Goal: Task Accomplishment & Management: Use online tool/utility

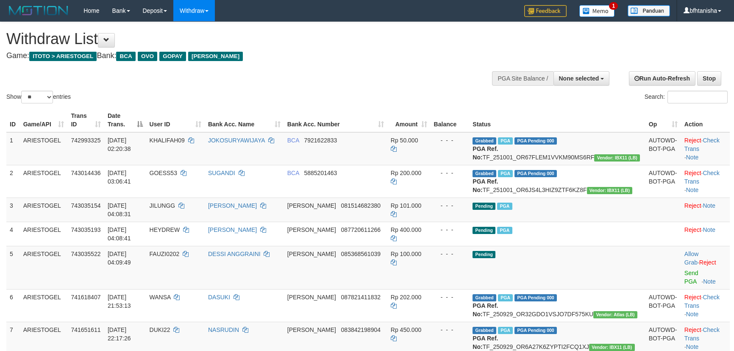
select select
select select "**"
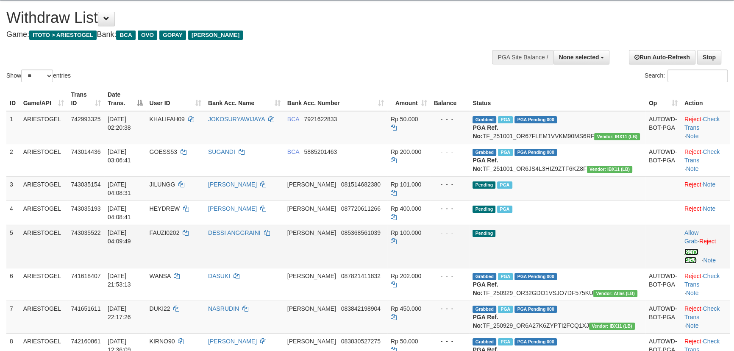
click at [684, 248] on link "Send PGA" at bounding box center [691, 255] width 14 height 15
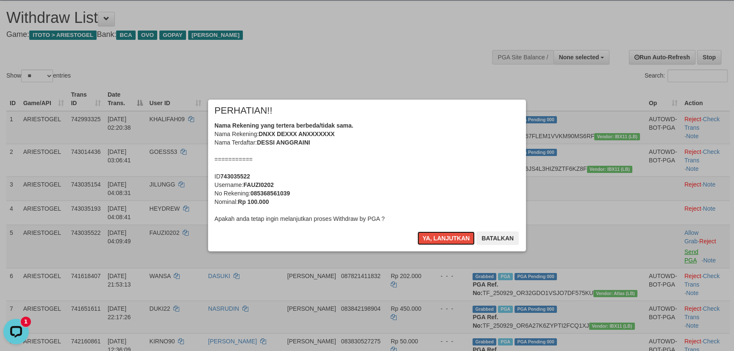
click at [417, 231] on button "Ya, lanjutkan" at bounding box center [446, 238] width 58 height 14
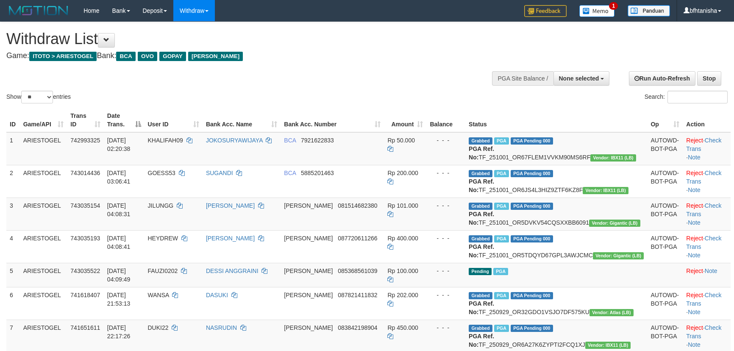
select select
select select "**"
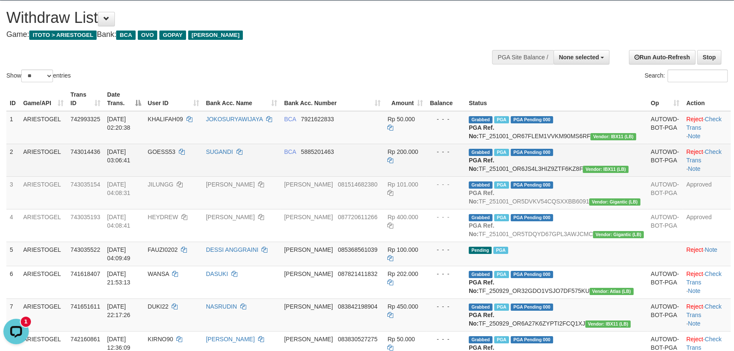
click at [356, 166] on td "BCA 5885201463" at bounding box center [332, 160] width 103 height 33
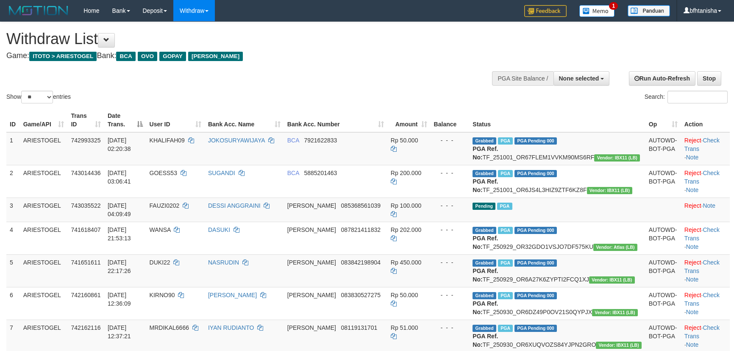
select select
select select "**"
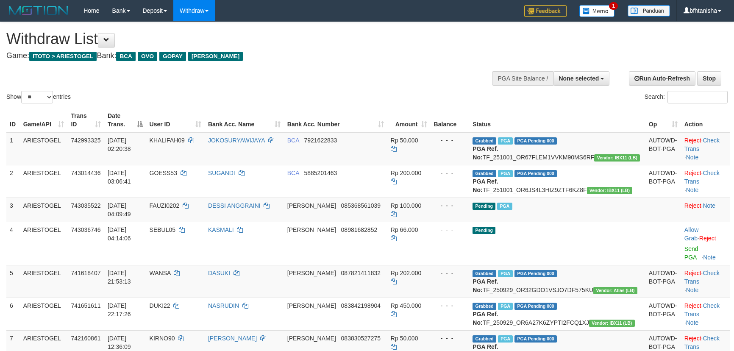
select select
select select "**"
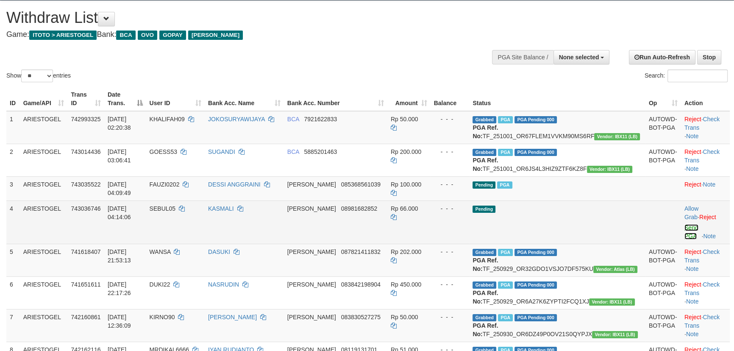
click at [684, 224] on link "Send PGA" at bounding box center [691, 231] width 14 height 15
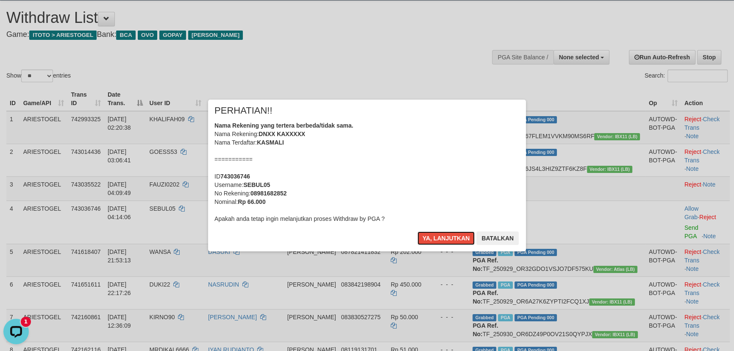
click at [417, 231] on button "Ya, lanjutkan" at bounding box center [446, 238] width 58 height 14
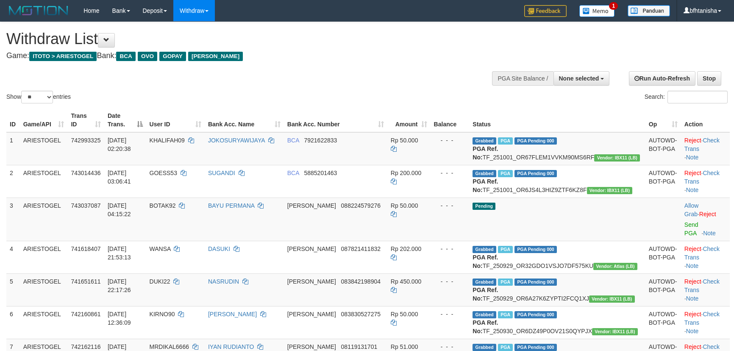
select select
select select "**"
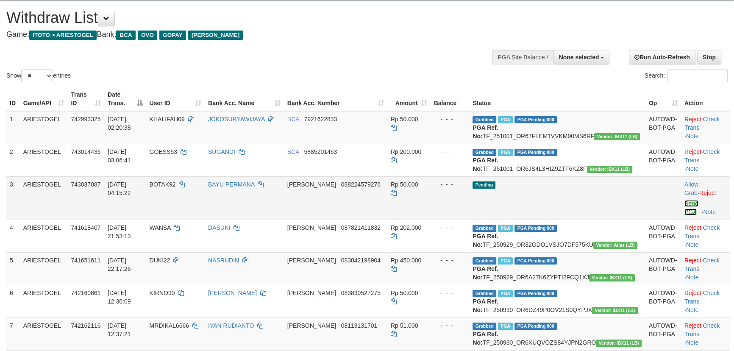
click at [684, 211] on link "Send PGA" at bounding box center [691, 207] width 14 height 15
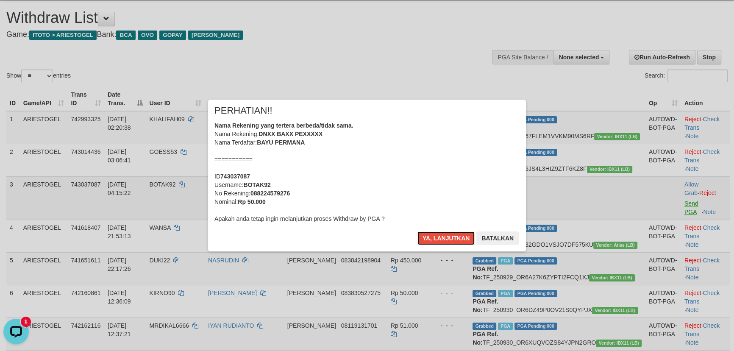
click at [417, 231] on button "Ya, lanjutkan" at bounding box center [446, 238] width 58 height 14
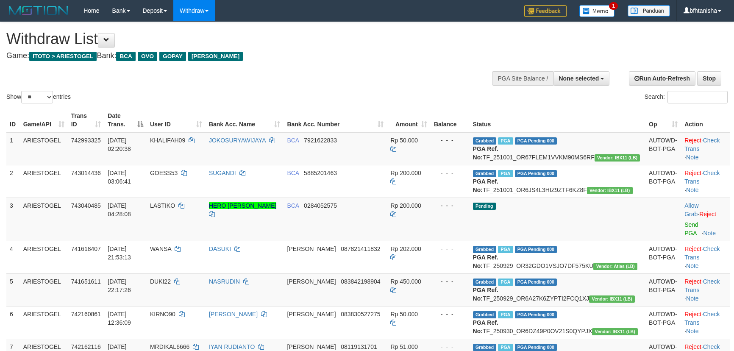
select select
select select "**"
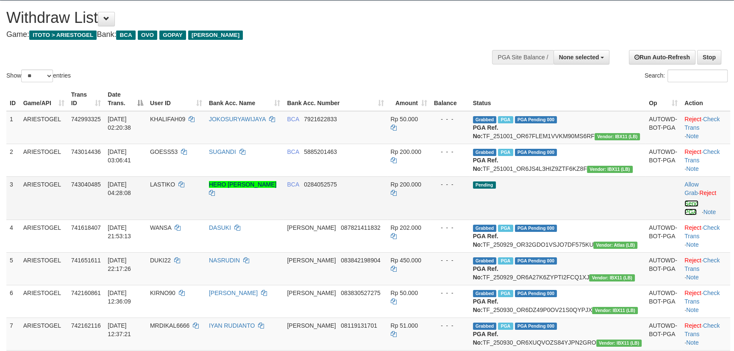
click at [684, 211] on link "Send PGA" at bounding box center [691, 207] width 14 height 15
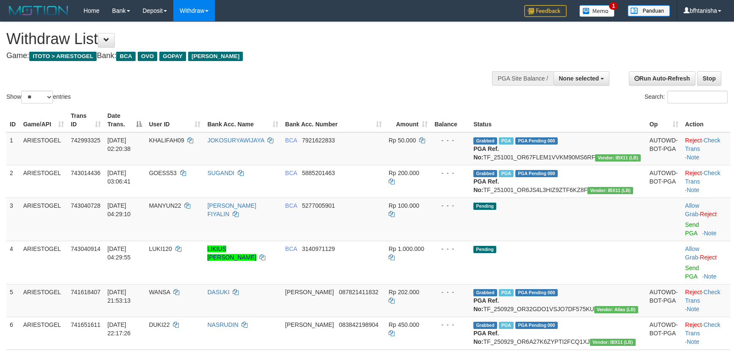
select select
select select "**"
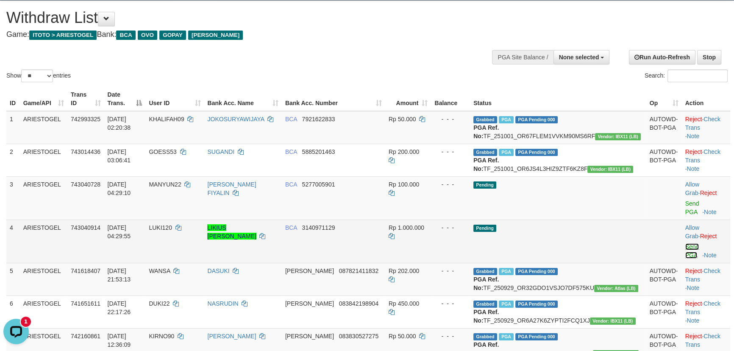
click at [686, 243] on link "Send PGA" at bounding box center [692, 250] width 14 height 15
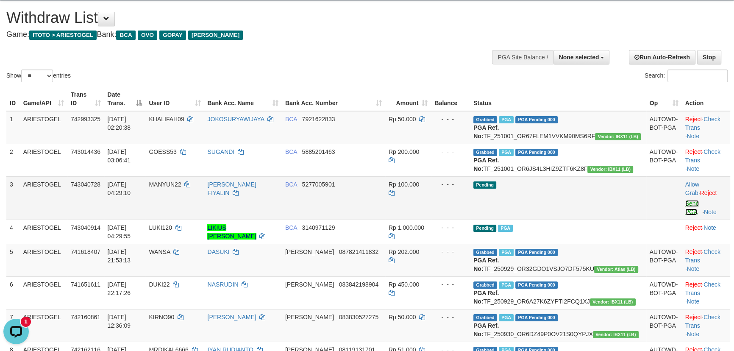
click at [685, 211] on link "Send PGA" at bounding box center [692, 207] width 14 height 15
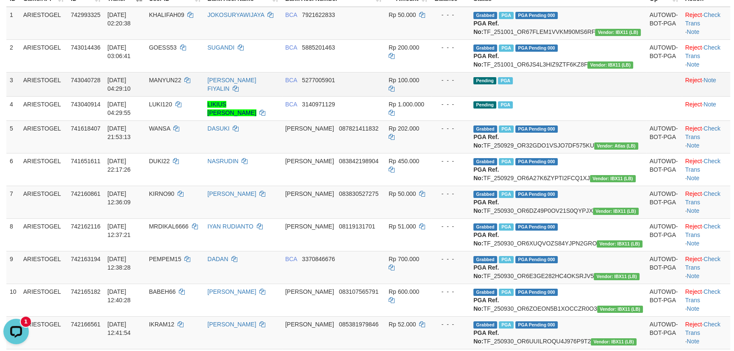
scroll to position [98, 0]
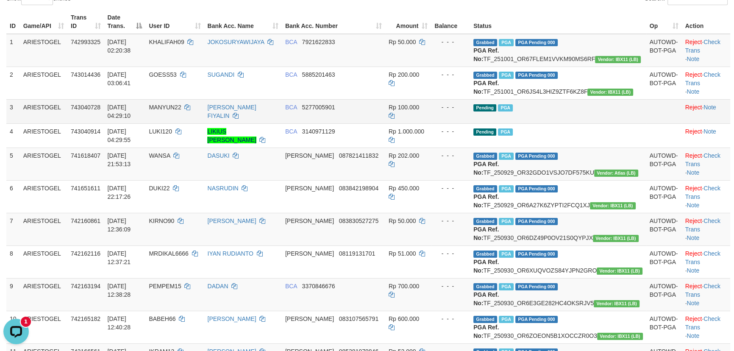
click at [385, 118] on td "BCA 5277005901" at bounding box center [333, 111] width 103 height 24
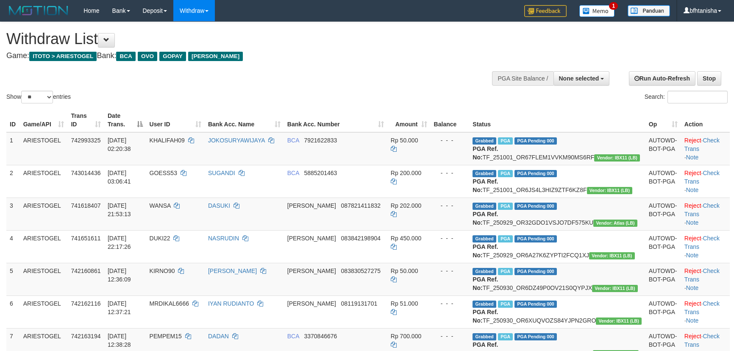
select select
select select "**"
select select
select select "**"
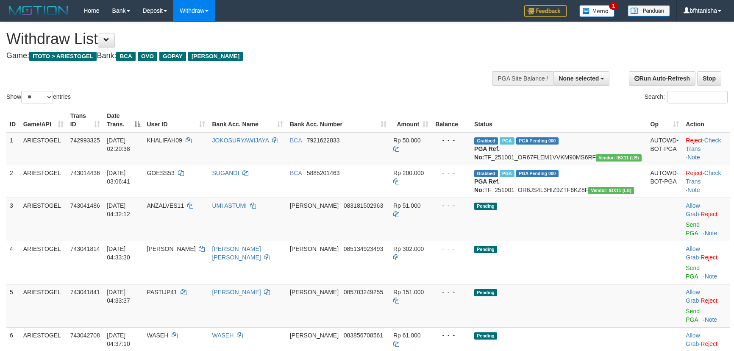
select select
select select "**"
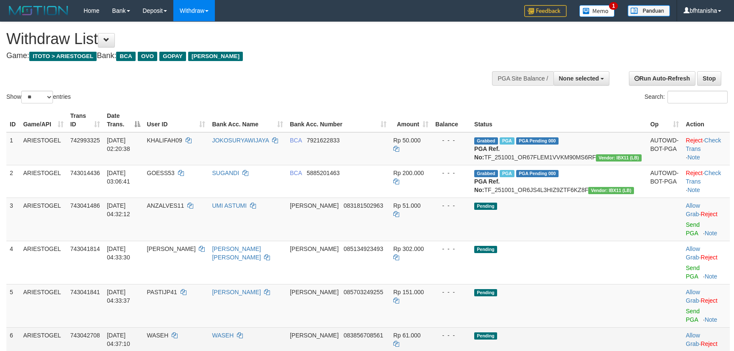
scroll to position [98, 0]
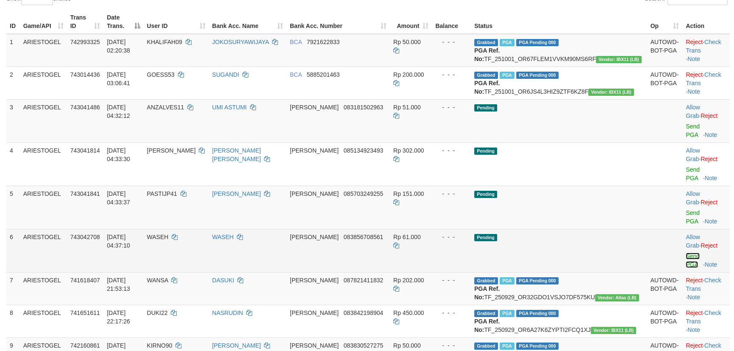
click at [686, 253] on link "Send PGA" at bounding box center [693, 260] width 14 height 15
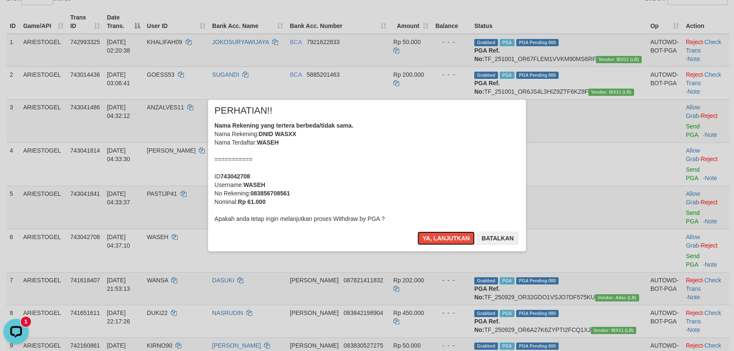
click at [417, 231] on button "Ya, lanjutkan" at bounding box center [446, 238] width 58 height 14
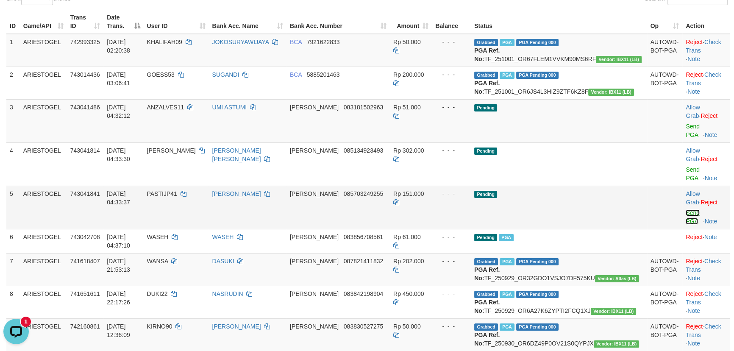
click at [686, 209] on link "Send PGA" at bounding box center [693, 216] width 14 height 15
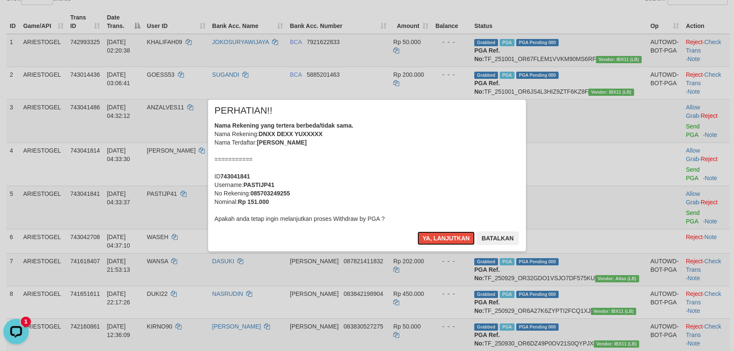
click at [417, 231] on button "Ya, lanjutkan" at bounding box center [446, 238] width 58 height 14
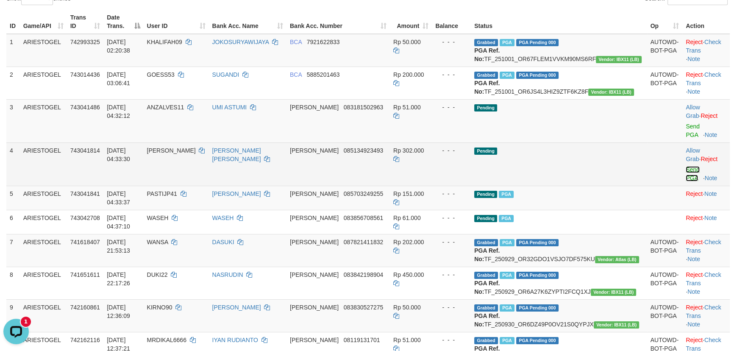
click at [686, 166] on link "Send PGA" at bounding box center [693, 173] width 14 height 15
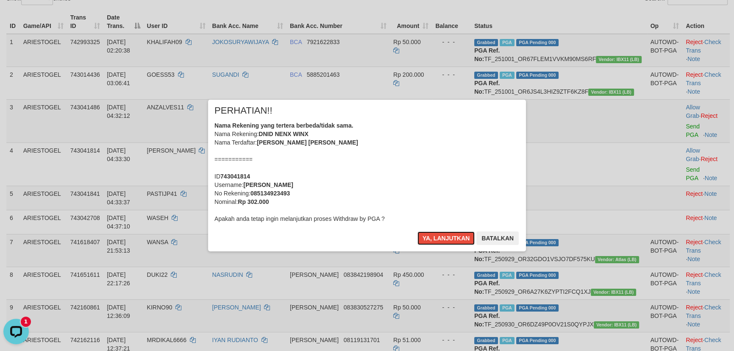
click at [417, 231] on button "Ya, lanjutkan" at bounding box center [446, 238] width 58 height 14
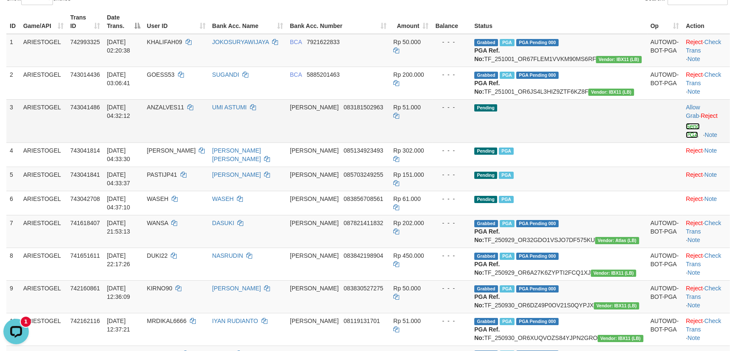
click at [686, 136] on link "Send PGA" at bounding box center [693, 130] width 14 height 15
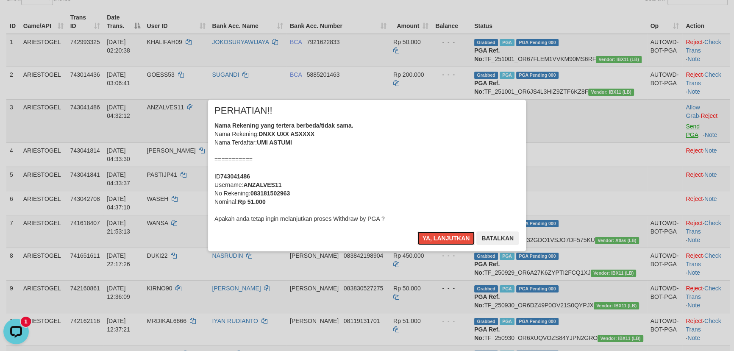
click at [417, 231] on button "Ya, lanjutkan" at bounding box center [446, 238] width 58 height 14
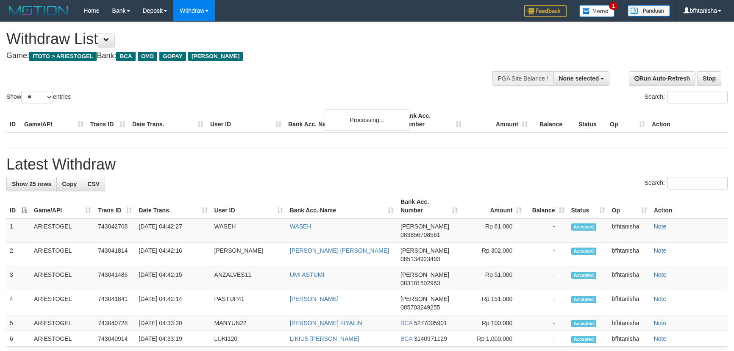
select select
select select "**"
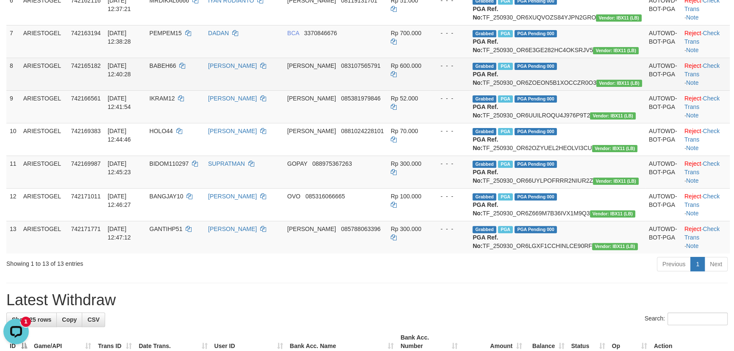
scroll to position [284, 0]
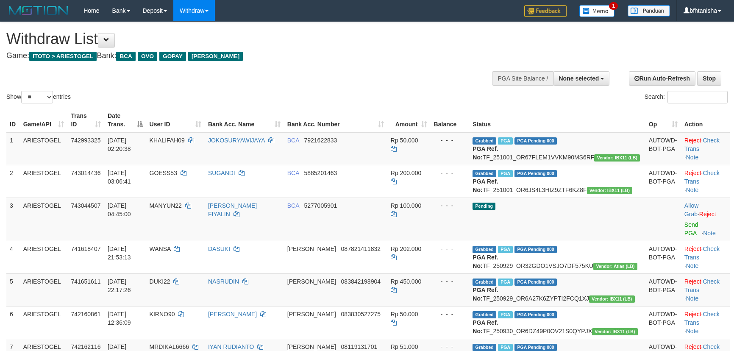
select select
select select "**"
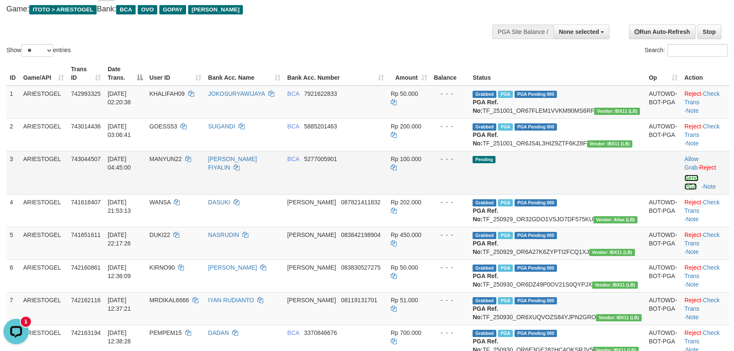
click at [684, 186] on link "Send PGA" at bounding box center [691, 182] width 14 height 15
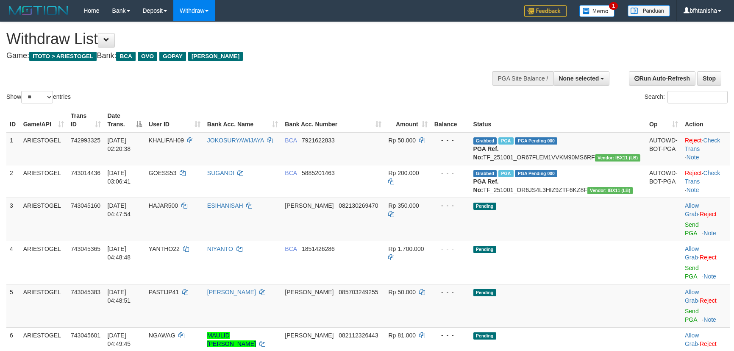
select select
select select "**"
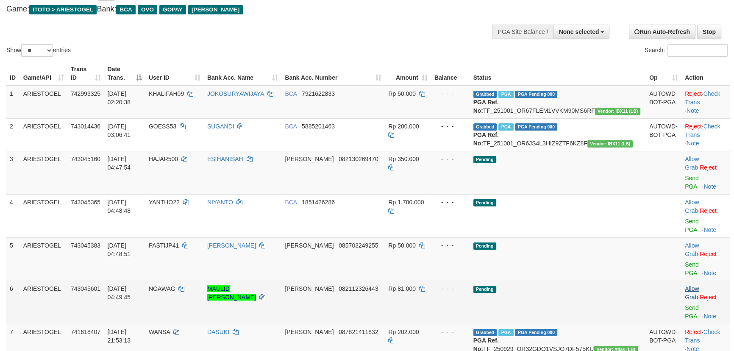
scroll to position [47, 0]
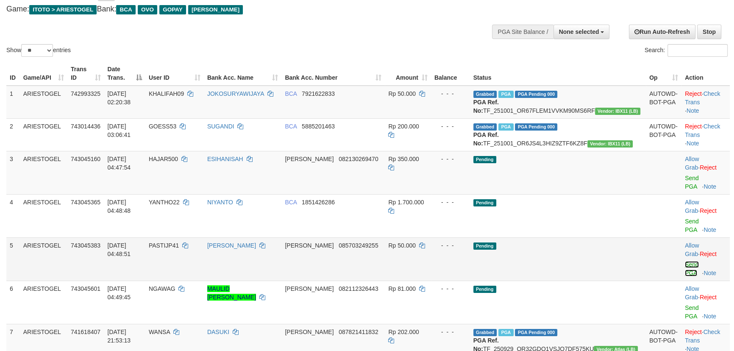
click at [686, 261] on link "Send PGA" at bounding box center [692, 268] width 14 height 15
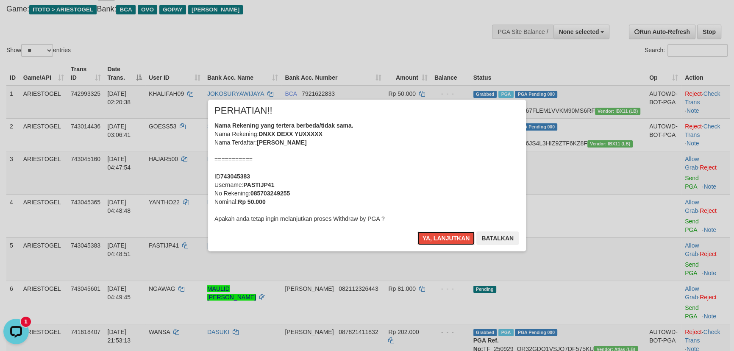
click at [417, 231] on button "Ya, lanjutkan" at bounding box center [446, 238] width 58 height 14
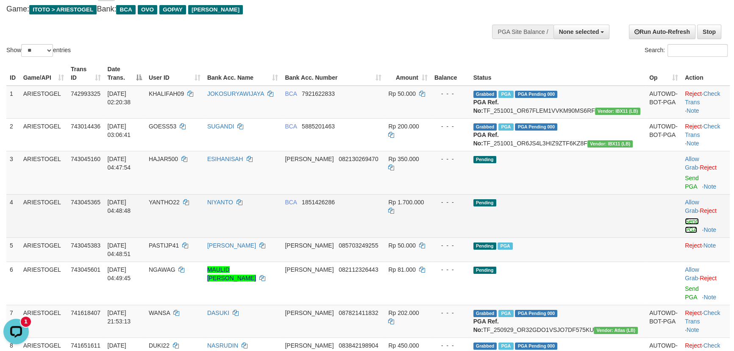
click at [685, 218] on link "Send PGA" at bounding box center [692, 225] width 14 height 15
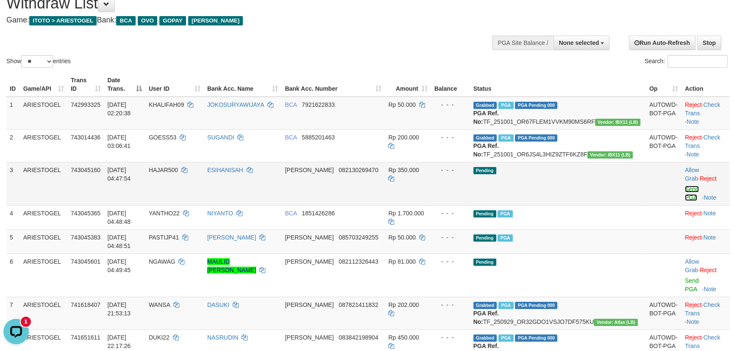
click at [685, 199] on link "Send PGA" at bounding box center [692, 193] width 14 height 15
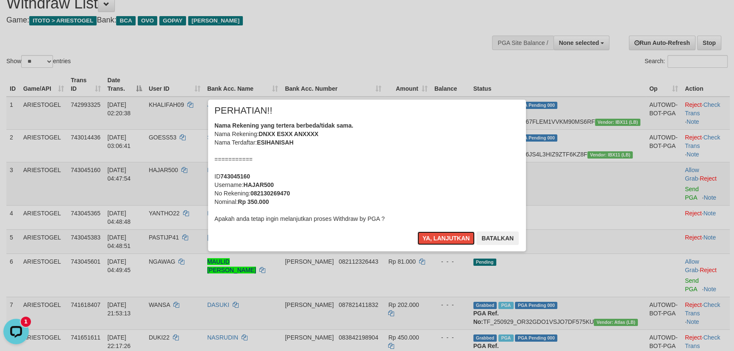
click at [417, 231] on button "Ya, lanjutkan" at bounding box center [446, 238] width 58 height 14
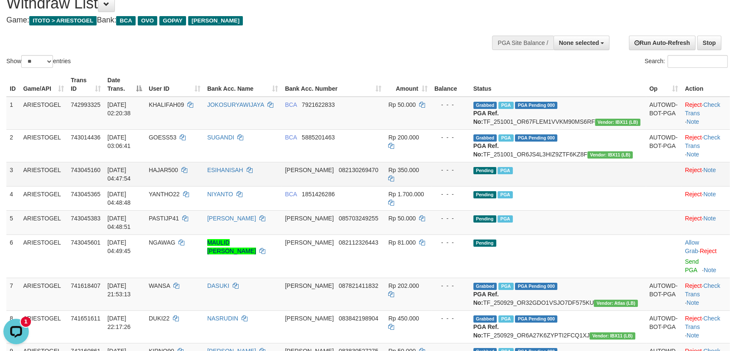
scroll to position [25, 0]
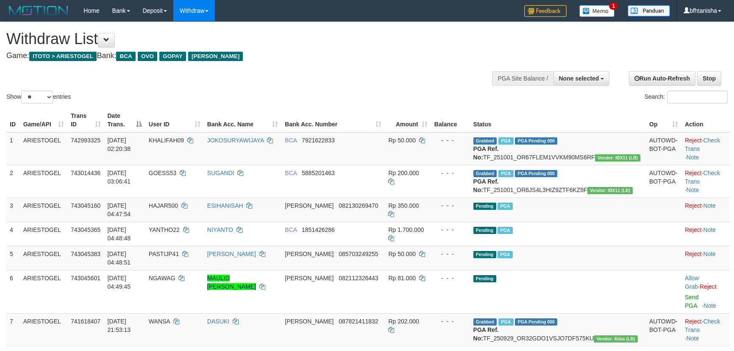
select select
select select "**"
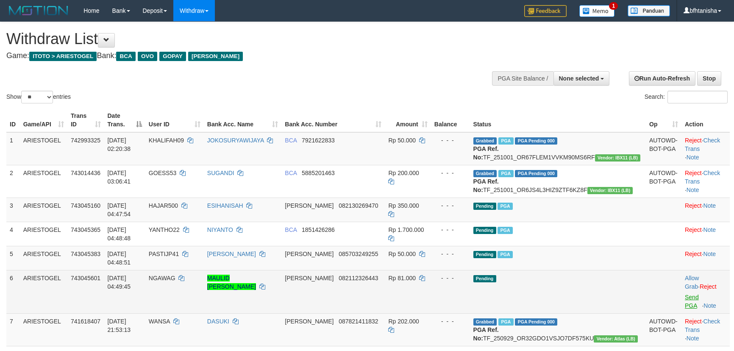
scroll to position [25, 0]
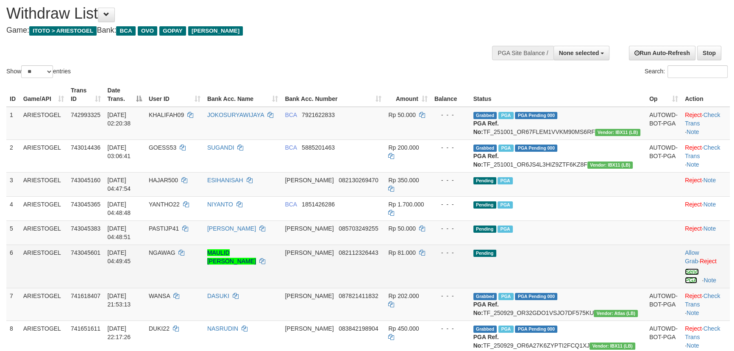
click at [685, 268] on link "Send PGA" at bounding box center [692, 275] width 14 height 15
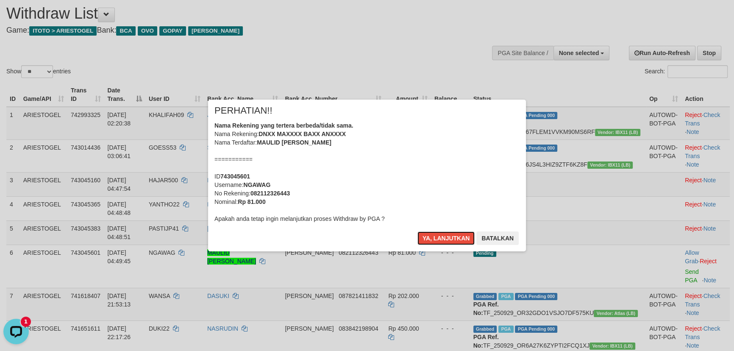
scroll to position [0, 0]
click at [417, 231] on button "Ya, lanjutkan" at bounding box center [446, 238] width 58 height 14
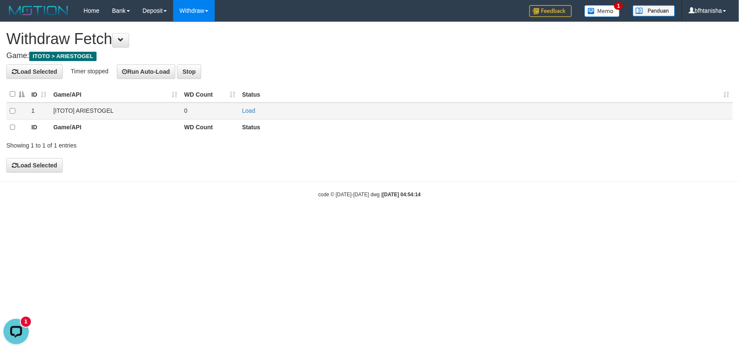
click at [241, 117] on td "Load" at bounding box center [486, 111] width 494 height 17
click at [246, 109] on link "Load" at bounding box center [248, 110] width 13 height 7
click at [245, 108] on link "Load" at bounding box center [248, 110] width 13 height 7
click at [246, 106] on td "Load OK" at bounding box center [486, 111] width 494 height 17
click at [248, 115] on td "Load OK" at bounding box center [486, 111] width 494 height 17
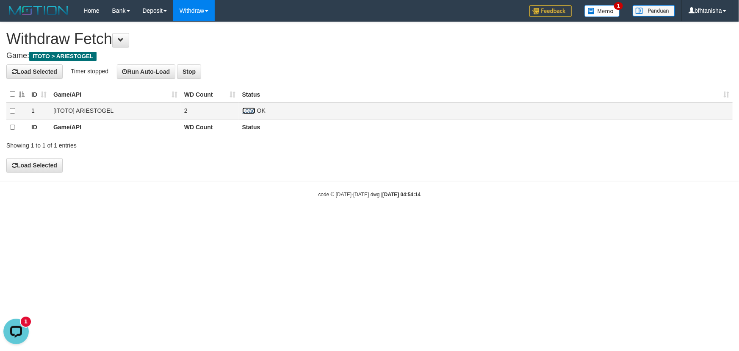
click at [248, 108] on link "Load" at bounding box center [248, 110] width 13 height 7
click at [253, 114] on td "Load Timeout" at bounding box center [486, 111] width 494 height 17
click at [250, 111] on link "Load" at bounding box center [248, 110] width 13 height 7
click at [246, 110] on link "Load" at bounding box center [248, 110] width 13 height 7
click at [251, 111] on link "Load" at bounding box center [248, 110] width 13 height 7
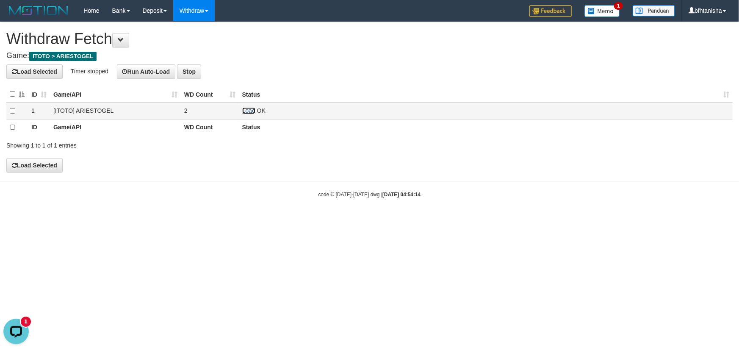
click at [254, 111] on link "Load" at bounding box center [248, 110] width 13 height 7
click at [247, 111] on link "Load" at bounding box center [248, 110] width 13 height 7
click at [248, 112] on link "Load" at bounding box center [248, 110] width 13 height 7
click at [246, 106] on td "Load OK" at bounding box center [486, 111] width 494 height 17
click at [248, 111] on link "Load" at bounding box center [248, 110] width 13 height 7
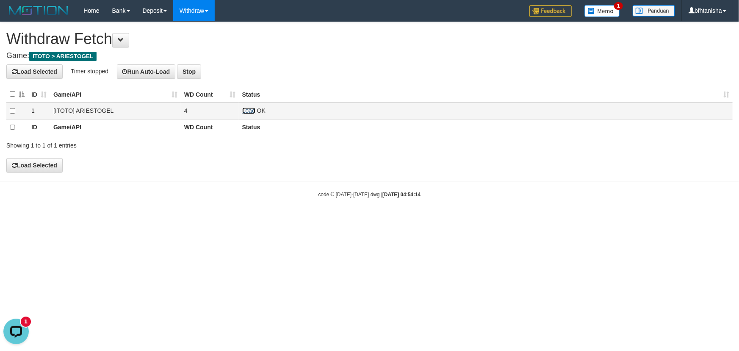
click at [245, 113] on link "Load" at bounding box center [248, 110] width 13 height 7
click at [256, 112] on td "Load OK" at bounding box center [486, 111] width 494 height 17
click at [251, 111] on link "Load" at bounding box center [248, 110] width 13 height 7
click at [257, 113] on td "Load OK" at bounding box center [486, 111] width 494 height 17
click at [248, 111] on link "Load" at bounding box center [248, 110] width 13 height 7
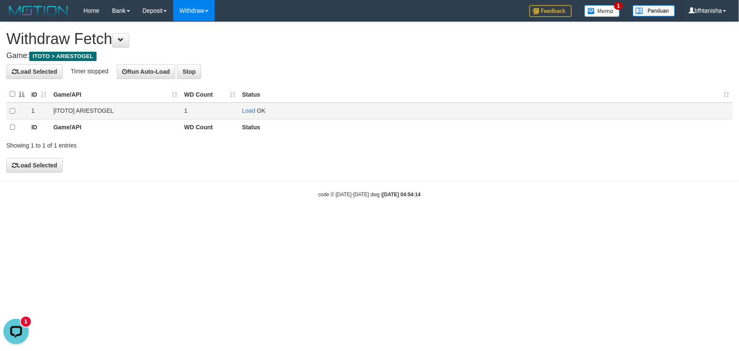
click at [240, 106] on td "Load OK" at bounding box center [486, 111] width 494 height 17
click at [245, 108] on link "Load" at bounding box center [248, 110] width 13 height 7
click at [250, 111] on link "Load" at bounding box center [248, 110] width 13 height 7
click at [244, 106] on td "Load OK" at bounding box center [486, 111] width 494 height 17
click at [246, 107] on link "Load" at bounding box center [248, 110] width 13 height 7
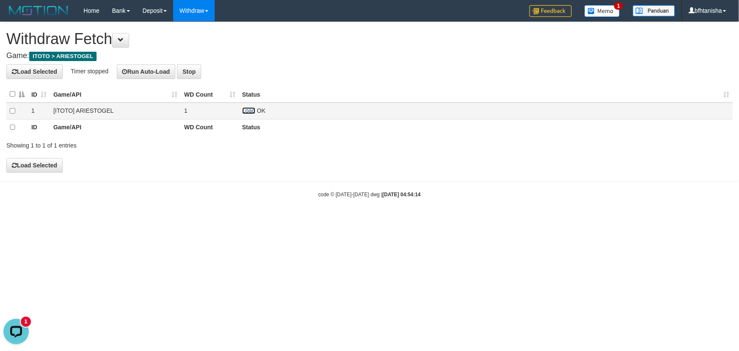
click at [250, 109] on link "Load" at bounding box center [248, 110] width 13 height 7
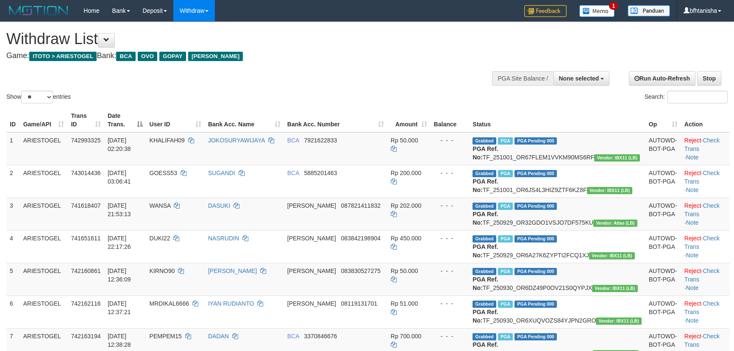
select select
select select "**"
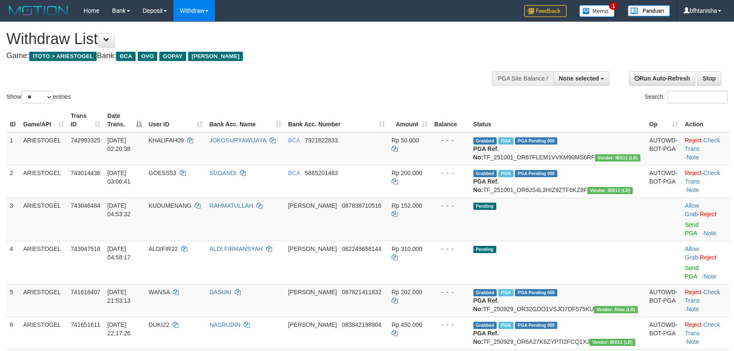
select select
select select "**"
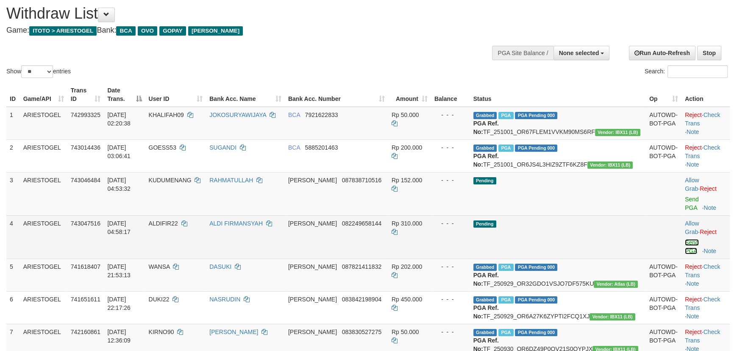
click at [685, 239] on link "Send PGA" at bounding box center [692, 246] width 14 height 15
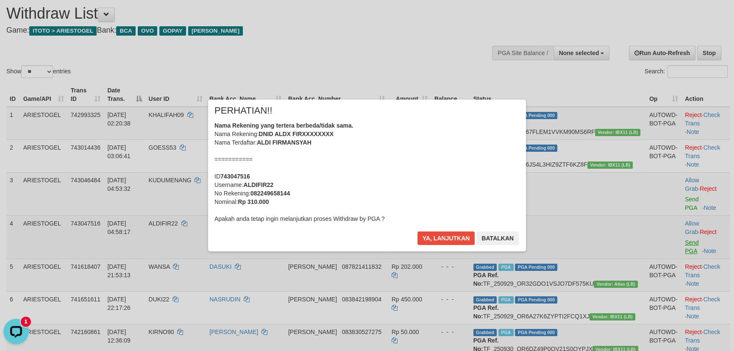
scroll to position [0, 0]
click at [417, 231] on button "Ya, lanjutkan" at bounding box center [446, 238] width 58 height 14
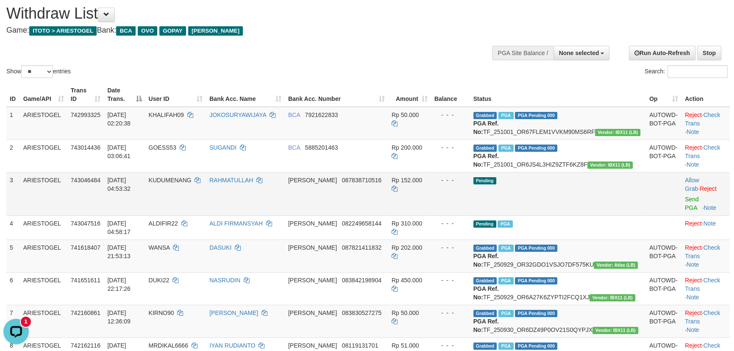
click at [691, 214] on td "Allow Grab · Reject Send PGA · Note" at bounding box center [705, 193] width 48 height 43
click at [691, 212] on td "Allow Grab · Reject Send PGA · Note" at bounding box center [705, 193] width 48 height 43
click at [687, 207] on link "Send PGA" at bounding box center [692, 203] width 14 height 15
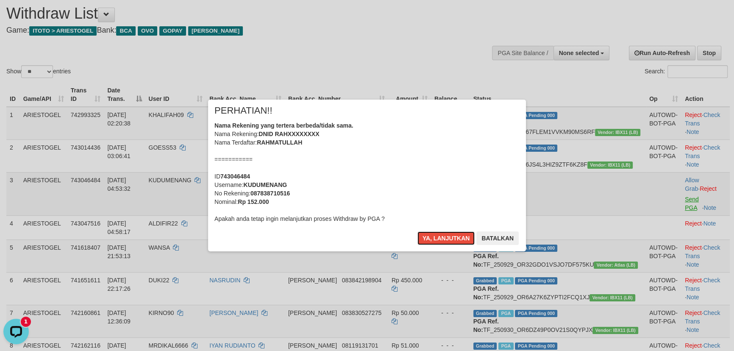
click at [417, 231] on button "Ya, lanjutkan" at bounding box center [446, 238] width 58 height 14
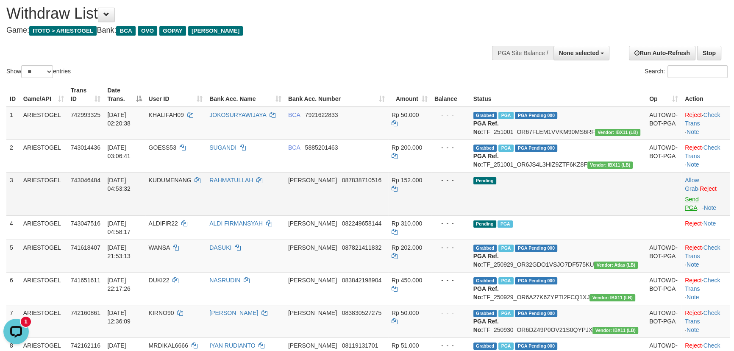
scroll to position [15, 0]
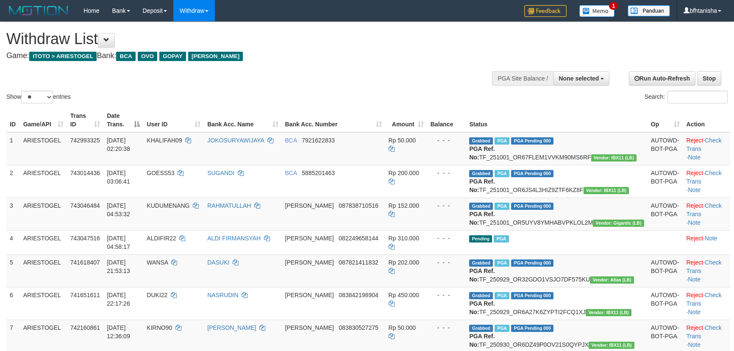
select select
select select "**"
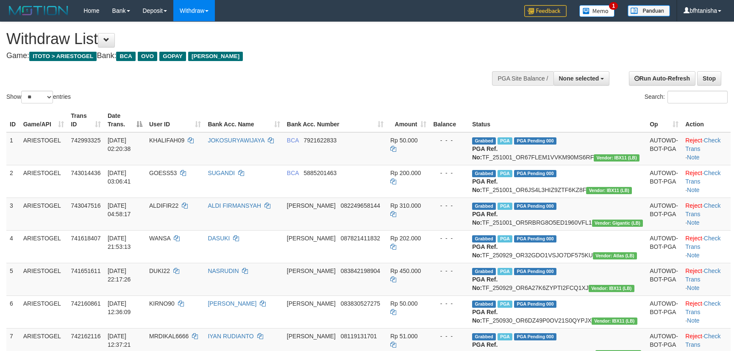
select select
select select "**"
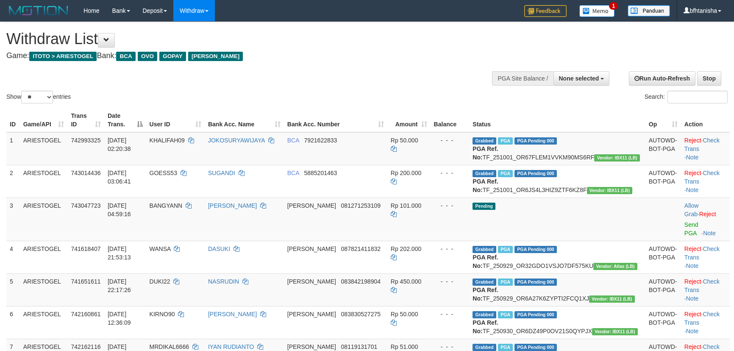
select select
select select "**"
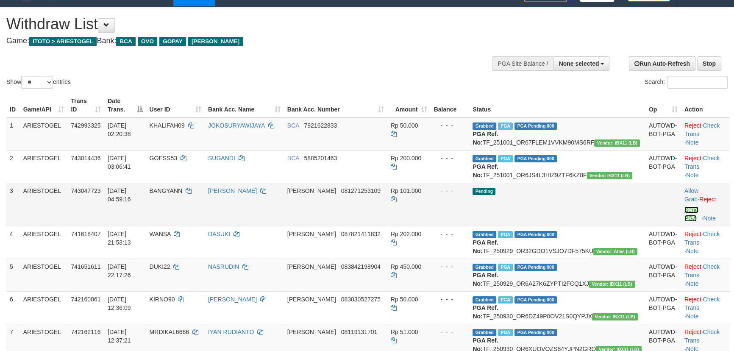
click at [684, 220] on link "Send PGA" at bounding box center [691, 213] width 14 height 15
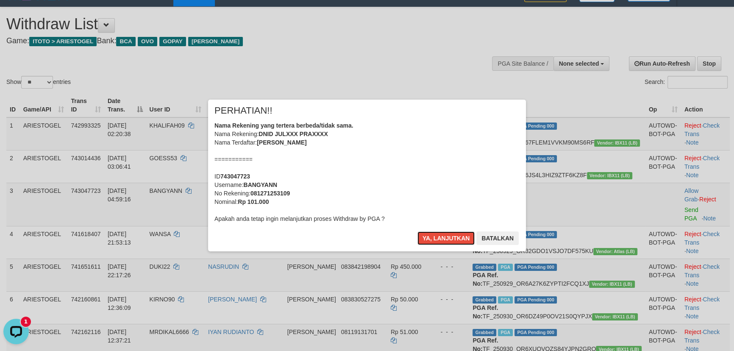
click at [417, 231] on button "Ya, lanjutkan" at bounding box center [446, 238] width 58 height 14
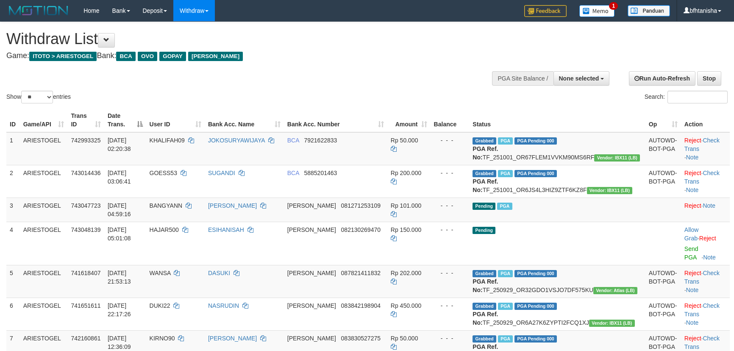
select select
select select "**"
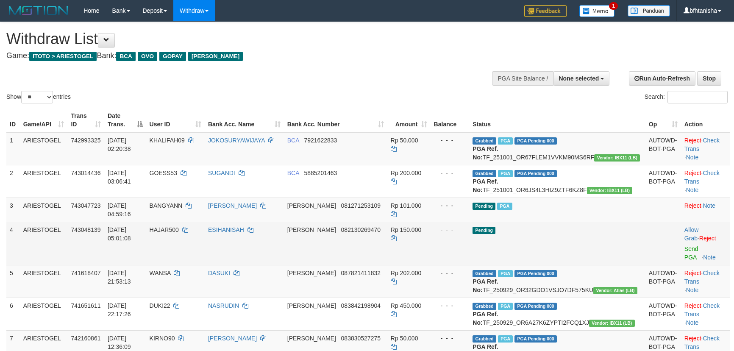
scroll to position [15, 0]
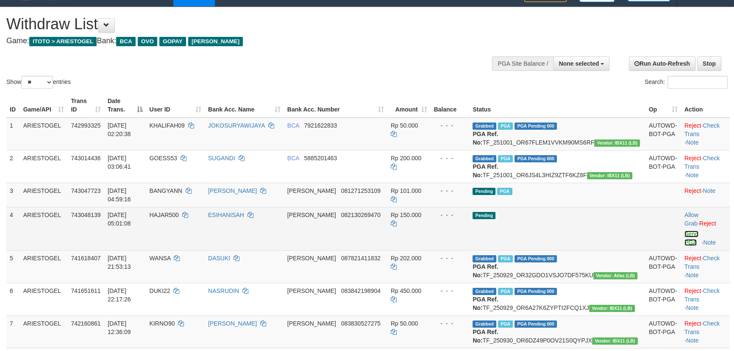
click at [684, 231] on link "Send PGA" at bounding box center [691, 238] width 14 height 15
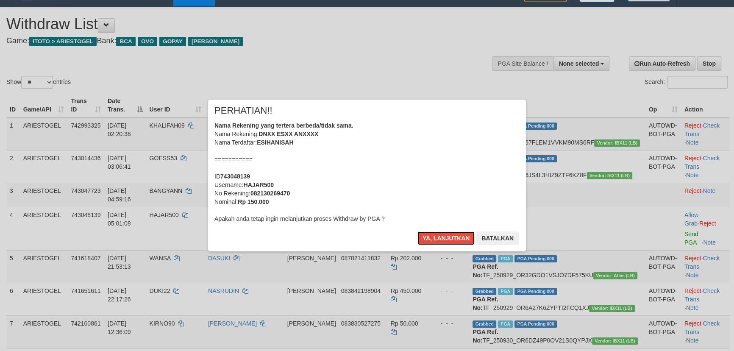
click at [417, 231] on button "Ya, lanjutkan" at bounding box center [446, 238] width 58 height 14
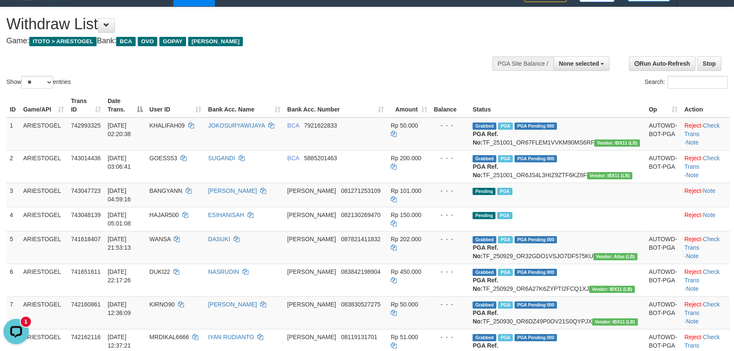
scroll to position [0, 0]
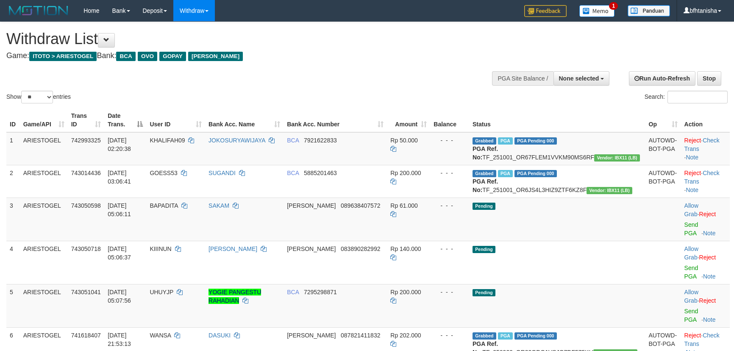
select select
select select "**"
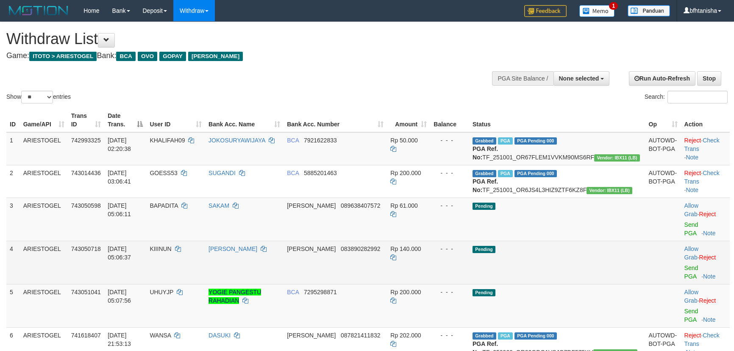
scroll to position [15, 0]
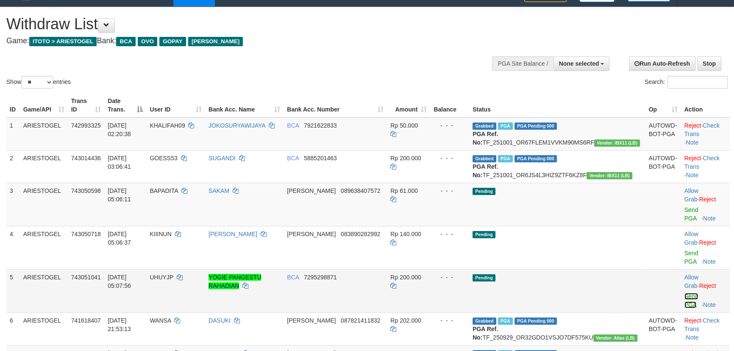
click at [684, 293] on link "Send PGA" at bounding box center [691, 300] width 14 height 15
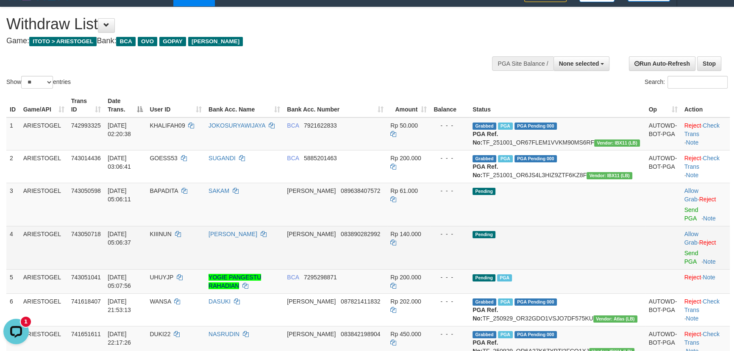
click at [684, 247] on td "Allow Grab · Reject Send PGA · Note" at bounding box center [705, 247] width 49 height 43
click at [684, 250] on link "Send PGA" at bounding box center [691, 257] width 14 height 15
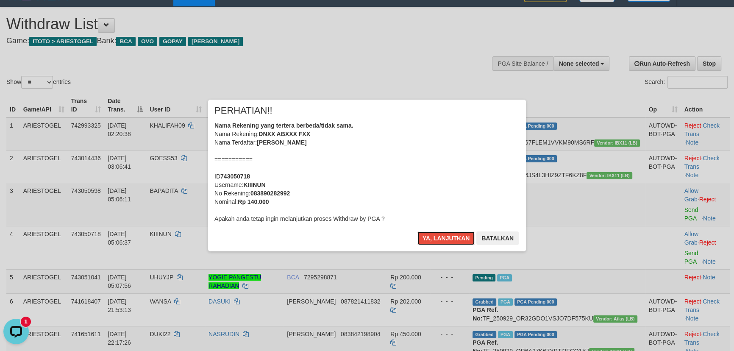
click at [417, 231] on button "Ya, lanjutkan" at bounding box center [446, 238] width 58 height 14
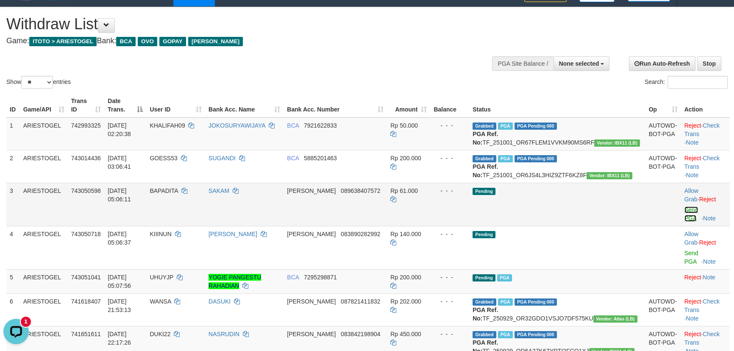
click at [681, 220] on td "Allow Grab · Reject Send PGA · Note" at bounding box center [705, 204] width 49 height 43
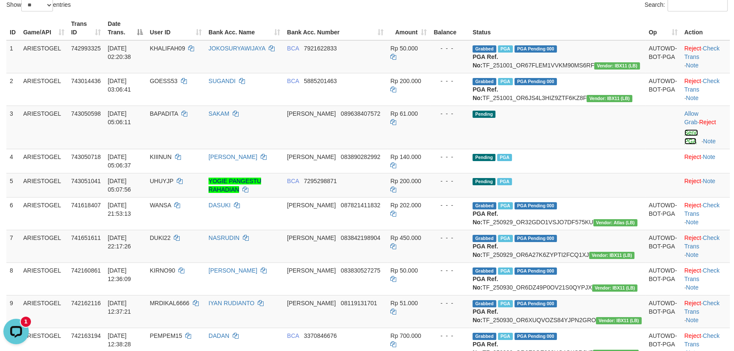
scroll to position [3, 0]
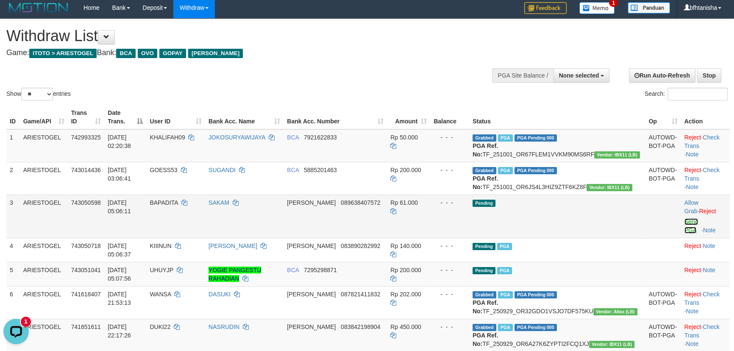
click at [684, 232] on link "Send PGA" at bounding box center [691, 225] width 14 height 15
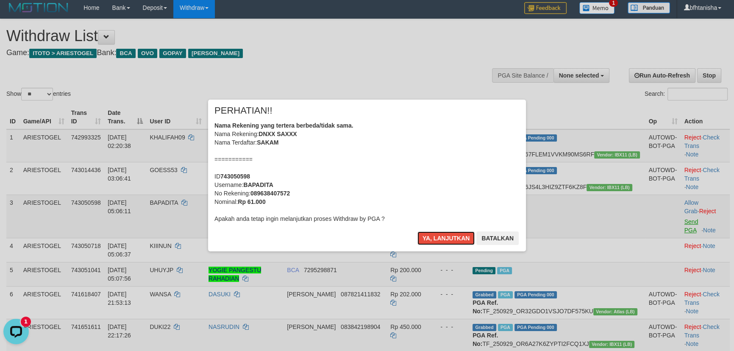
click at [417, 231] on button "Ya, lanjutkan" at bounding box center [446, 238] width 58 height 14
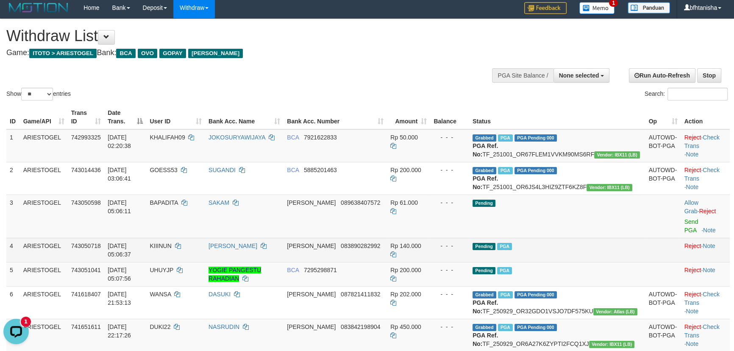
scroll to position [0, 0]
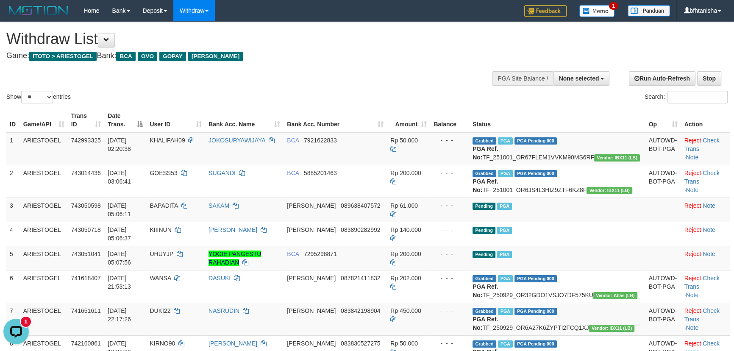
click at [463, 20] on div "Home Bank Account List Load By Website Group [ITOTO] ARIESTOGEL Mutasi Bank Sea…" at bounding box center [366, 11] width 721 height 22
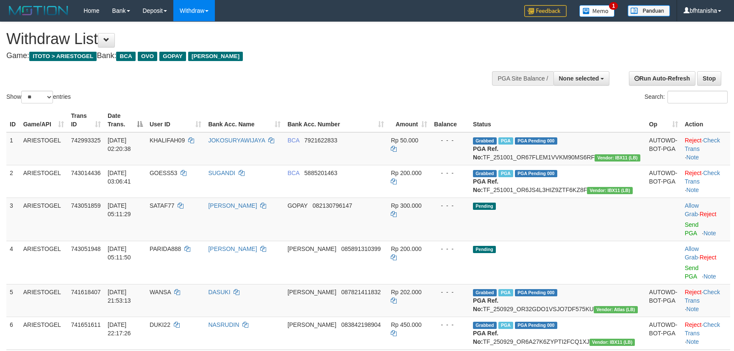
select select
select select "**"
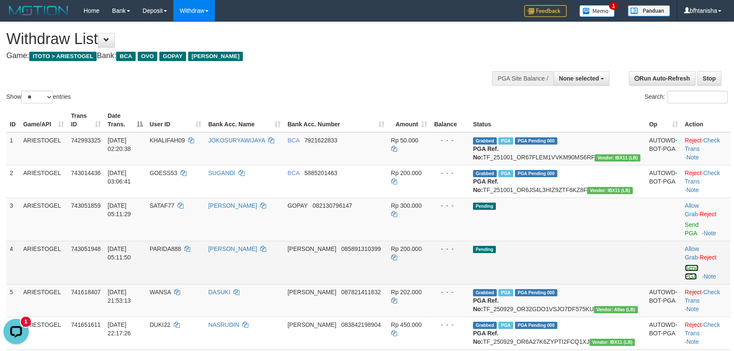
click at [685, 264] on link "Send PGA" at bounding box center [692, 271] width 14 height 15
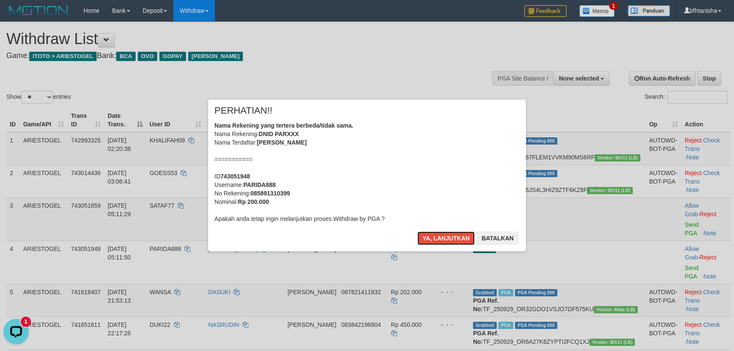
click at [417, 231] on button "Ya, lanjutkan" at bounding box center [446, 238] width 58 height 14
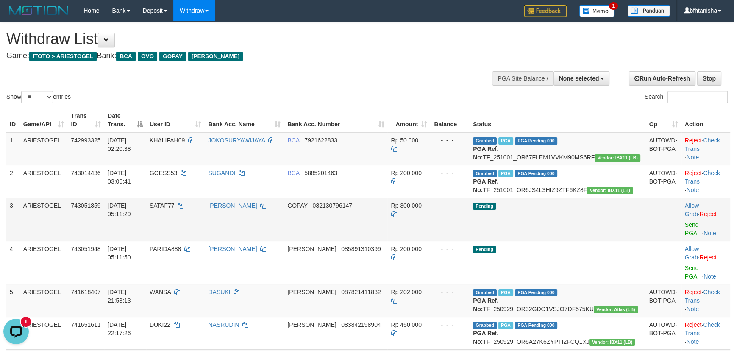
click at [685, 220] on div at bounding box center [706, 219] width 42 height 2
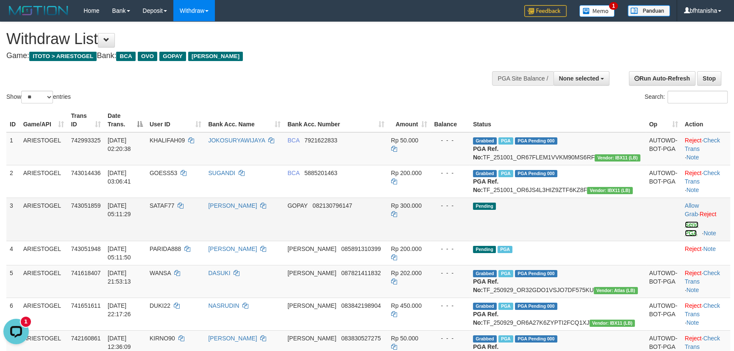
click at [685, 232] on link "Send PGA" at bounding box center [692, 228] width 14 height 15
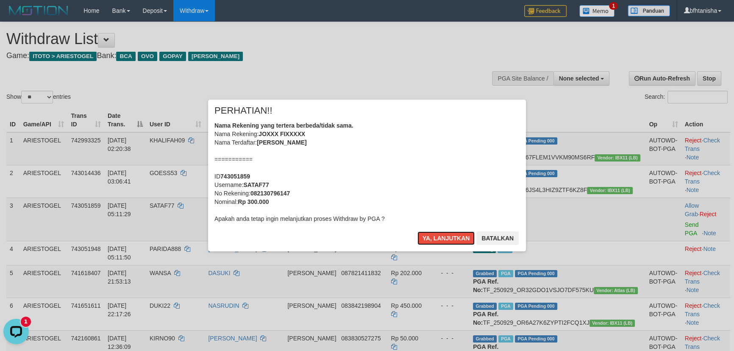
click at [417, 231] on button "Ya, lanjutkan" at bounding box center [446, 238] width 58 height 14
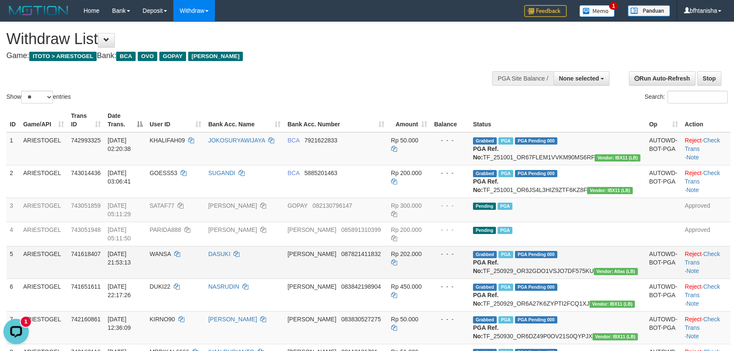
click at [466, 255] on div "- - -" at bounding box center [450, 254] width 32 height 8
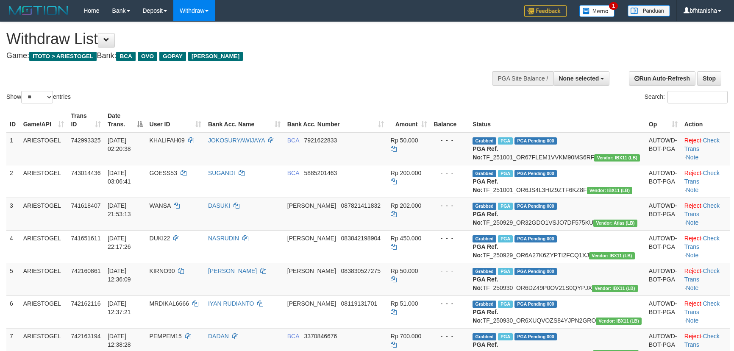
select select
select select "**"
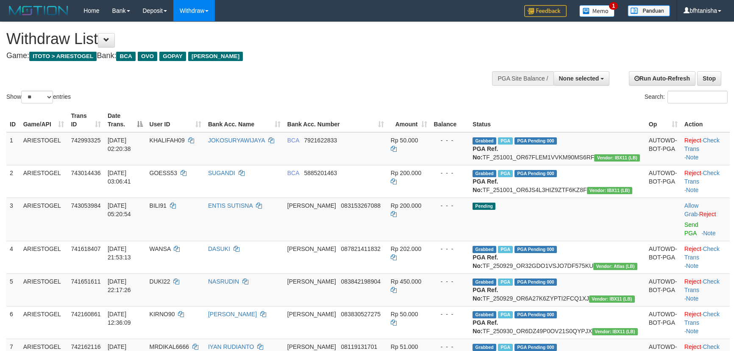
select select
select select "**"
click at [684, 230] on link "Send PGA" at bounding box center [691, 228] width 14 height 15
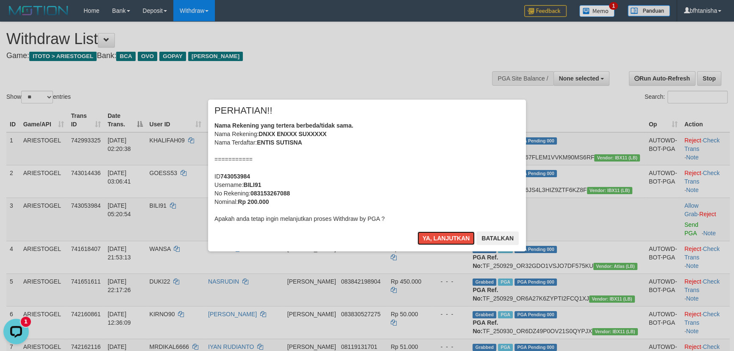
click at [417, 231] on button "Ya, lanjutkan" at bounding box center [446, 238] width 58 height 14
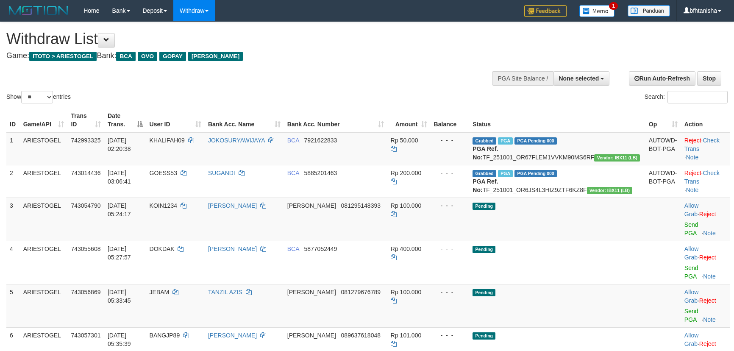
select select
select select "**"
click at [284, 216] on td "[PERSON_NAME]" at bounding box center [244, 218] width 79 height 43
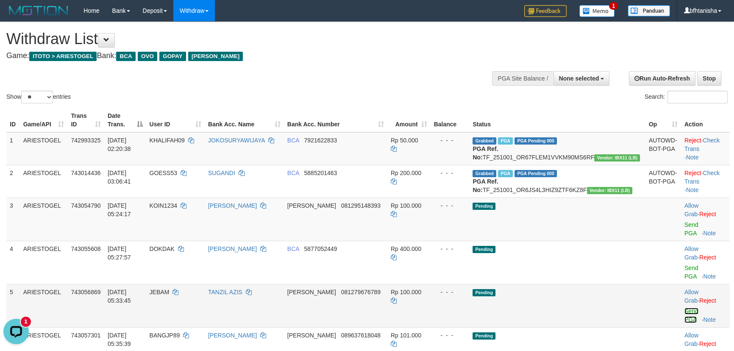
click at [684, 308] on link "Send PGA" at bounding box center [691, 315] width 14 height 15
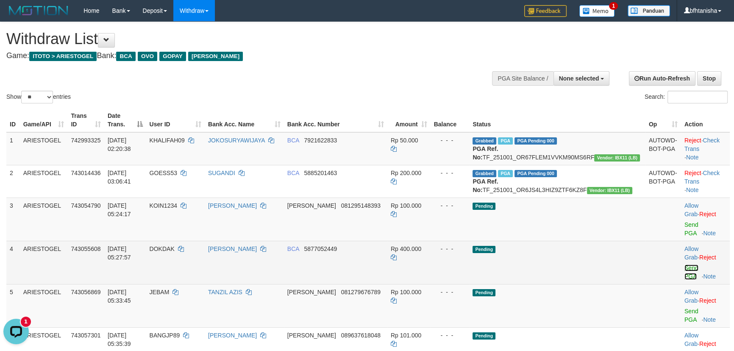
click at [684, 264] on link "Send PGA" at bounding box center [691, 271] width 14 height 15
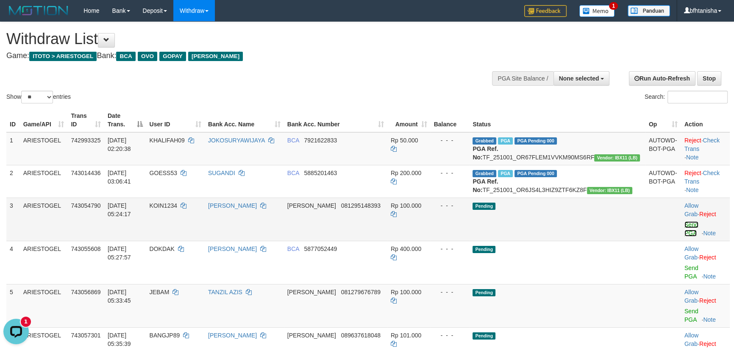
click at [686, 235] on link "Send PGA" at bounding box center [691, 228] width 14 height 15
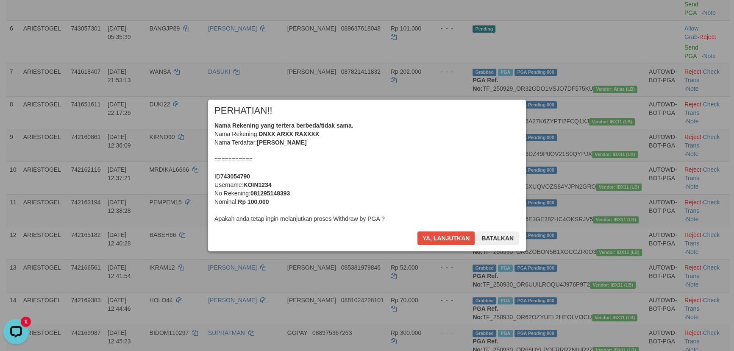
scroll to position [296, 0]
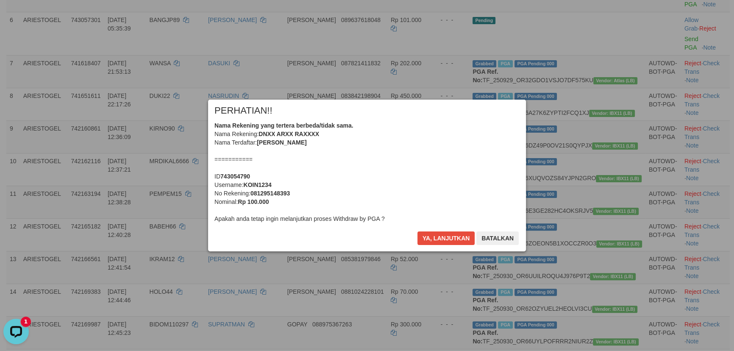
click at [466, 246] on div "Ya, lanjutkan Batalkan" at bounding box center [468, 241] width 103 height 20
click at [440, 241] on button "Ya, lanjutkan" at bounding box center [446, 238] width 58 height 14
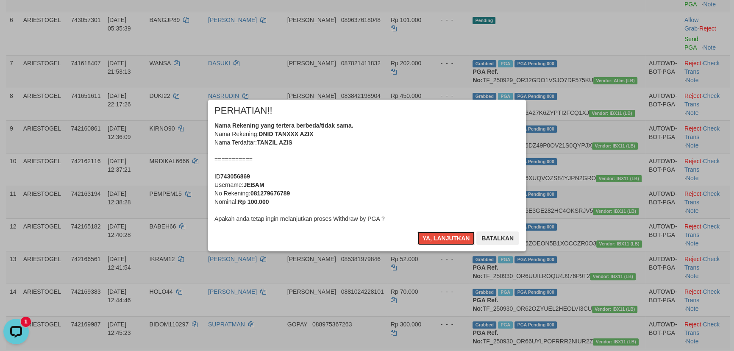
click at [440, 241] on button "Ya, lanjutkan" at bounding box center [446, 238] width 58 height 14
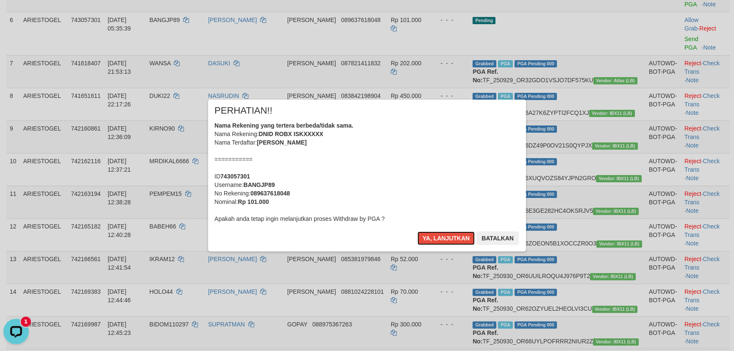
click at [440, 241] on button "Ya, lanjutkan" at bounding box center [446, 238] width 58 height 14
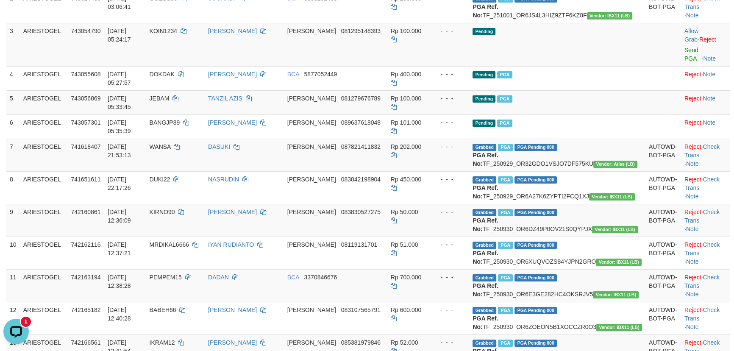
scroll to position [112, 0]
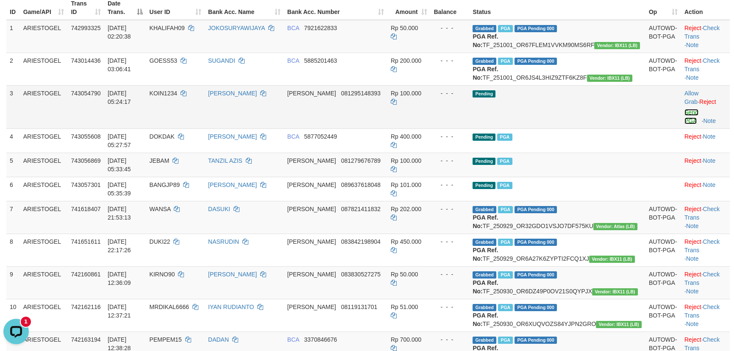
click at [685, 122] on link "Send PGA" at bounding box center [691, 116] width 14 height 15
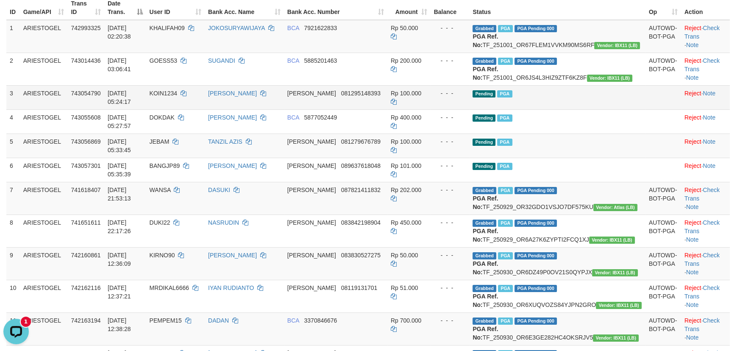
scroll to position [102, 0]
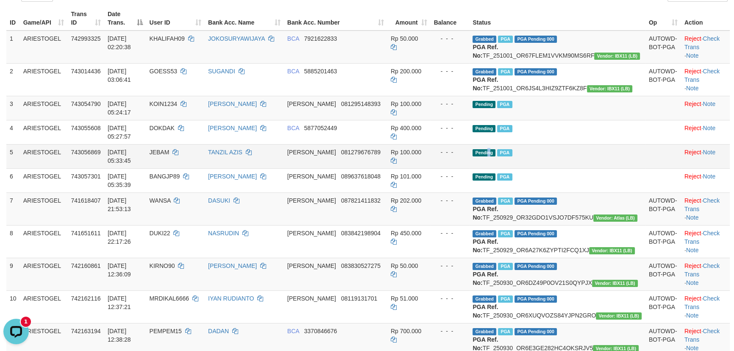
click at [524, 157] on td "Pending PGA" at bounding box center [557, 156] width 176 height 24
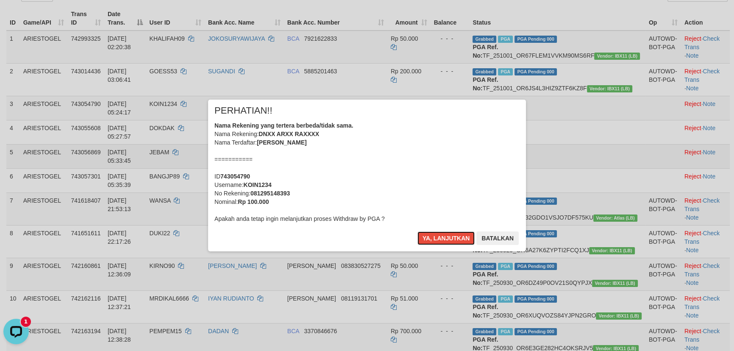
click at [417, 231] on button "Ya, lanjutkan" at bounding box center [446, 238] width 58 height 14
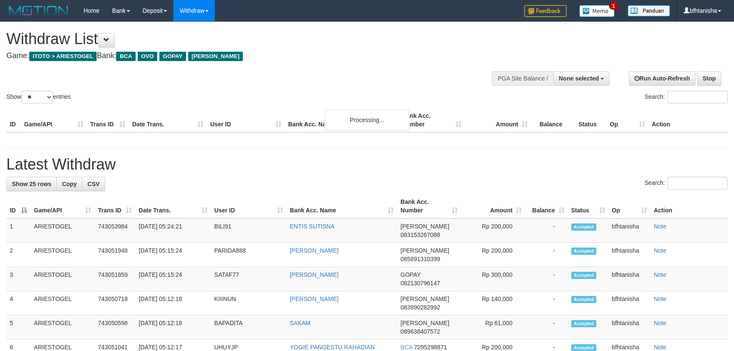
select select
select select "**"
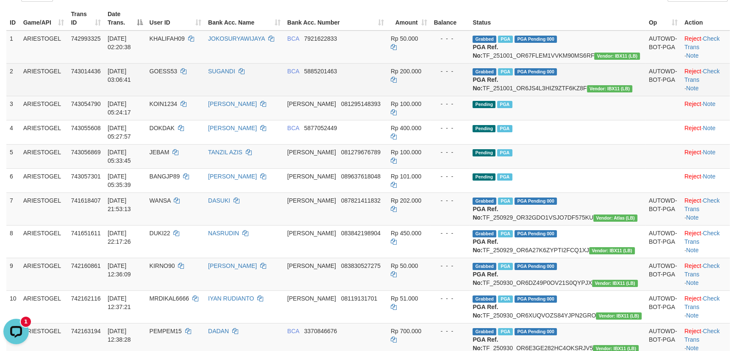
drag, startPoint x: 436, startPoint y: 106, endPoint x: 449, endPoint y: 106, distance: 12.7
click at [431, 96] on td "Rp 200.000" at bounding box center [408, 79] width 43 height 33
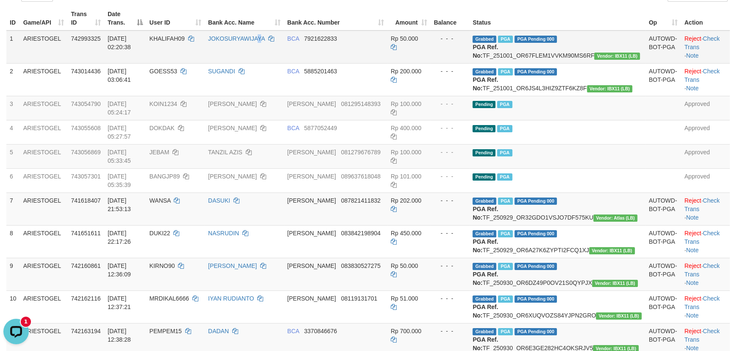
drag, startPoint x: 300, startPoint y: 58, endPoint x: 361, endPoint y: 61, distance: 60.7
click at [284, 58] on td "JOKOSURYAWIJAYA" at bounding box center [244, 47] width 79 height 33
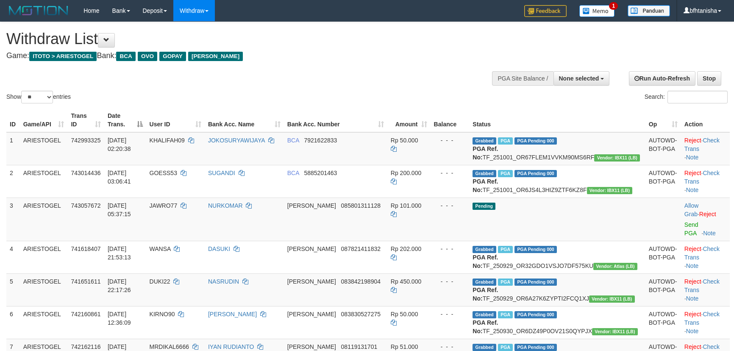
select select
select select "**"
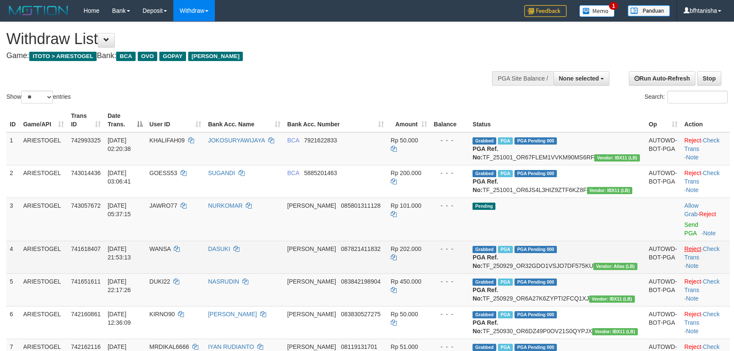
scroll to position [102, 0]
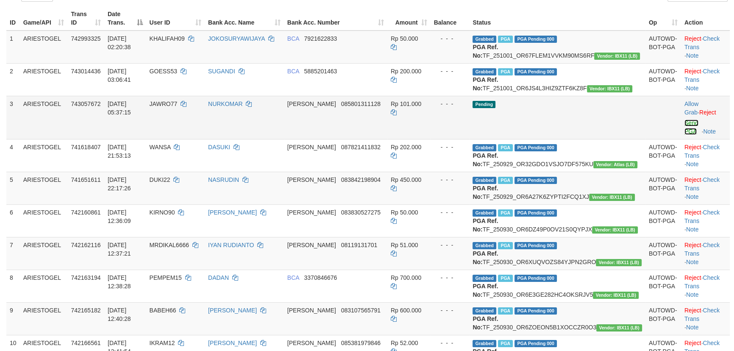
click at [684, 131] on link "Send PGA" at bounding box center [691, 127] width 14 height 15
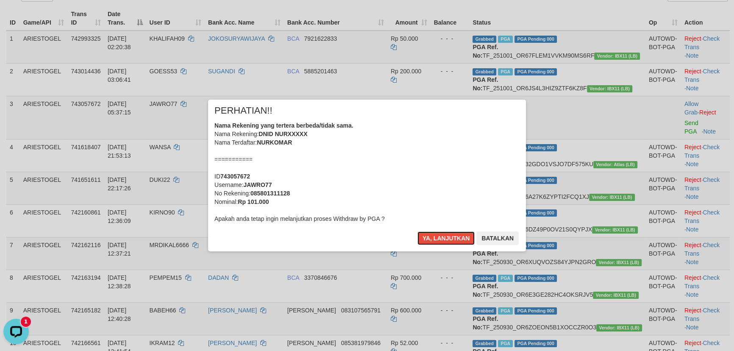
scroll to position [0, 0]
click at [417, 231] on button "Ya, lanjutkan" at bounding box center [446, 238] width 58 height 14
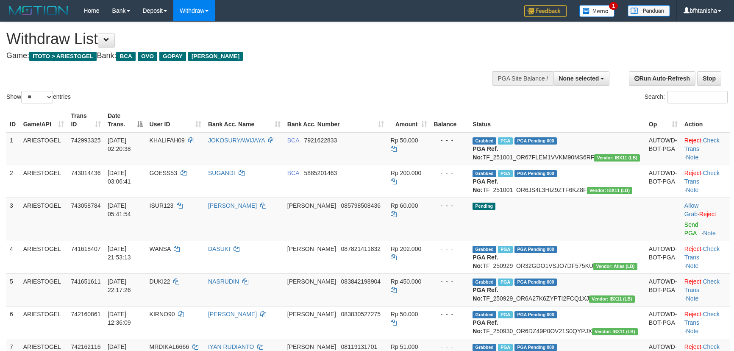
select select
select select "**"
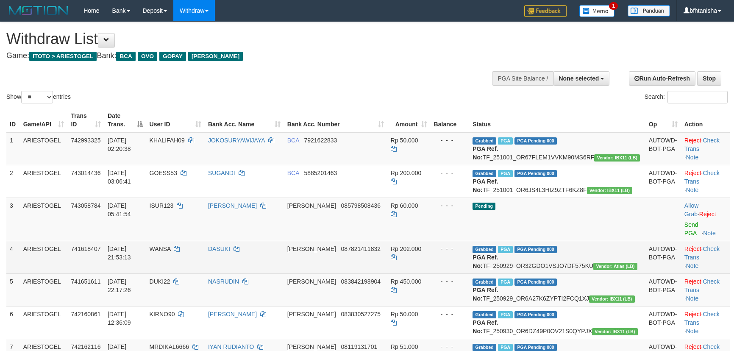
scroll to position [102, 0]
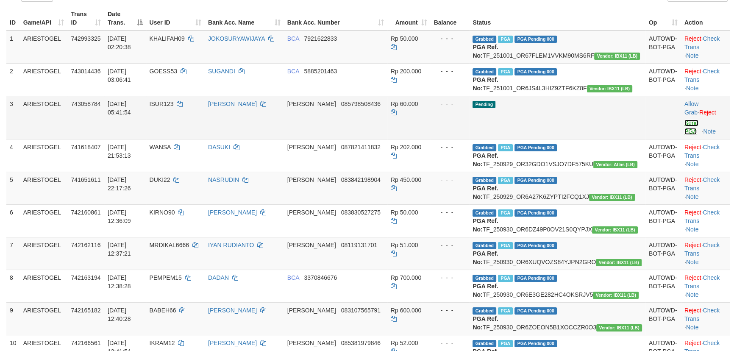
click at [684, 131] on link "Send PGA" at bounding box center [691, 127] width 14 height 15
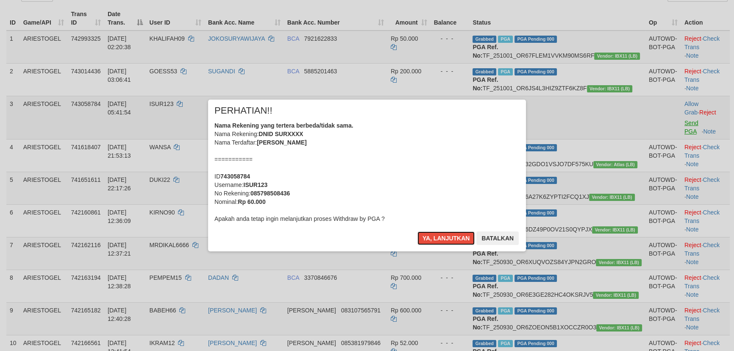
click at [417, 231] on button "Ya, lanjutkan" at bounding box center [446, 238] width 58 height 14
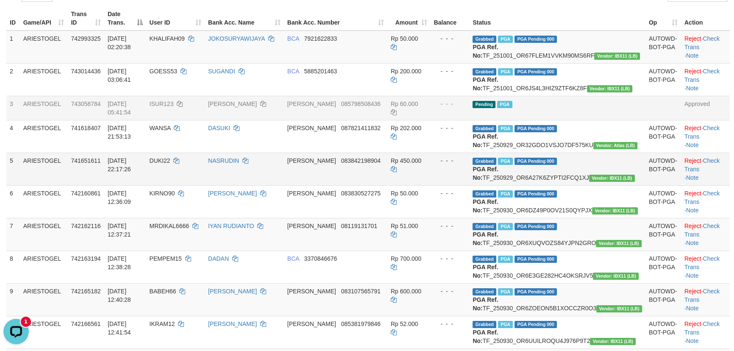
click at [517, 185] on td "Grabbed PGA PGA Pending 000 PGA Ref. No: TF_250929_OR6A27K6ZYPTI2FCQ1XJ Vendor:…" at bounding box center [557, 169] width 176 height 33
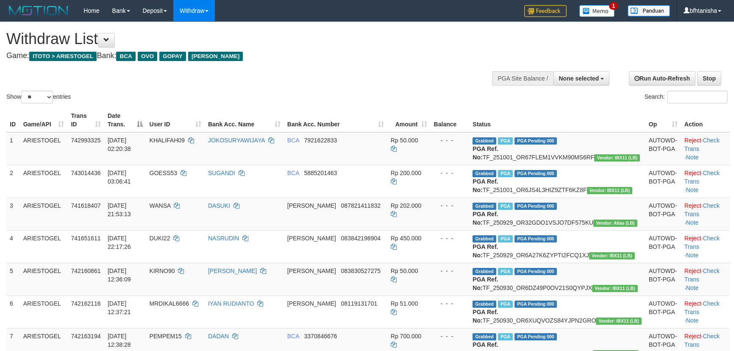
select select
select select "**"
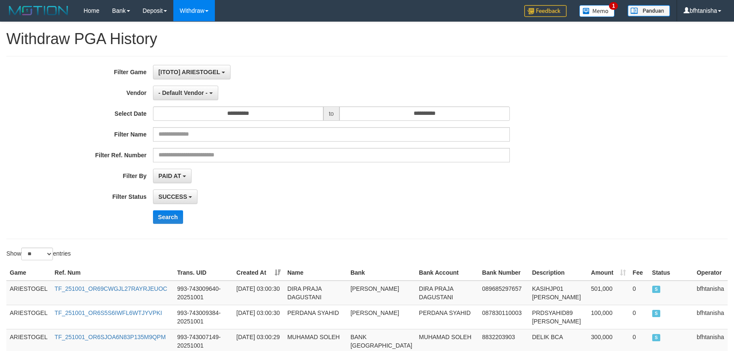
select select "**"
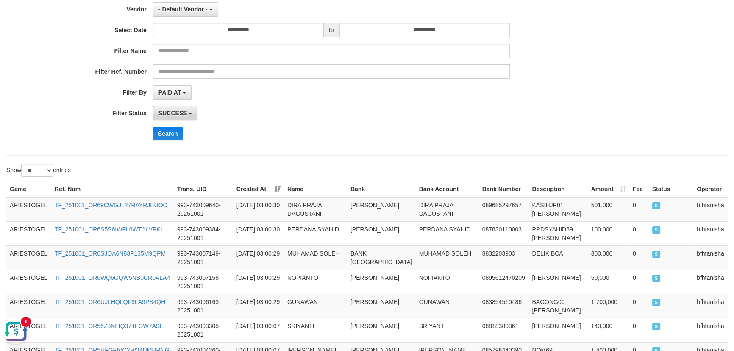
scroll to position [83, 0]
drag, startPoint x: 169, startPoint y: 128, endPoint x: 181, endPoint y: 132, distance: 12.3
click at [169, 128] on button "Search" at bounding box center [168, 135] width 30 height 14
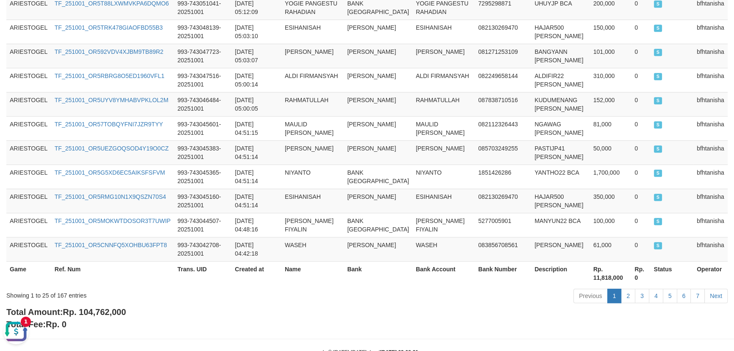
scroll to position [648, 0]
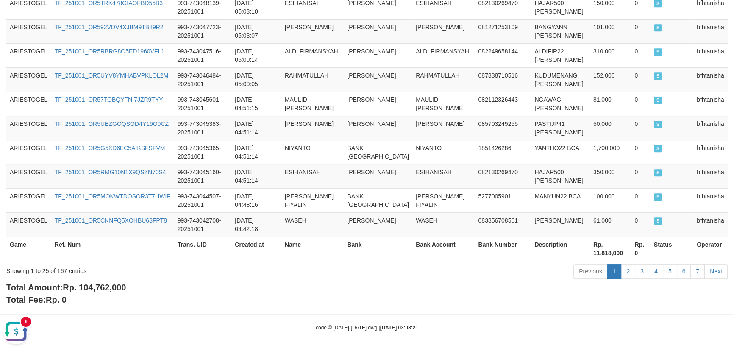
drag, startPoint x: 104, startPoint y: 295, endPoint x: 106, endPoint y: 287, distance: 8.0
click at [104, 295] on div "Total Amount: Rp. 104,762,000 Total Fee: Rp. 0" at bounding box center [366, 293] width 721 height 24
click at [106, 287] on span "Rp. 104,762,000" at bounding box center [94, 287] width 63 height 9
copy span "104,762,000"
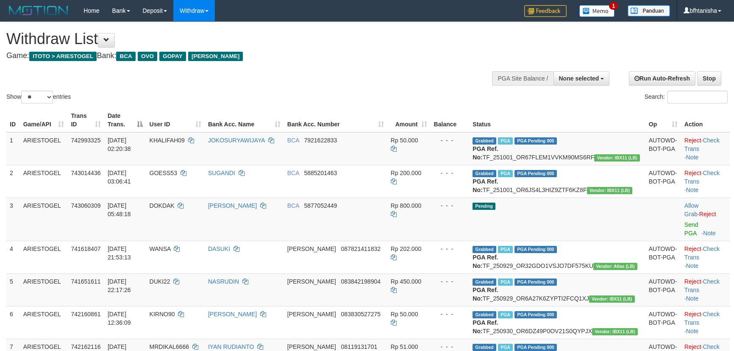
select select
select select "**"
click at [691, 234] on link "Send PGA" at bounding box center [691, 228] width 14 height 15
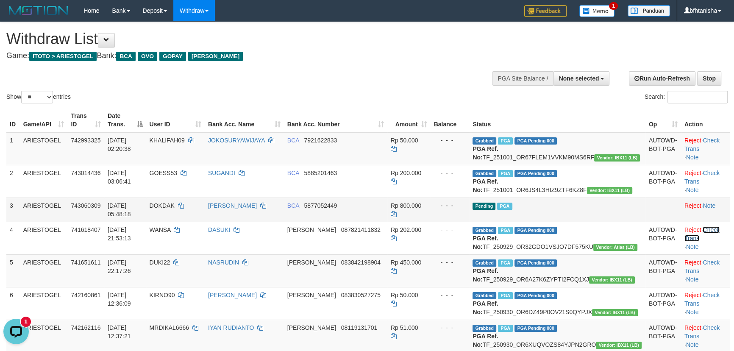
click at [691, 234] on link "Check Trans" at bounding box center [701, 233] width 35 height 15
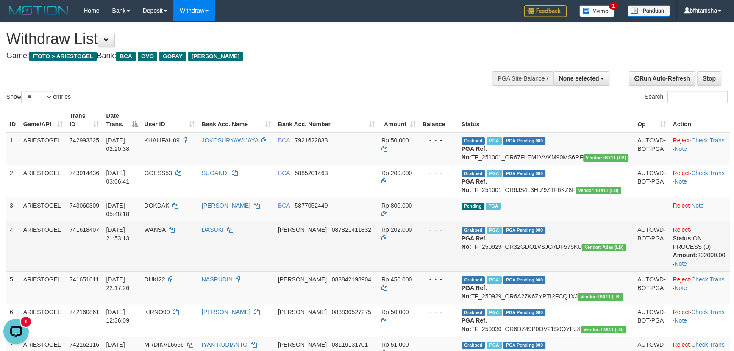
click at [711, 245] on div "Status: ON PROCESS (0) Amount: 202000.00" at bounding box center [700, 246] width 54 height 25
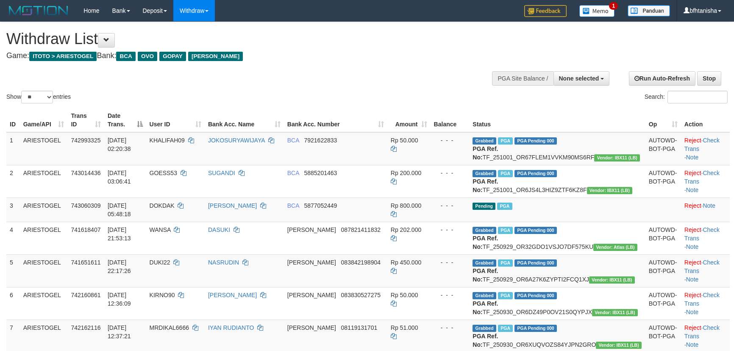
select select
select select "**"
click at [257, 209] on link "ABDUL MALIK" at bounding box center [232, 205] width 49 height 7
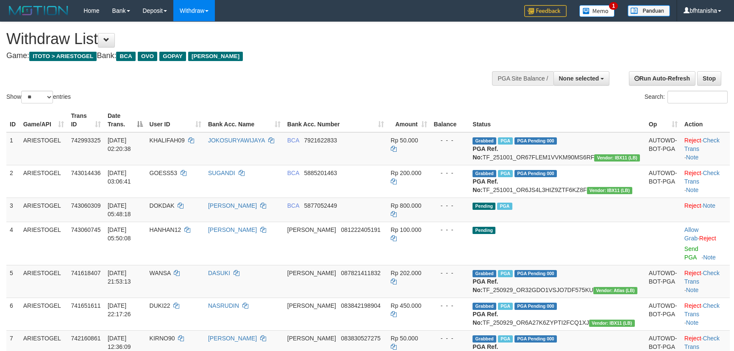
select select
select select "**"
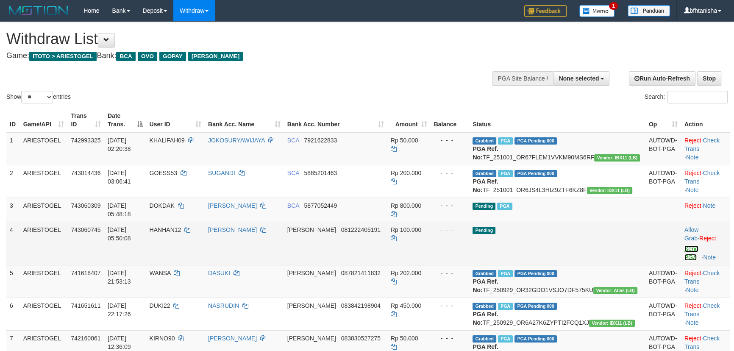
click at [686, 246] on link "Send PGA" at bounding box center [691, 252] width 14 height 15
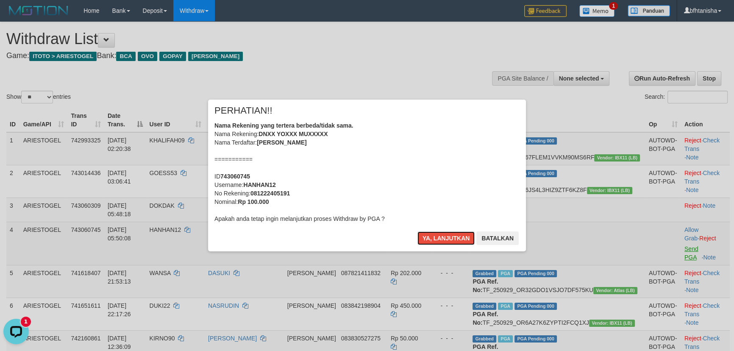
click at [417, 231] on button "Ya, lanjutkan" at bounding box center [446, 238] width 58 height 14
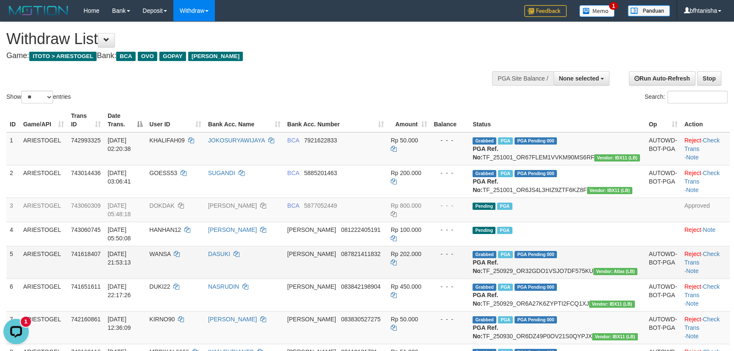
click at [375, 263] on td "[PERSON_NAME] 087821411832" at bounding box center [335, 262] width 103 height 33
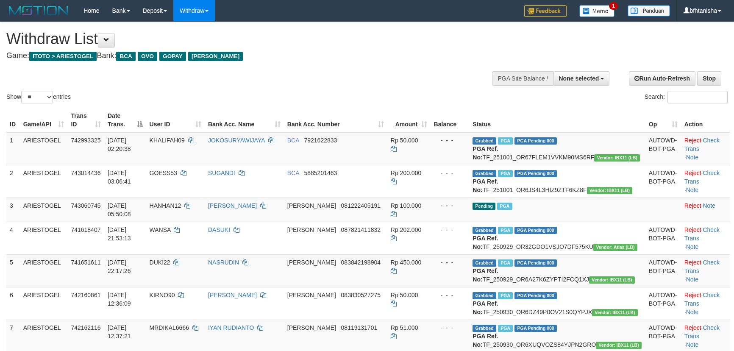
select select
select select "**"
click at [376, 254] on td "[PERSON_NAME] 087821411832" at bounding box center [335, 238] width 103 height 33
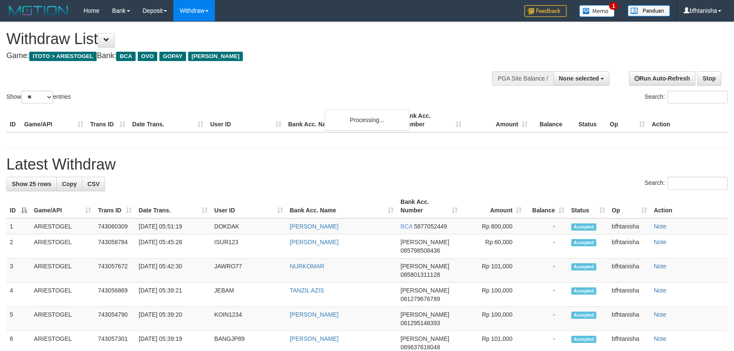
select select
select select "**"
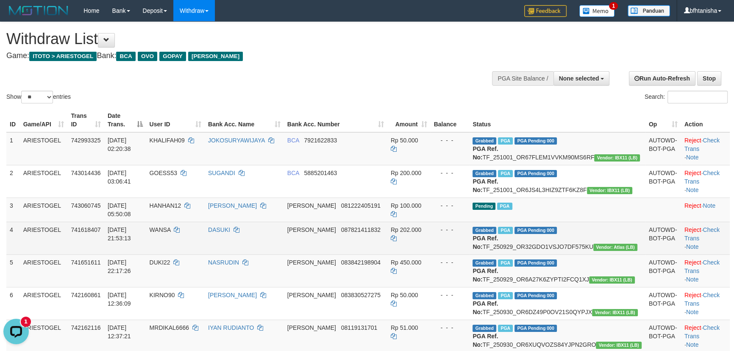
click at [205, 254] on td "WANSA" at bounding box center [175, 238] width 58 height 33
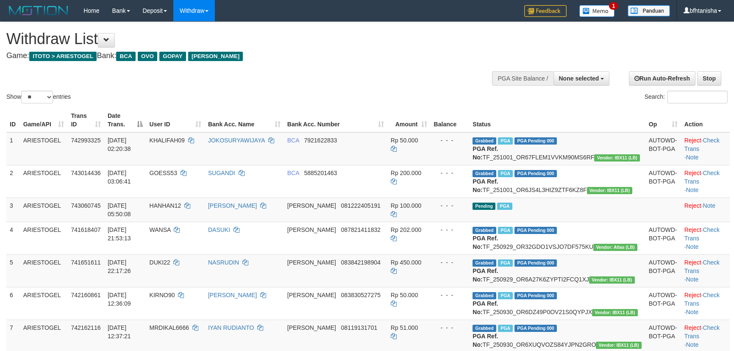
select select
select select "**"
click at [506, 280] on td "Grabbed PGA PGA Pending 000 PGA Ref. No: TF_250929_OR6A27K6ZYPTI2FCQ1XJ Vendor:…" at bounding box center [557, 270] width 176 height 33
select select
select select "**"
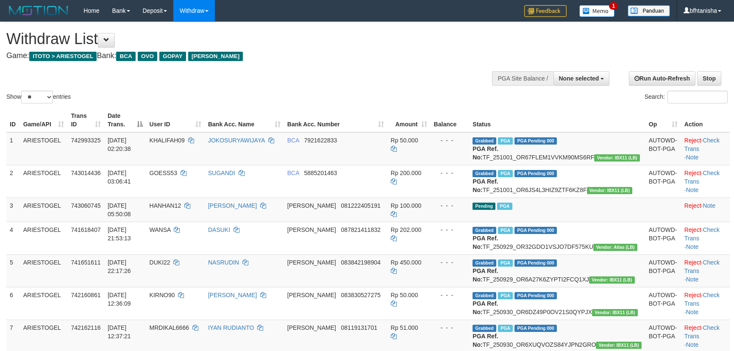
select select
select select "**"
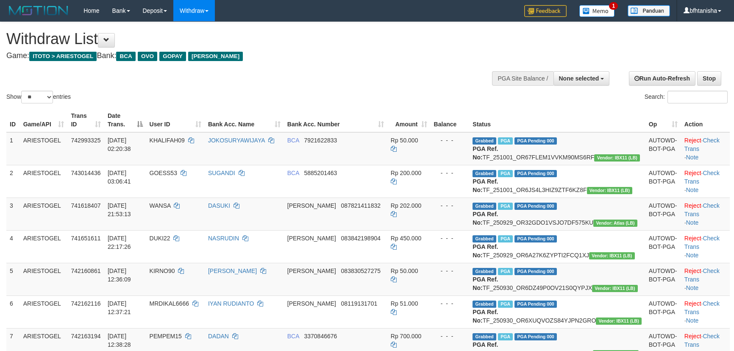
select select
select select "**"
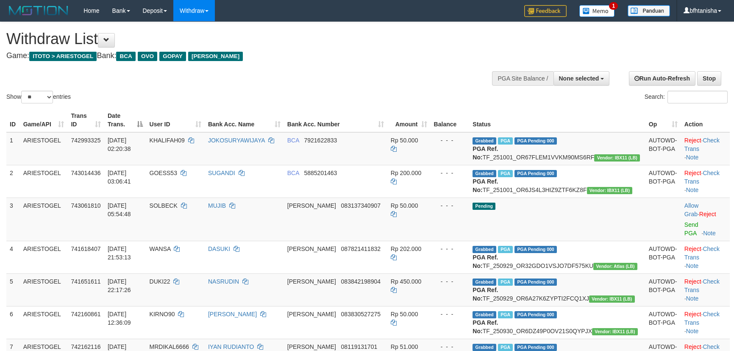
select select
select select "**"
click at [684, 233] on link "Send PGA" at bounding box center [691, 228] width 14 height 15
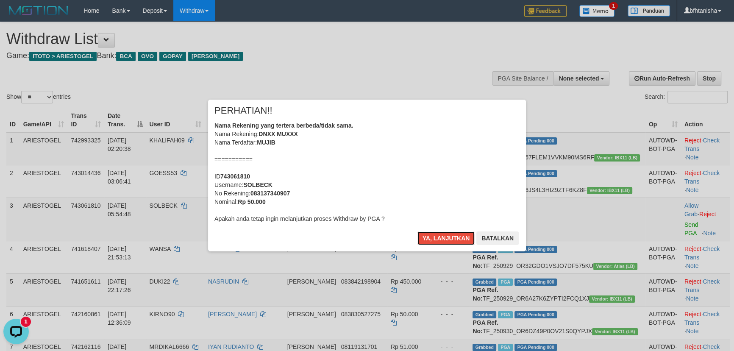
click at [417, 231] on button "Ya, lanjutkan" at bounding box center [446, 238] width 58 height 14
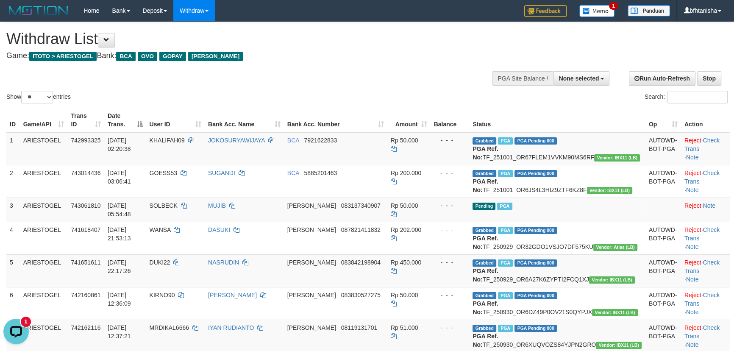
click at [431, 110] on th "Amount" at bounding box center [408, 120] width 43 height 24
select select
select select "**"
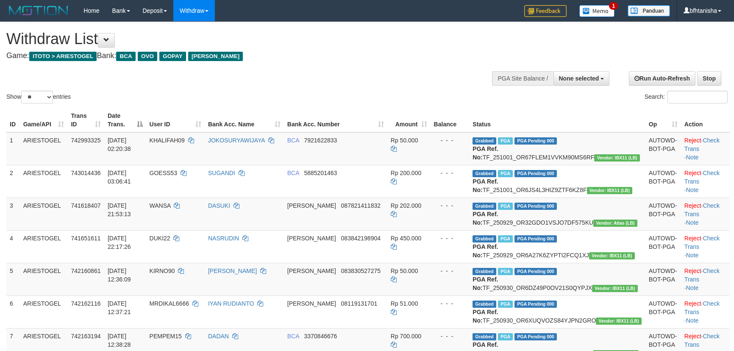
select select
select select "**"
click at [478, 104] on div "Search:" at bounding box center [550, 98] width 354 height 15
select select
select select "**"
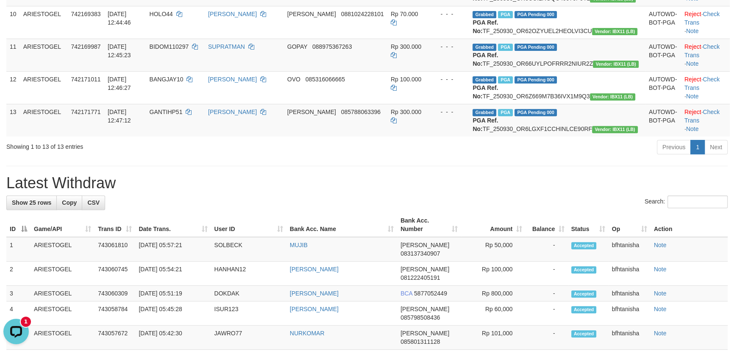
scroll to position [436, 0]
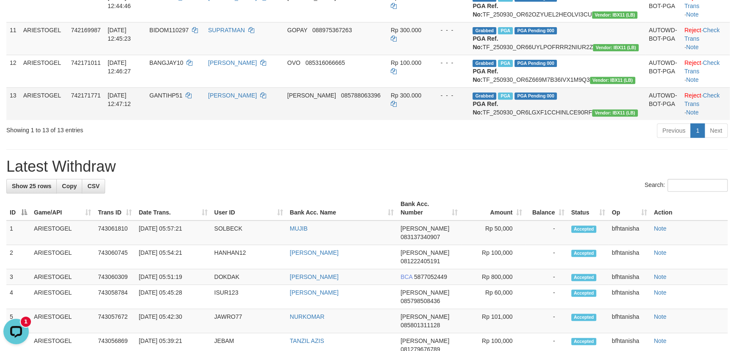
click at [414, 120] on td "Rp 300.000" at bounding box center [408, 103] width 43 height 33
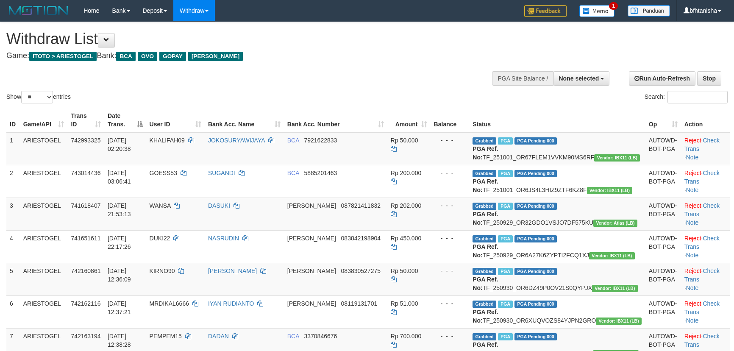
select select
select select "**"
select select
select select "**"
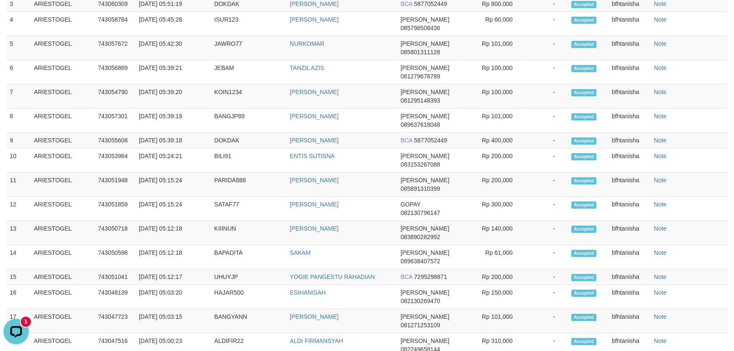
scroll to position [769, 0]
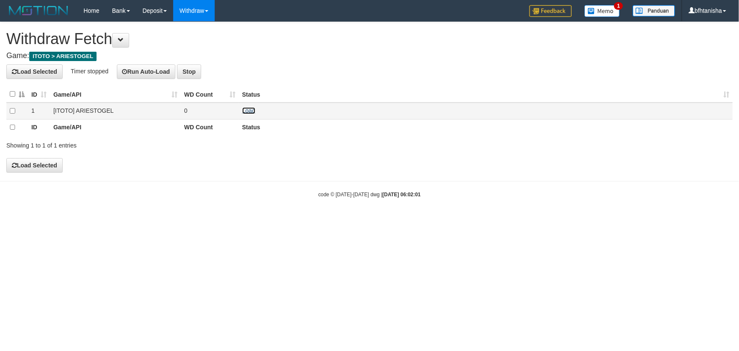
drag, startPoint x: 250, startPoint y: 109, endPoint x: 241, endPoint y: 105, distance: 9.7
click at [249, 109] on link "Load" at bounding box center [248, 110] width 13 height 7
click at [259, 106] on td "Load OK" at bounding box center [486, 111] width 494 height 17
click at [255, 108] on td "Load OK" at bounding box center [486, 111] width 494 height 17
click at [252, 109] on link "Load" at bounding box center [248, 110] width 13 height 7
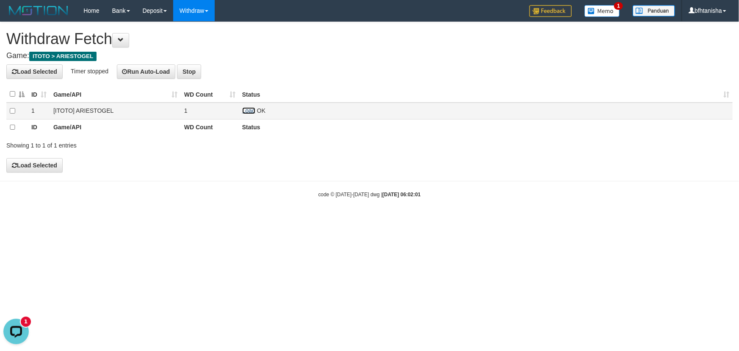
click at [248, 111] on link "Load" at bounding box center [248, 110] width 13 height 7
click at [243, 111] on link "Load" at bounding box center [248, 110] width 13 height 7
click at [249, 110] on link "Load" at bounding box center [248, 110] width 13 height 7
click at [257, 111] on span "OK" at bounding box center [261, 110] width 8 height 7
click at [250, 110] on link "Load" at bounding box center [248, 110] width 13 height 7
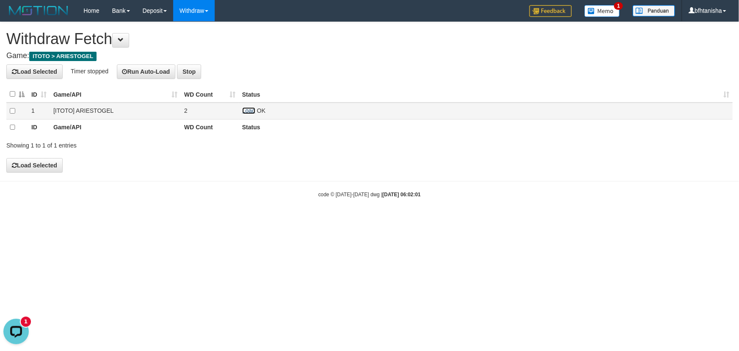
click at [247, 113] on link "Load" at bounding box center [248, 110] width 13 height 7
click at [255, 110] on td "Load OK" at bounding box center [486, 111] width 494 height 17
drag, startPoint x: 254, startPoint y: 110, endPoint x: 263, endPoint y: 108, distance: 8.6
click at [254, 110] on link "Load" at bounding box center [248, 110] width 13 height 7
click at [249, 106] on td "Load OK" at bounding box center [486, 111] width 494 height 17
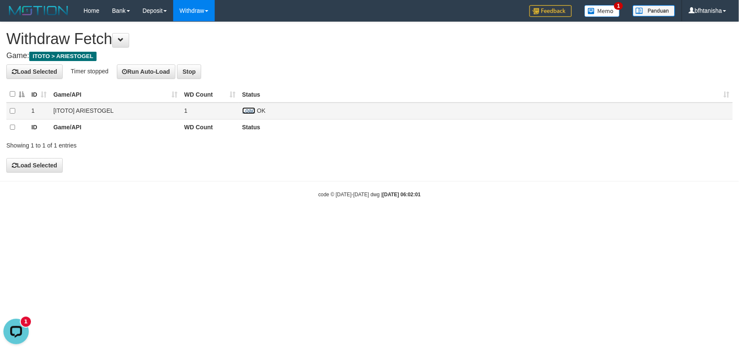
click at [252, 109] on link "Load" at bounding box center [248, 110] width 13 height 7
click at [240, 117] on td "Load OK" at bounding box center [486, 111] width 494 height 17
click at [247, 113] on link "Load" at bounding box center [248, 110] width 13 height 7
click at [250, 110] on link "Load" at bounding box center [248, 110] width 13 height 7
click at [253, 108] on link "Load" at bounding box center [248, 110] width 13 height 7
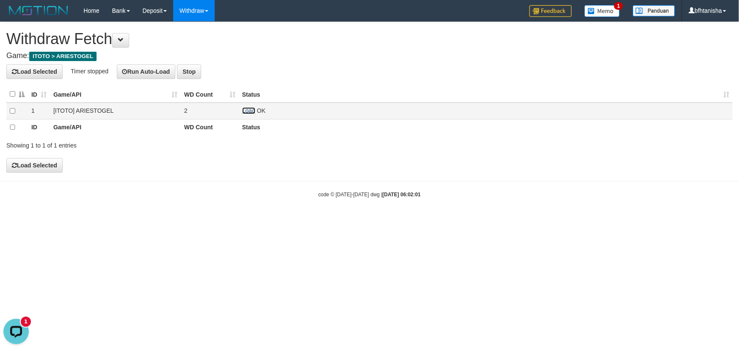
click at [253, 110] on link "Load" at bounding box center [248, 110] width 13 height 7
click at [252, 112] on link "Load" at bounding box center [248, 110] width 13 height 7
click at [252, 110] on link "Load" at bounding box center [248, 110] width 13 height 7
click at [252, 114] on td "Load OK" at bounding box center [486, 111] width 494 height 17
click at [250, 110] on link "Load" at bounding box center [248, 110] width 13 height 7
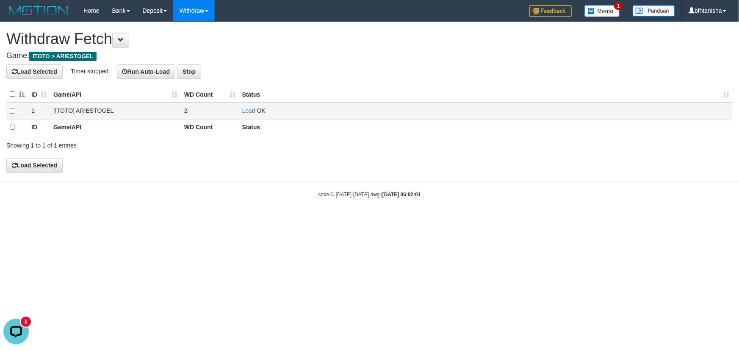
drag, startPoint x: 242, startPoint y: 106, endPoint x: 247, endPoint y: 110, distance: 6.3
click at [242, 106] on td "Load OK" at bounding box center [486, 111] width 494 height 17
drag, startPoint x: 247, startPoint y: 110, endPoint x: 266, endPoint y: 97, distance: 23.2
click at [247, 110] on link "Load" at bounding box center [248, 110] width 13 height 7
click at [254, 109] on link "Load" at bounding box center [248, 110] width 13 height 7
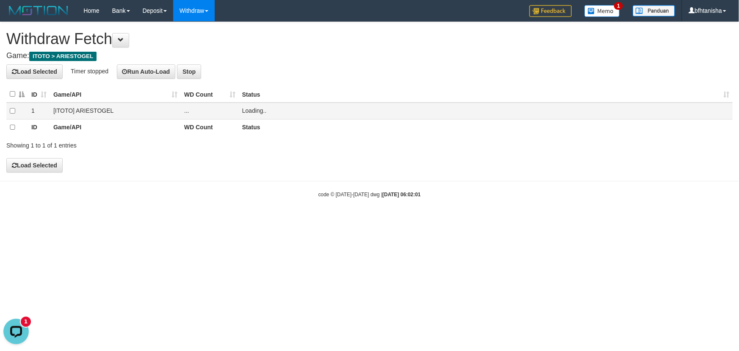
click at [246, 108] on span "Loading.." at bounding box center [254, 110] width 25 height 7
click at [257, 111] on td "Load OK" at bounding box center [486, 111] width 494 height 17
click at [252, 111] on link "Load" at bounding box center [248, 110] width 13 height 7
click at [254, 106] on td "Load OK" at bounding box center [486, 111] width 494 height 17
click at [248, 112] on link "Load" at bounding box center [248, 110] width 13 height 7
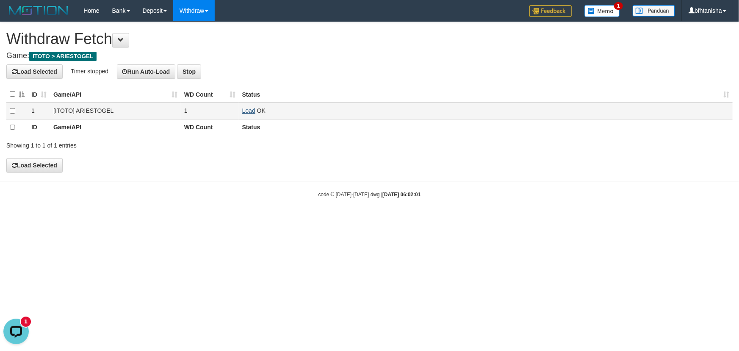
click at [247, 113] on td "Load OK" at bounding box center [486, 111] width 494 height 17
click at [247, 113] on link "Load" at bounding box center [248, 110] width 13 height 7
click at [245, 112] on link "Load" at bounding box center [248, 110] width 13 height 7
click at [250, 112] on link "Load" at bounding box center [248, 110] width 13 height 7
click at [256, 110] on td "Load OK" at bounding box center [486, 111] width 494 height 17
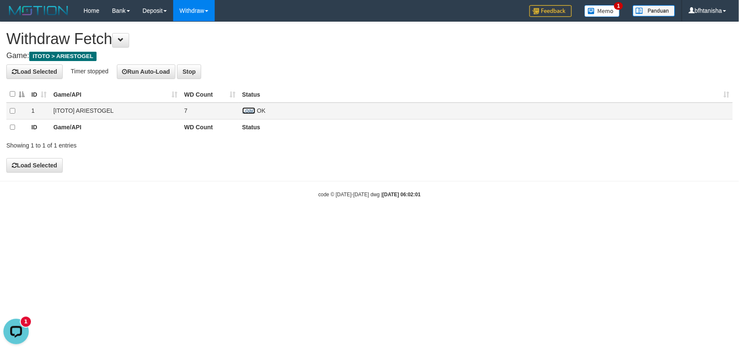
click at [253, 110] on link "Load" at bounding box center [248, 110] width 13 height 7
click at [246, 112] on link "Load" at bounding box center [248, 110] width 13 height 7
click at [243, 111] on link "Load" at bounding box center [248, 110] width 13 height 7
drag, startPoint x: 246, startPoint y: 110, endPoint x: 259, endPoint y: 109, distance: 12.8
click at [246, 110] on link "Load" at bounding box center [248, 110] width 13 height 7
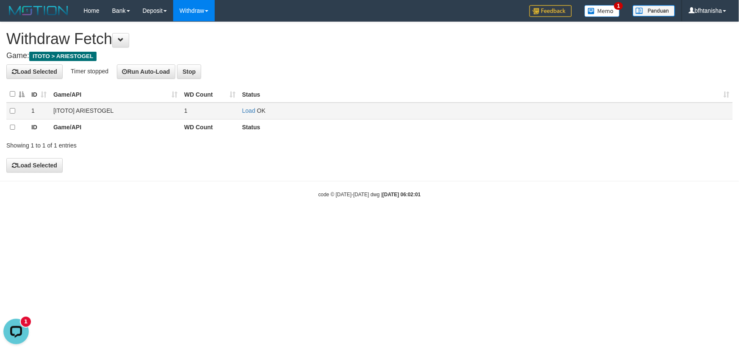
click at [257, 111] on td "Load OK" at bounding box center [486, 111] width 494 height 17
click at [254, 111] on link "Load" at bounding box center [248, 110] width 13 height 7
click at [258, 110] on span "OK" at bounding box center [261, 110] width 8 height 7
click at [254, 110] on link "Load" at bounding box center [248, 110] width 13 height 7
click at [246, 111] on link "Load" at bounding box center [248, 110] width 13 height 7
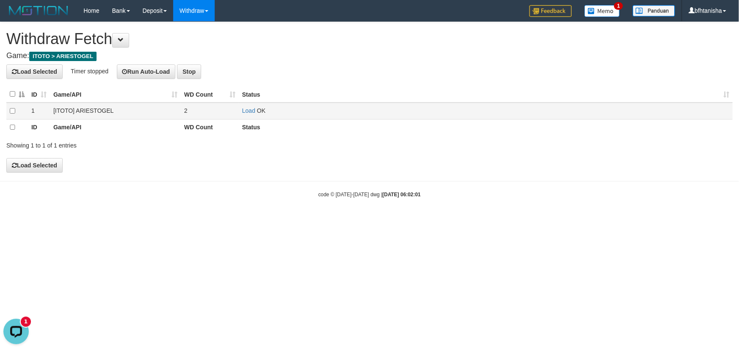
click at [245, 114] on td "Load OK" at bounding box center [486, 111] width 494 height 17
click at [245, 113] on link "Load" at bounding box center [248, 110] width 13 height 7
click at [242, 110] on link "Load" at bounding box center [248, 110] width 13 height 7
click at [245, 108] on link "Load" at bounding box center [248, 110] width 13 height 7
click at [251, 116] on td "Load OK" at bounding box center [486, 111] width 494 height 17
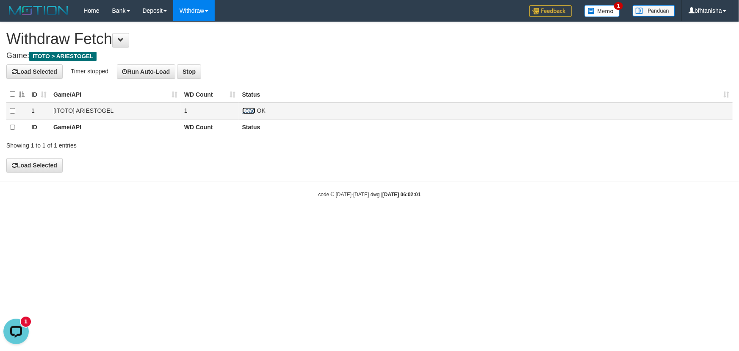
click at [251, 112] on link "Load" at bounding box center [248, 110] width 13 height 7
click at [250, 107] on link "Load" at bounding box center [248, 110] width 13 height 7
click at [250, 108] on link "Load" at bounding box center [248, 110] width 13 height 7
click at [245, 110] on link "Load" at bounding box center [248, 110] width 13 height 7
click at [249, 110] on link "Load" at bounding box center [248, 110] width 13 height 7
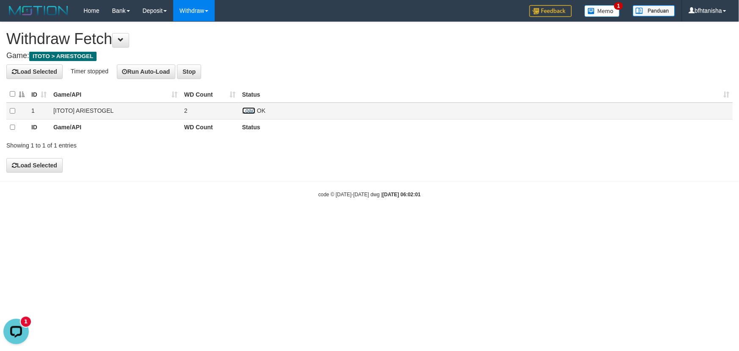
click at [247, 109] on link "Load" at bounding box center [248, 110] width 13 height 7
click at [246, 110] on link "Load" at bounding box center [248, 110] width 13 height 7
click at [244, 106] on td "Load OK" at bounding box center [486, 111] width 494 height 17
click at [250, 108] on link "Load" at bounding box center [248, 110] width 13 height 7
click at [239, 115] on td "Load OK" at bounding box center [486, 111] width 494 height 17
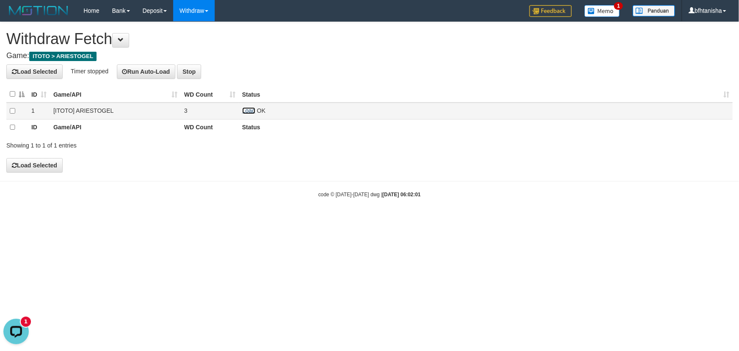
click at [246, 110] on link "Load" at bounding box center [248, 110] width 13 height 7
click at [245, 114] on td "Load OK" at bounding box center [486, 111] width 494 height 17
click at [246, 112] on link "Load" at bounding box center [248, 110] width 13 height 7
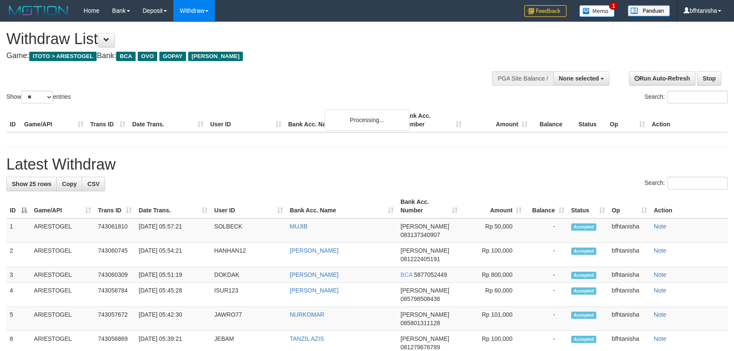
select select
select select "**"
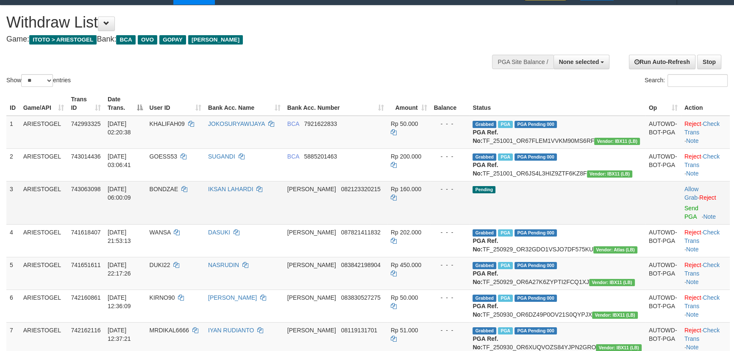
scroll to position [25, 0]
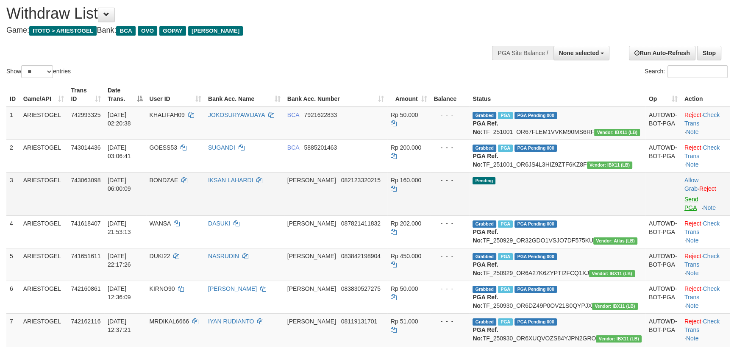
drag, startPoint x: 674, startPoint y: 201, endPoint x: 678, endPoint y: 206, distance: 6.6
click at [684, 195] on div at bounding box center [705, 194] width 42 height 2
click at [684, 206] on link "Send PGA" at bounding box center [691, 203] width 14 height 15
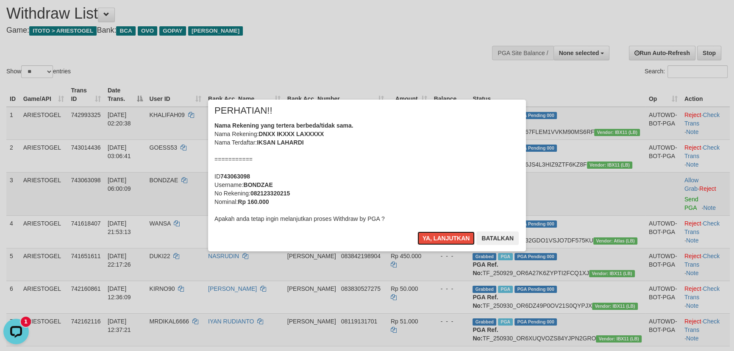
click at [417, 231] on button "Ya, lanjutkan" at bounding box center [446, 238] width 58 height 14
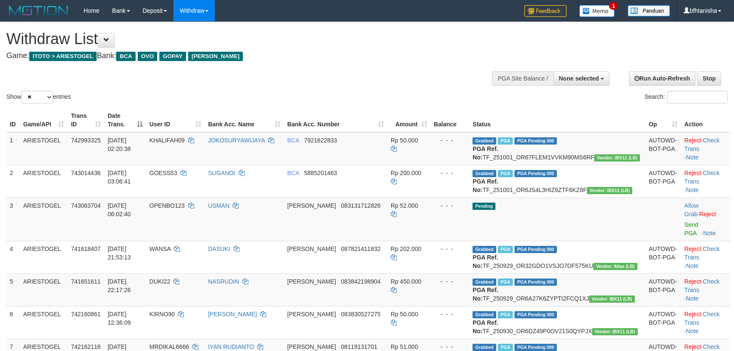
select select
select select "**"
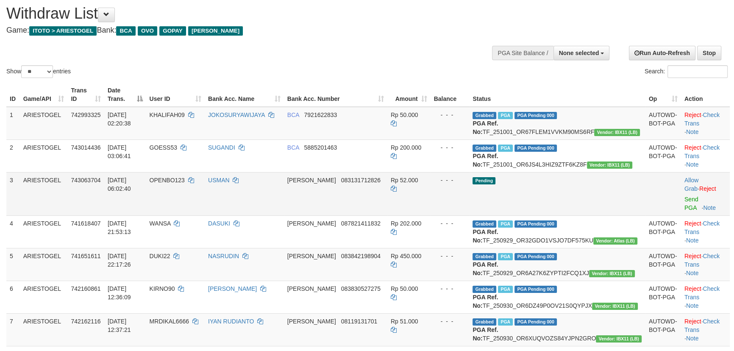
click at [688, 211] on td "Allow Grab · Reject Send PGA · Note" at bounding box center [705, 193] width 49 height 43
click at [688, 208] on link "Send PGA" at bounding box center [691, 203] width 14 height 15
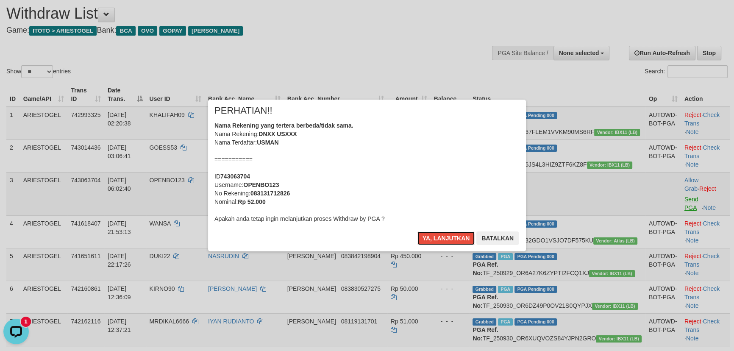
click at [417, 231] on button "Ya, lanjutkan" at bounding box center [446, 238] width 58 height 14
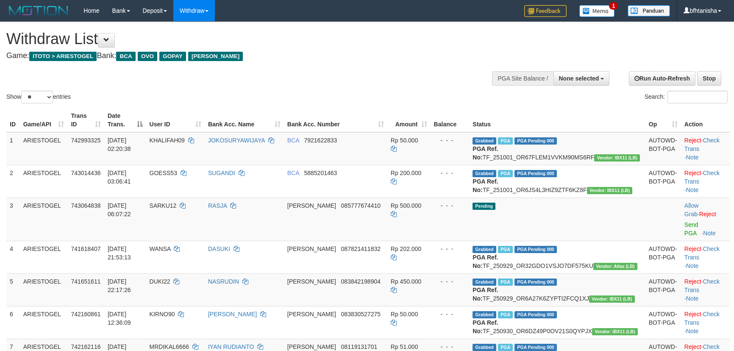
select select
select select "**"
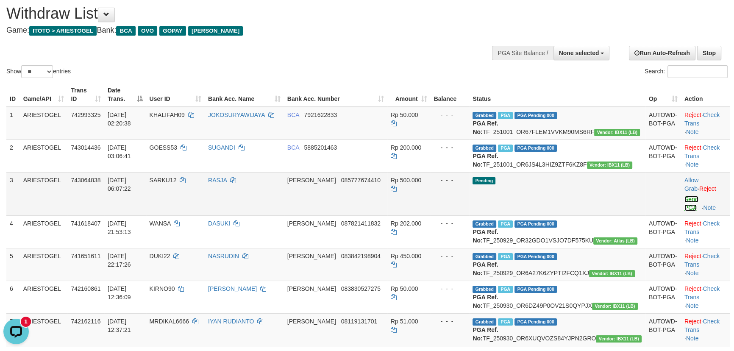
click at [684, 204] on link "Send PGA" at bounding box center [691, 203] width 14 height 15
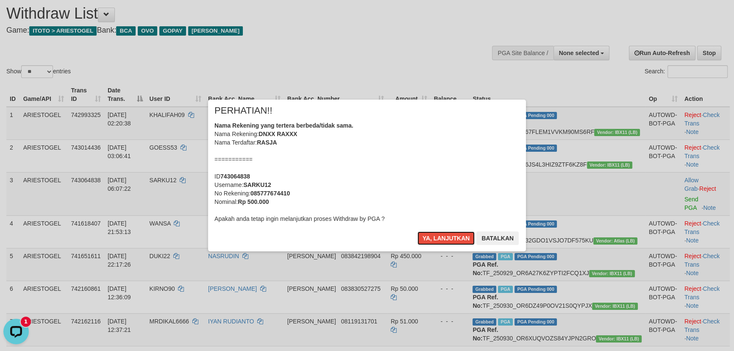
click at [417, 231] on button "Ya, lanjutkan" at bounding box center [446, 238] width 58 height 14
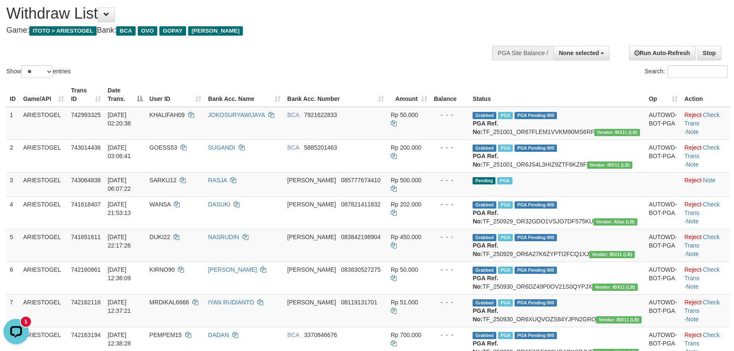
click at [146, 103] on th "Date Trans." at bounding box center [125, 95] width 42 height 24
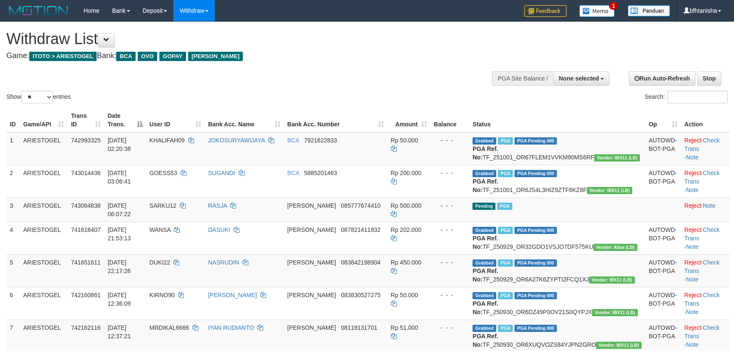
select select
select select "**"
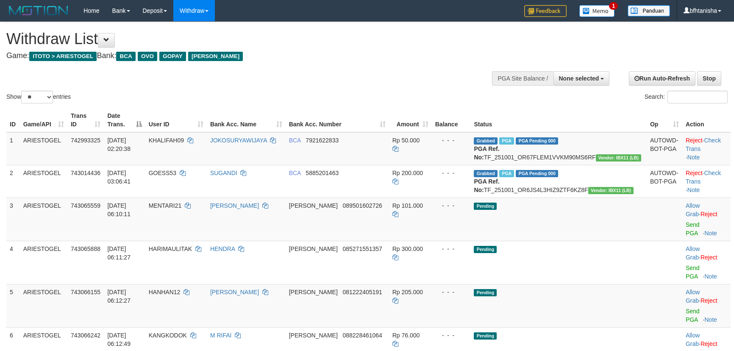
select select
select select "**"
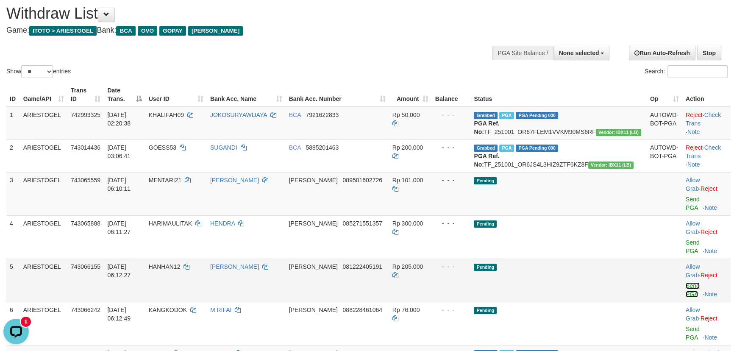
click at [686, 282] on link "Send PGA" at bounding box center [693, 289] width 14 height 15
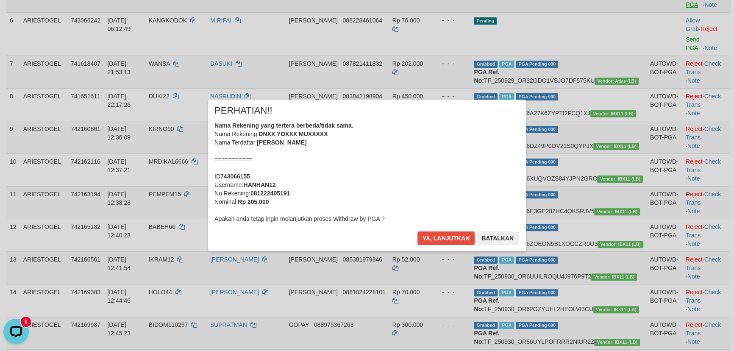
scroll to position [333, 0]
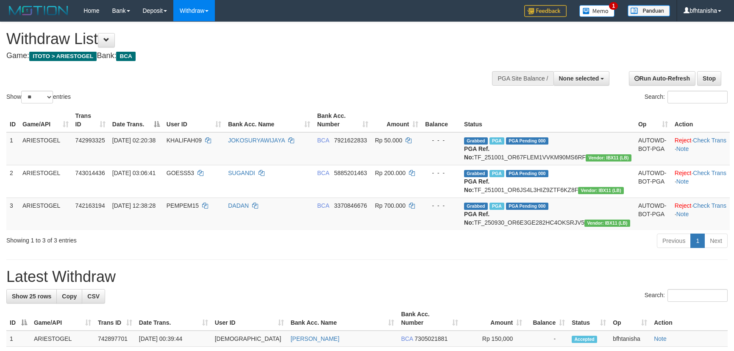
select select
select select "**"
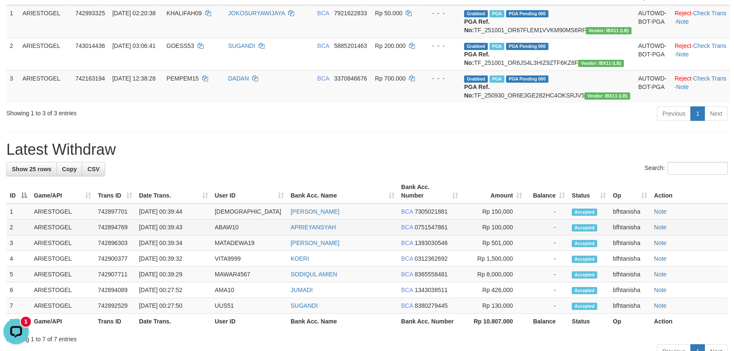
scroll to position [128, 0]
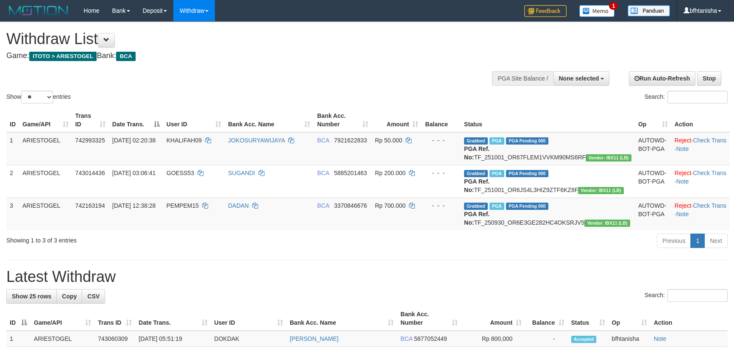
select select
select select "**"
click at [110, 33] on button at bounding box center [106, 40] width 17 height 14
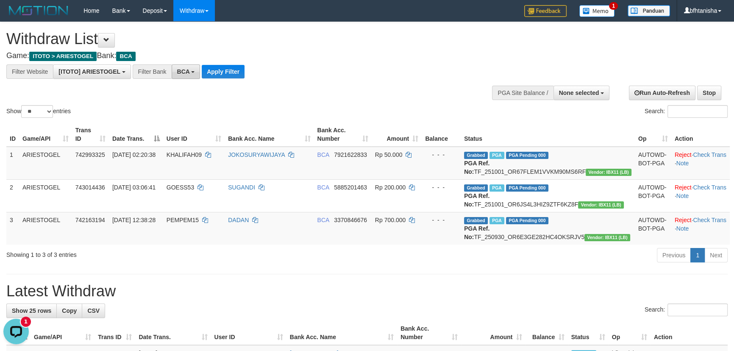
click at [178, 67] on button "BCA" at bounding box center [186, 71] width 29 height 14
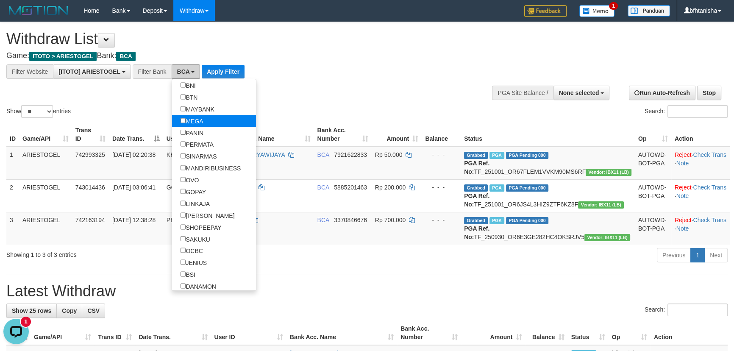
scroll to position [103, 0]
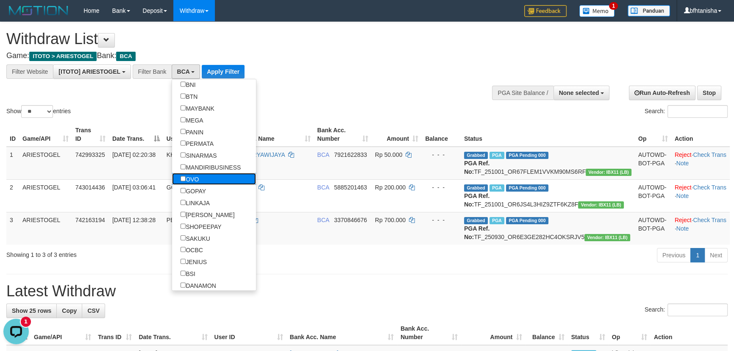
click at [197, 179] on label "OVO" at bounding box center [190, 179] width 36 height 12
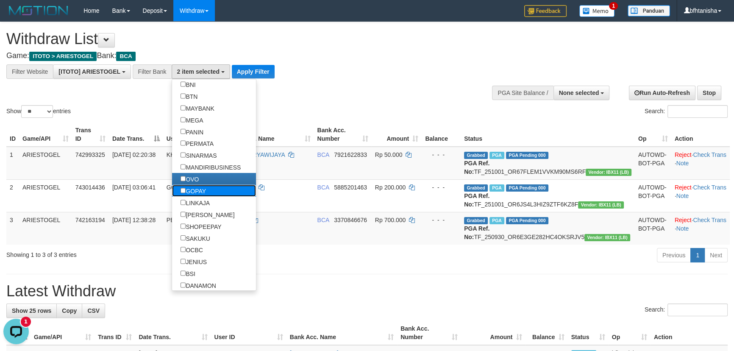
click at [203, 194] on label "GOPAY" at bounding box center [193, 191] width 43 height 12
click at [203, 205] on label "LINKAJA" at bounding box center [195, 203] width 47 height 12
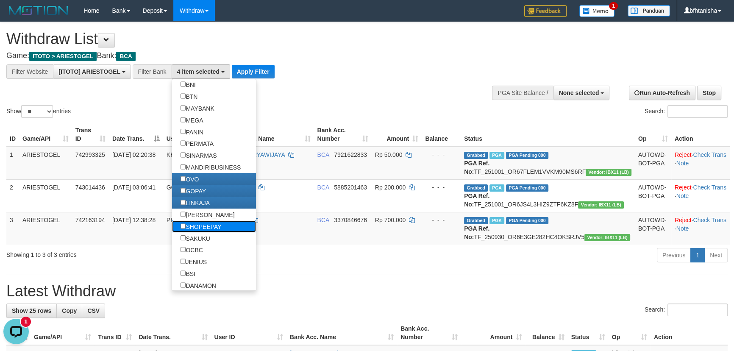
click at [197, 224] on label "SHOPEEPAY" at bounding box center [201, 226] width 58 height 12
click at [200, 219] on label "[PERSON_NAME]" at bounding box center [207, 214] width 71 height 12
click at [250, 58] on h4 "Game: ITOTO > ARIESTOGEL Bank: BCA" at bounding box center [243, 56] width 475 height 8
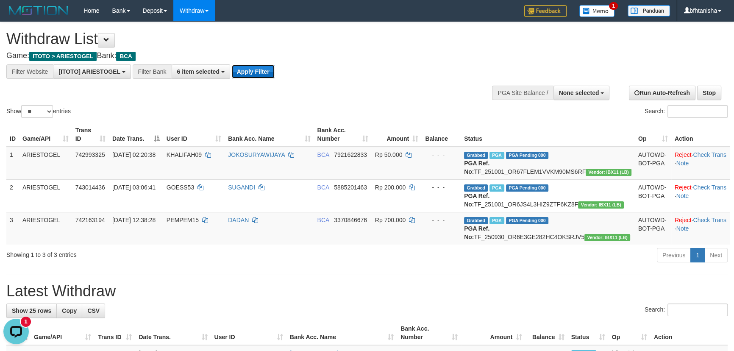
click at [250, 66] on button "Apply Filter" at bounding box center [253, 72] width 43 height 14
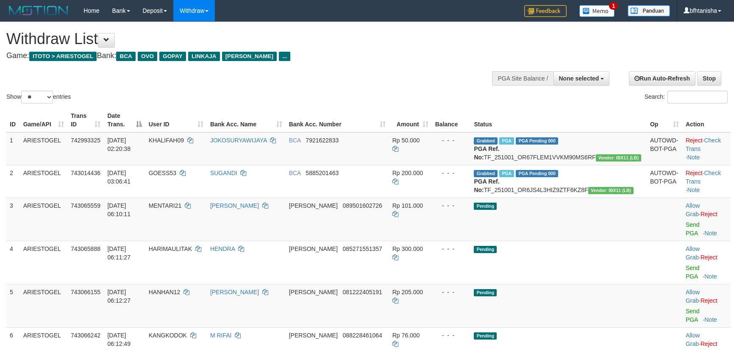
select select
select select "**"
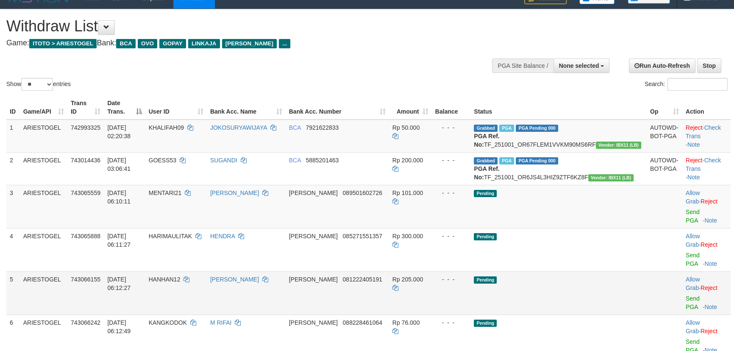
scroll to position [25, 0]
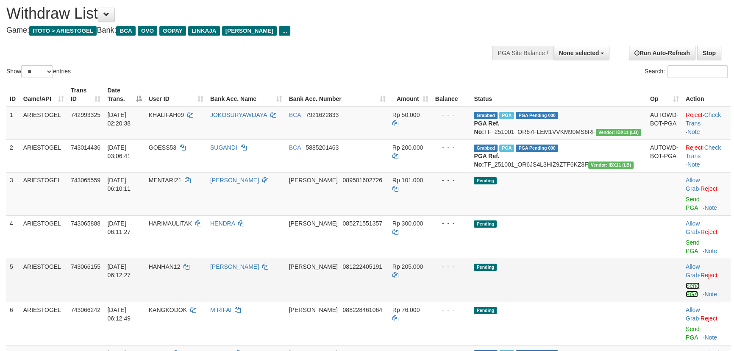
click at [686, 282] on link "Send PGA" at bounding box center [693, 289] width 14 height 15
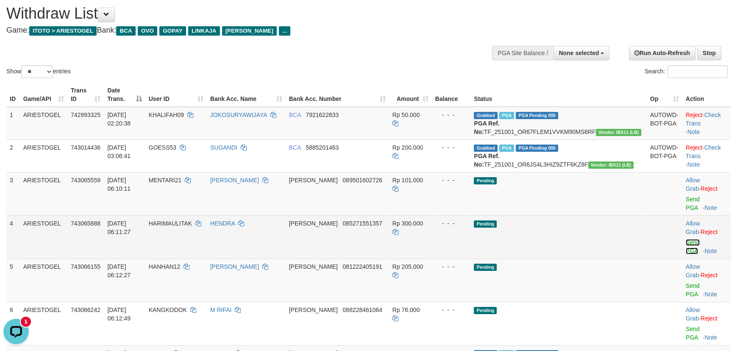
click at [686, 239] on link "Send PGA" at bounding box center [693, 246] width 14 height 15
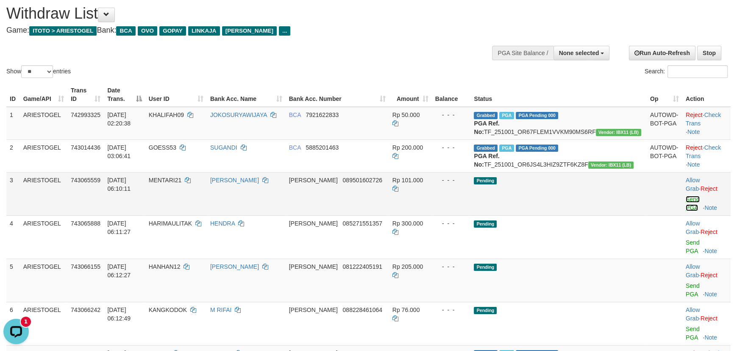
click at [686, 208] on link "Send PGA" at bounding box center [693, 203] width 14 height 15
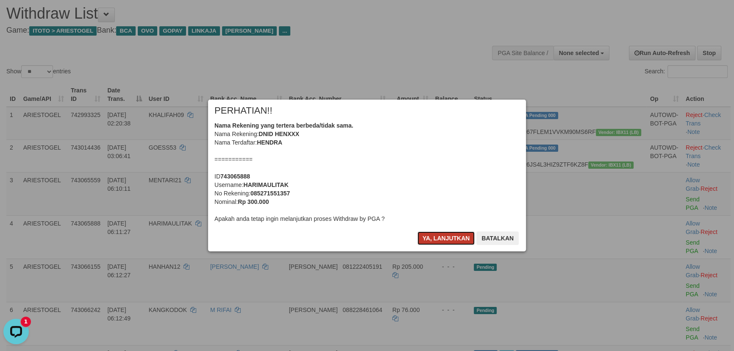
click at [453, 241] on button "Ya, lanjutkan" at bounding box center [446, 238] width 58 height 14
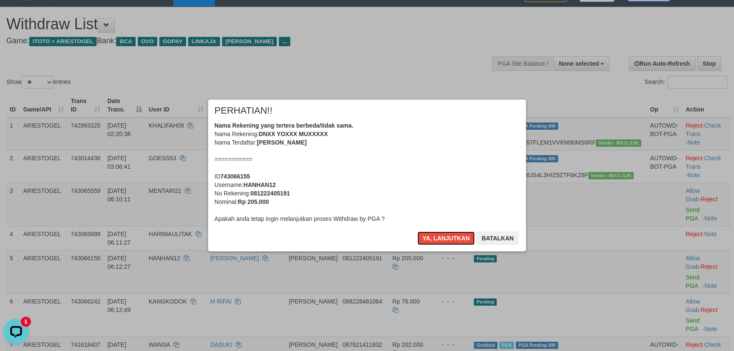
click at [453, 241] on button "Ya, lanjutkan" at bounding box center [446, 238] width 58 height 14
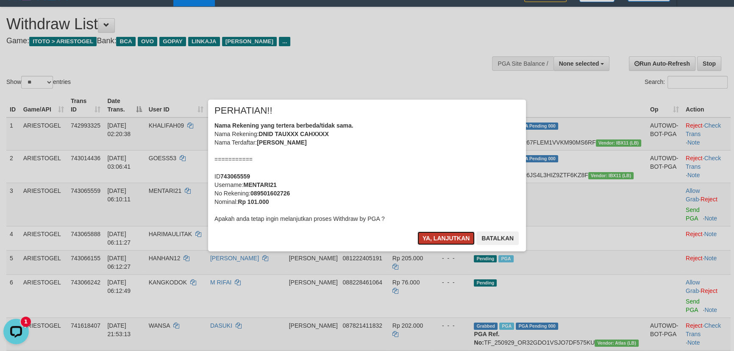
click at [452, 241] on button "Ya, lanjutkan" at bounding box center [446, 238] width 58 height 14
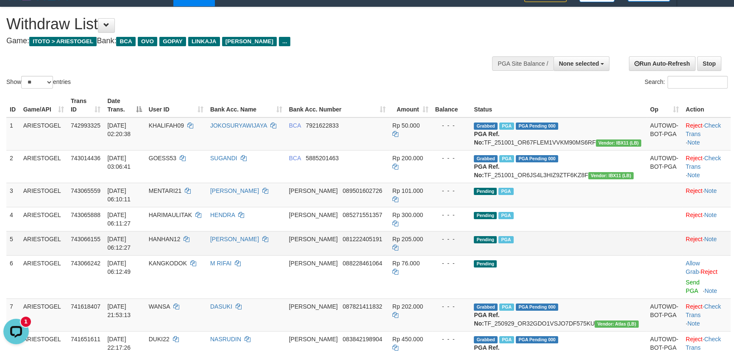
scroll to position [4, 0]
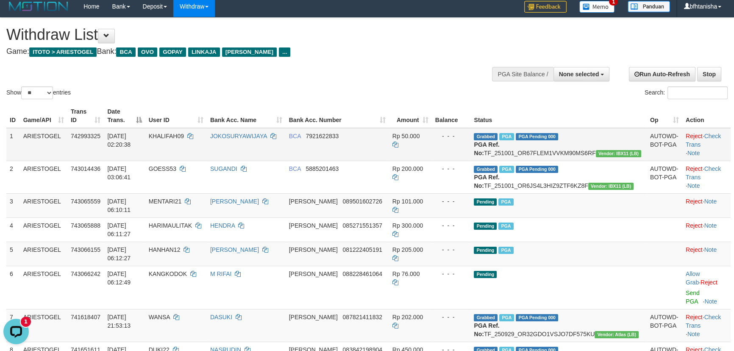
click at [207, 149] on td "KHALIFAH09" at bounding box center [175, 144] width 61 height 33
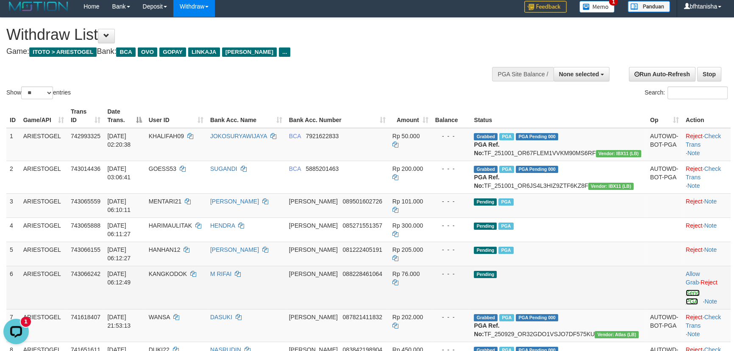
click at [686, 289] on link "Send PGA" at bounding box center [693, 296] width 14 height 15
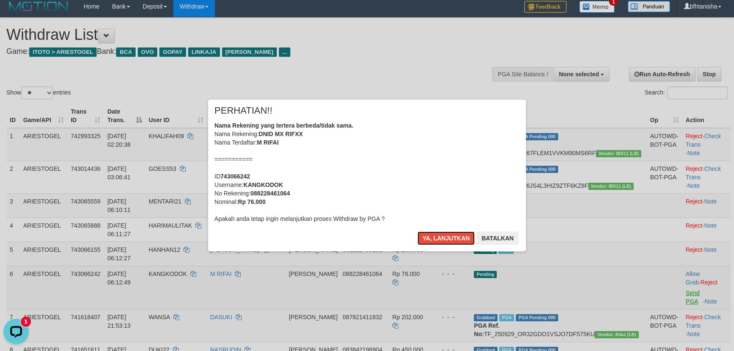
click at [417, 231] on button "Ya, lanjutkan" at bounding box center [446, 238] width 58 height 14
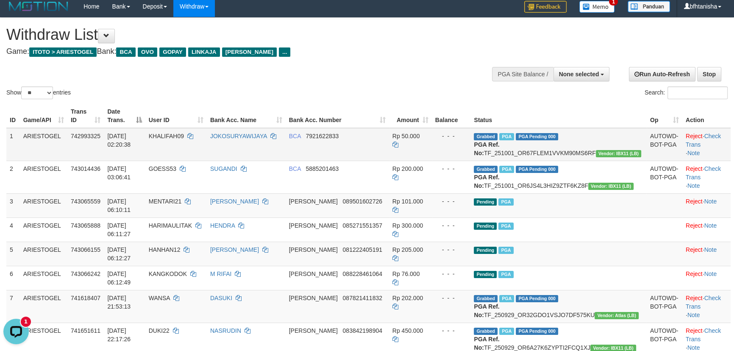
click at [585, 157] on td "Grabbed PGA PGA Pending 000 PGA Ref. No: TF_251001_OR67FLEM1VVKM90MS6RF Vendor:…" at bounding box center [558, 144] width 176 height 33
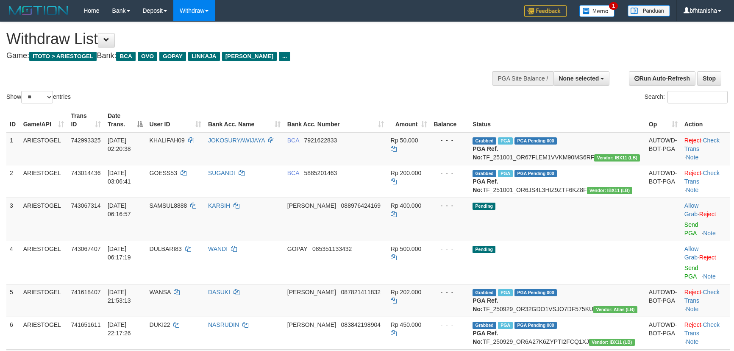
select select
select select "**"
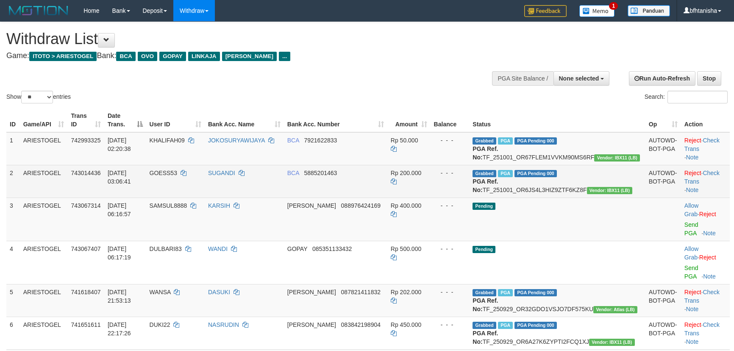
scroll to position [4, 0]
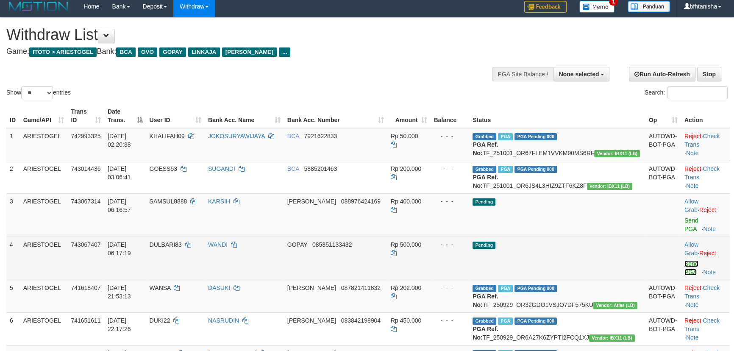
click at [684, 260] on link "Send PGA" at bounding box center [691, 267] width 14 height 15
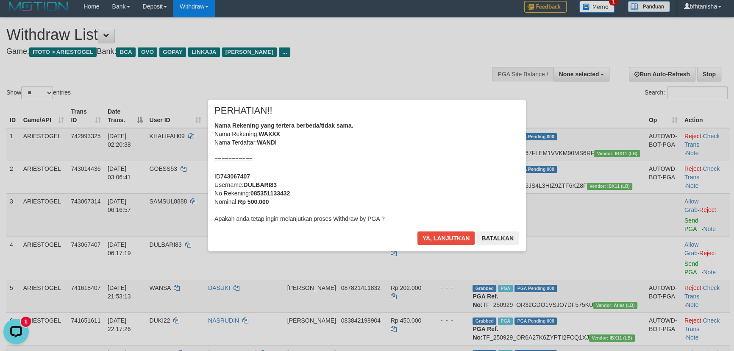
click at [417, 231] on button "Ya, lanjutkan" at bounding box center [446, 238] width 58 height 14
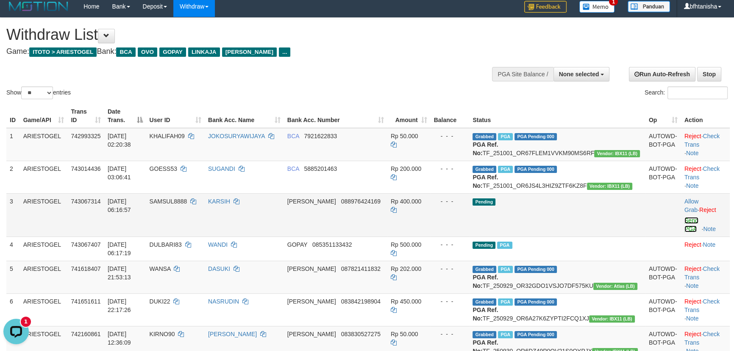
click at [684, 229] on link "Send PGA" at bounding box center [691, 224] width 14 height 15
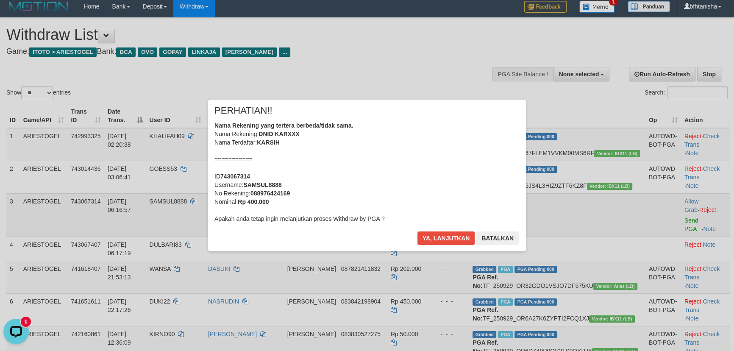
click at [417, 231] on button "Ya, lanjutkan" at bounding box center [446, 238] width 58 height 14
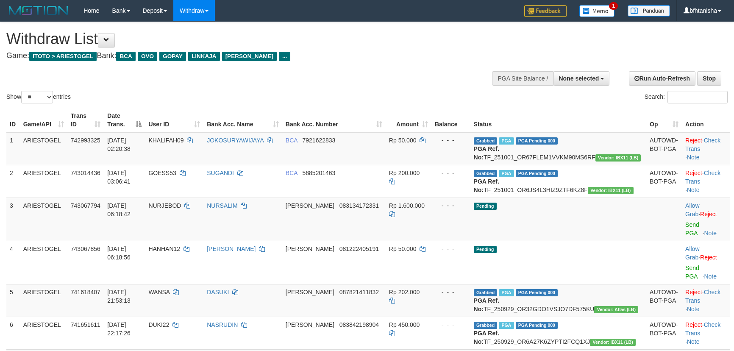
select select
select select "**"
click at [685, 235] on link "Send PGA" at bounding box center [692, 228] width 14 height 15
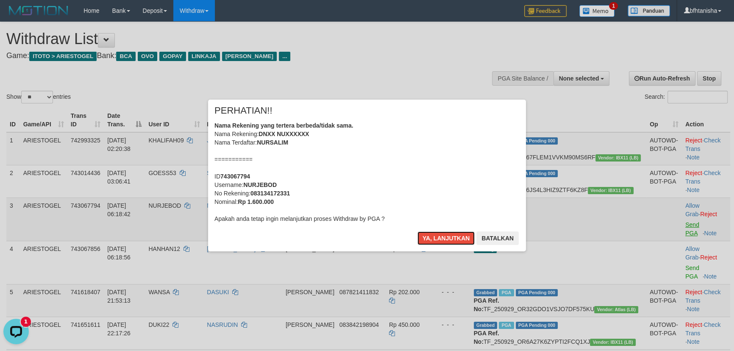
click at [417, 231] on button "Ya, lanjutkan" at bounding box center [446, 238] width 58 height 14
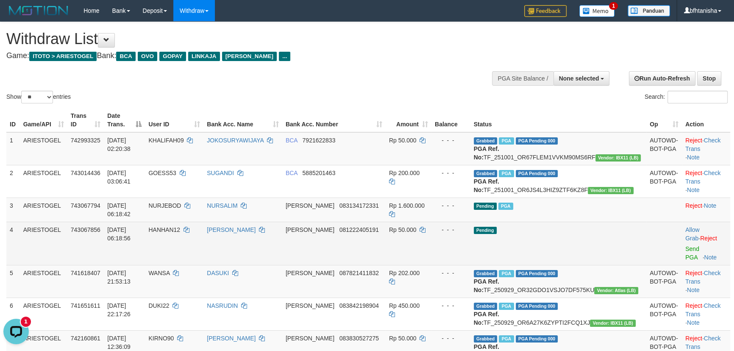
click at [683, 244] on td "Allow Grab · Reject Send PGA · Note" at bounding box center [706, 243] width 48 height 43
click at [685, 245] on link "Send PGA" at bounding box center [692, 252] width 14 height 15
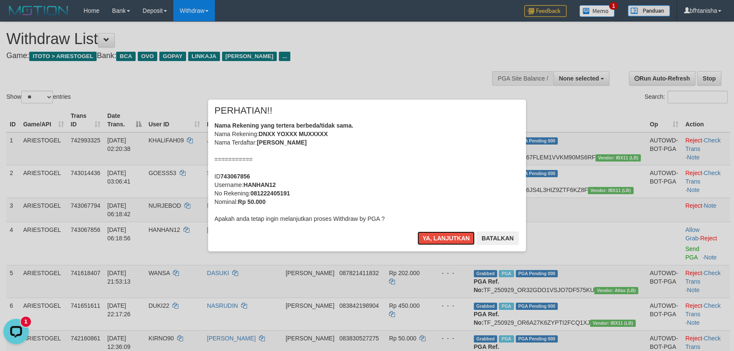
click at [417, 231] on button "Ya, lanjutkan" at bounding box center [446, 238] width 58 height 14
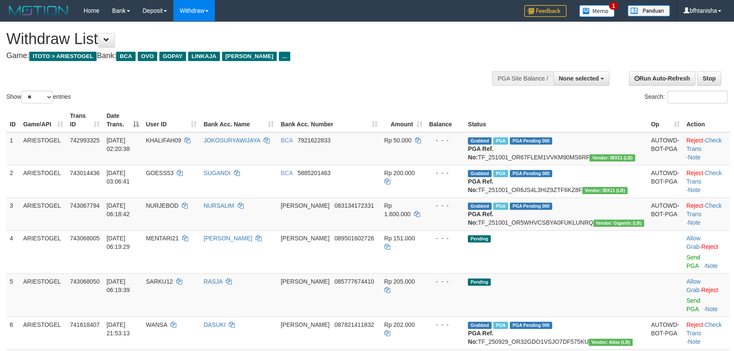
select select
select select "**"
click at [686, 302] on link "Send PGA" at bounding box center [693, 304] width 14 height 15
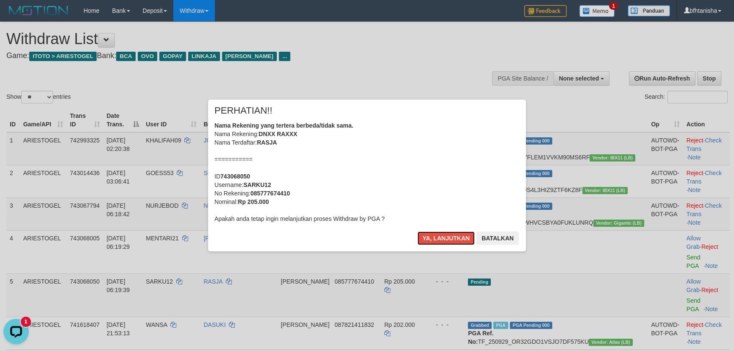
click at [417, 231] on button "Ya, lanjutkan" at bounding box center [446, 238] width 58 height 14
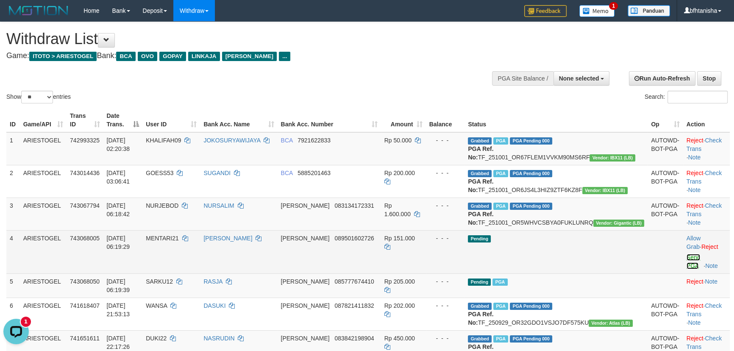
click at [686, 269] on link "Send PGA" at bounding box center [693, 261] width 14 height 15
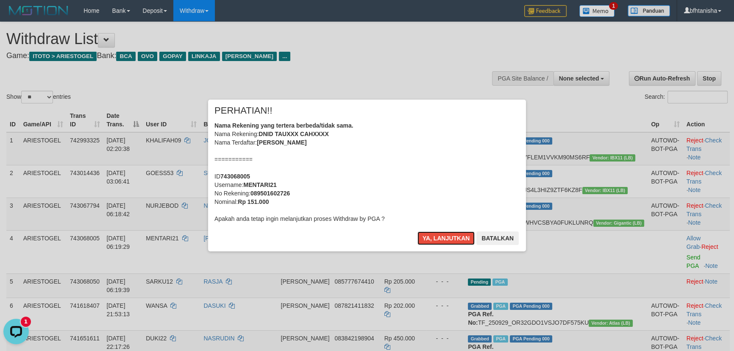
click at [417, 231] on button "Ya, lanjutkan" at bounding box center [446, 238] width 58 height 14
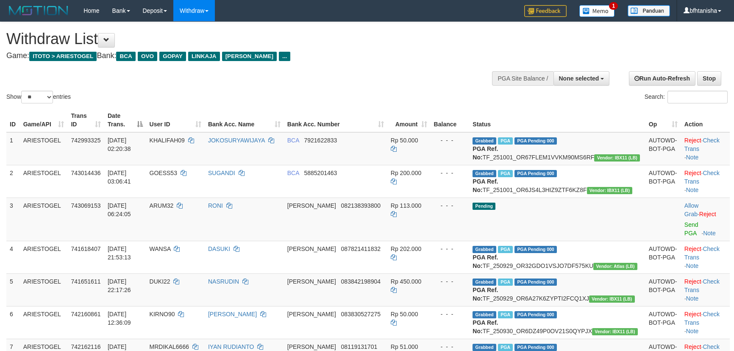
select select
select select "**"
click at [684, 230] on link "Send PGA" at bounding box center [691, 228] width 14 height 15
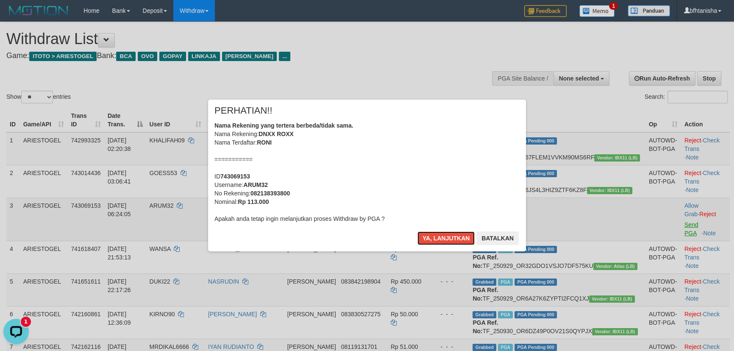
click at [417, 231] on button "Ya, lanjutkan" at bounding box center [446, 238] width 58 height 14
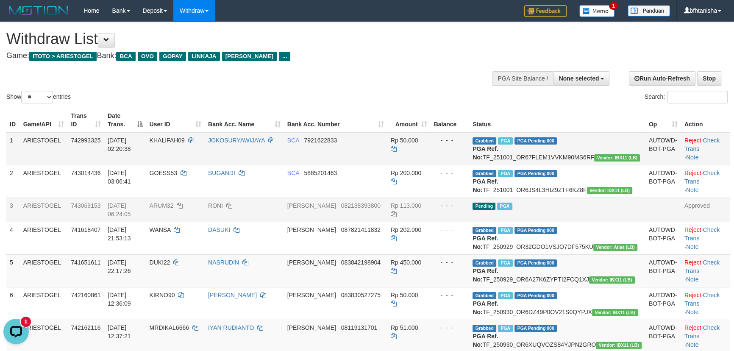
click at [551, 150] on td "Grabbed PGA PGA Pending 000 PGA Ref. No: TF_251001_OR67FLEM1VVKM90MS6RF Vendor:…" at bounding box center [557, 148] width 176 height 33
click at [552, 148] on td "Grabbed PGA PGA Pending 000 PGA Ref. No: TF_251001_OR67FLEM1VVKM90MS6RF Vendor:…" at bounding box center [557, 148] width 176 height 33
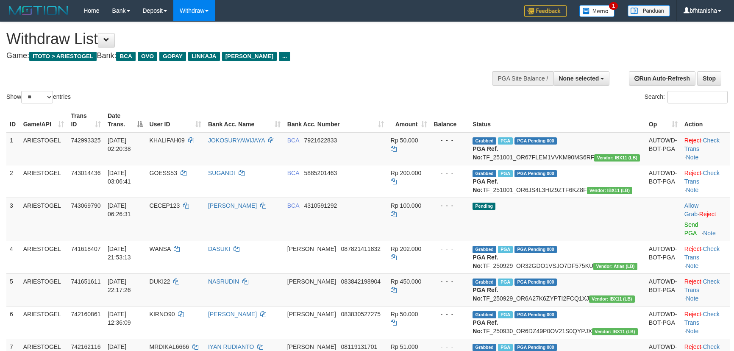
select select
select select "**"
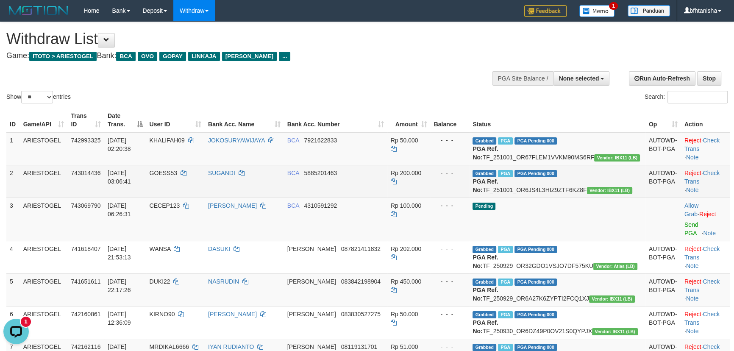
click at [618, 195] on td "Grabbed PGA PGA Pending 000 PGA Ref. No: TF_251001_OR6JS4L3HIZ9ZTF6KZ8F Vendor:…" at bounding box center [557, 181] width 176 height 33
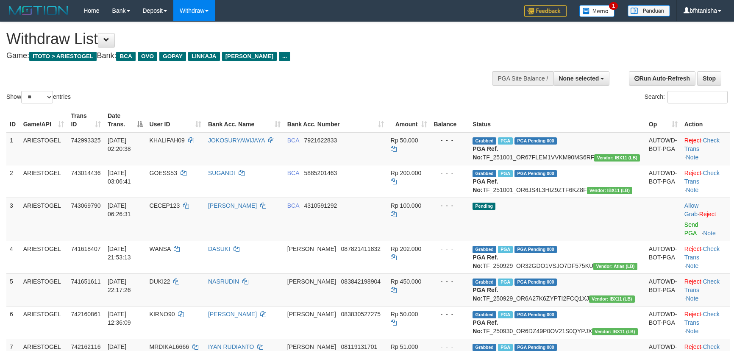
select select
select select "**"
select select
select select "**"
click at [684, 231] on link "Send PGA" at bounding box center [691, 228] width 14 height 15
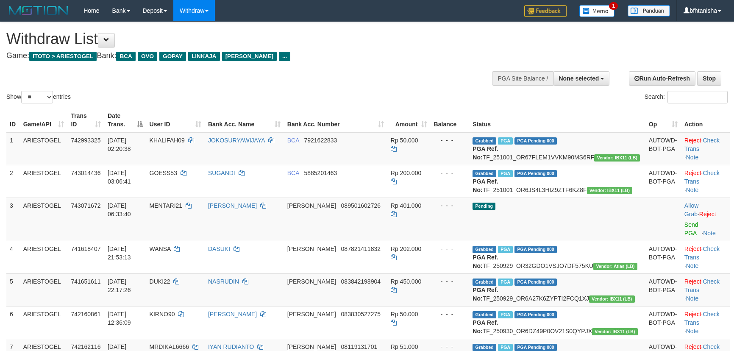
select select
select select "**"
click at [684, 233] on link "Send PGA" at bounding box center [691, 228] width 14 height 15
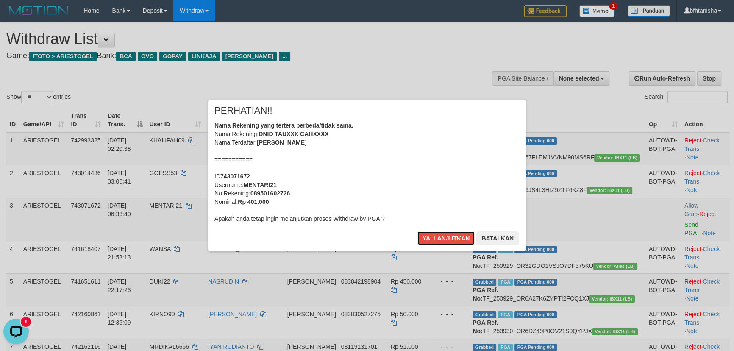
click at [417, 231] on button "Ya, lanjutkan" at bounding box center [446, 238] width 58 height 14
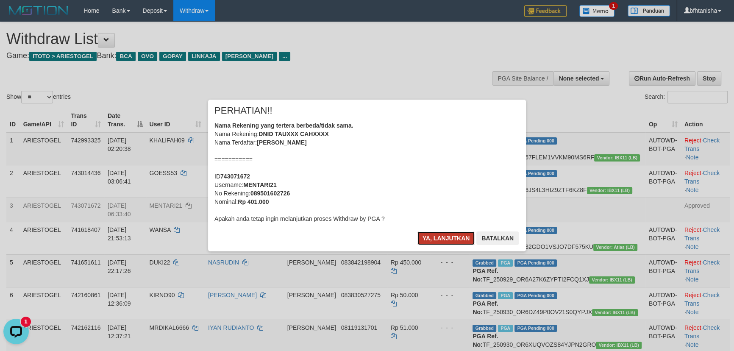
click at [452, 238] on button "Ya, lanjutkan" at bounding box center [446, 238] width 58 height 14
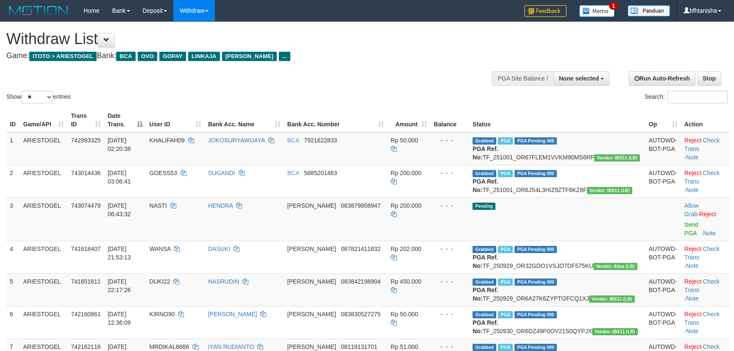
select select
select select "**"
click at [684, 230] on link "Send PGA" at bounding box center [691, 228] width 14 height 15
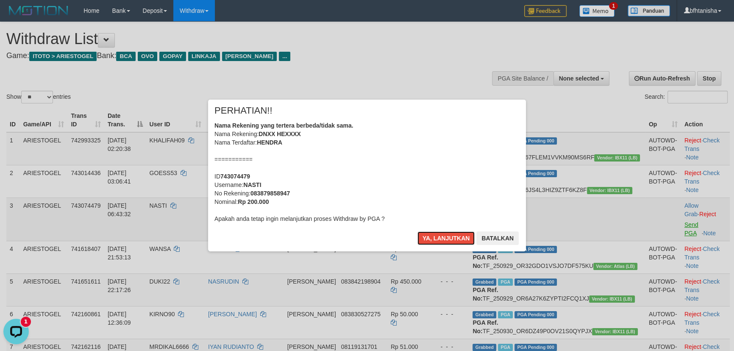
click at [417, 231] on button "Ya, lanjutkan" at bounding box center [446, 238] width 58 height 14
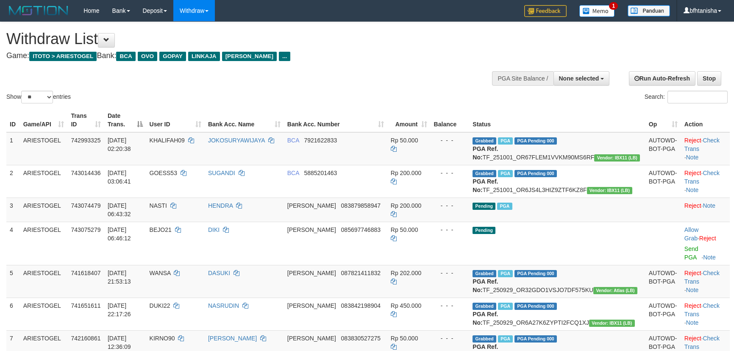
select select
select select "**"
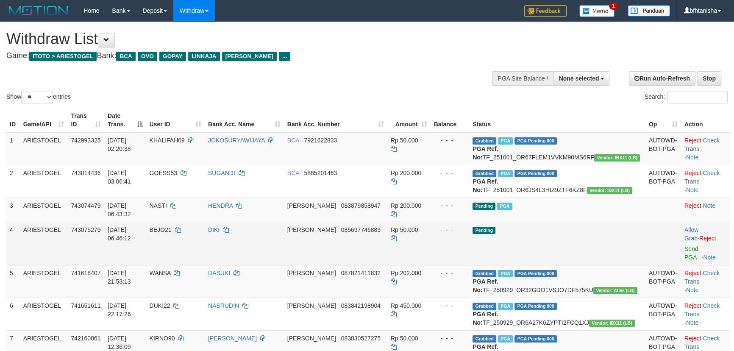
click at [681, 252] on td "Allow Grab · Reject Send PGA · Note" at bounding box center [705, 243] width 49 height 43
click at [684, 247] on link "Send PGA" at bounding box center [691, 252] width 14 height 15
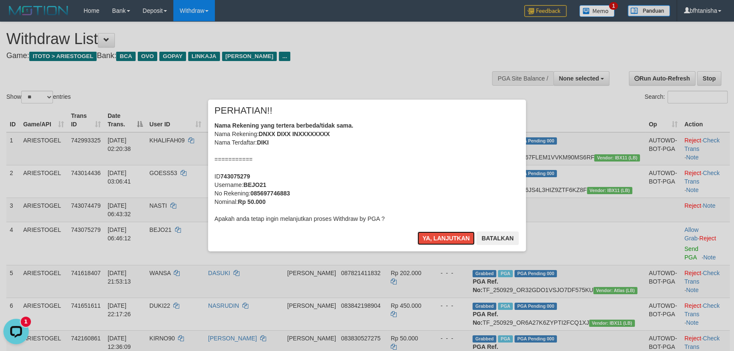
click at [417, 231] on button "Ya, lanjutkan" at bounding box center [446, 238] width 58 height 14
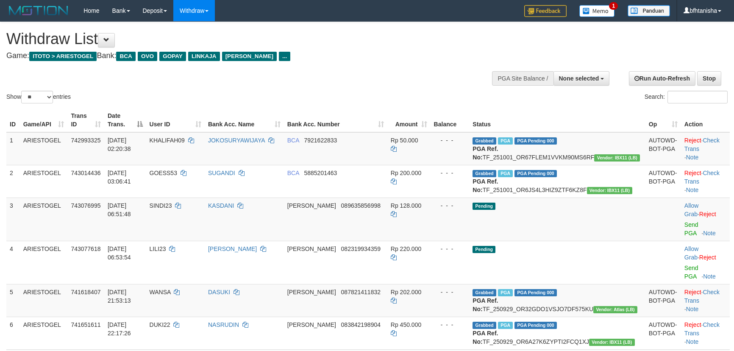
select select
select select "**"
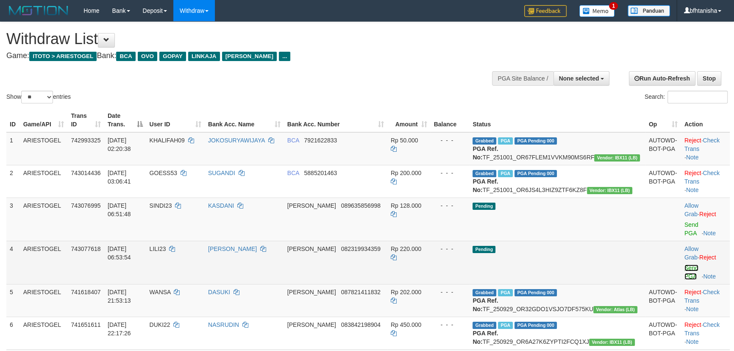
click at [689, 264] on link "Send PGA" at bounding box center [691, 271] width 14 height 15
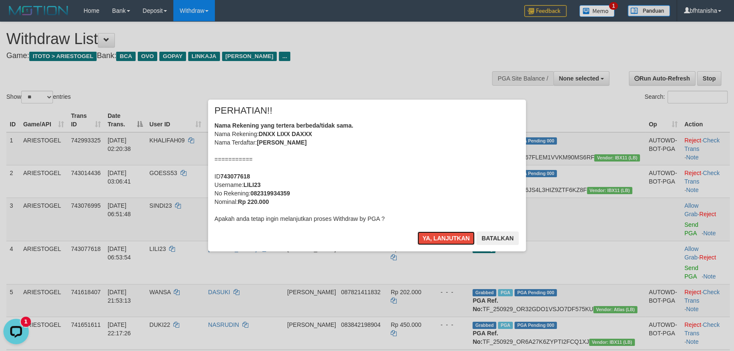
click at [417, 231] on button "Ya, lanjutkan" at bounding box center [446, 238] width 58 height 14
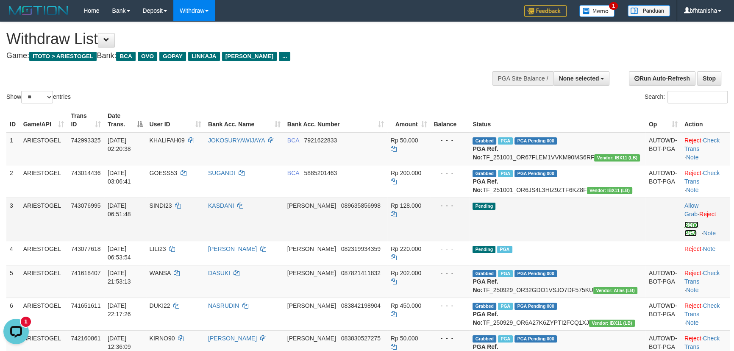
click at [684, 233] on link "Send PGA" at bounding box center [691, 228] width 14 height 15
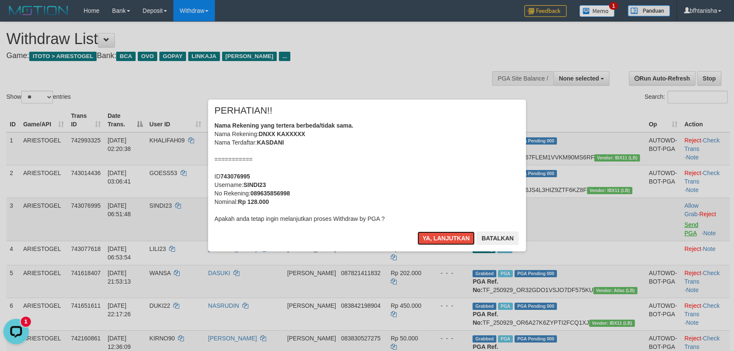
click at [417, 231] on button "Ya, lanjutkan" at bounding box center [446, 238] width 58 height 14
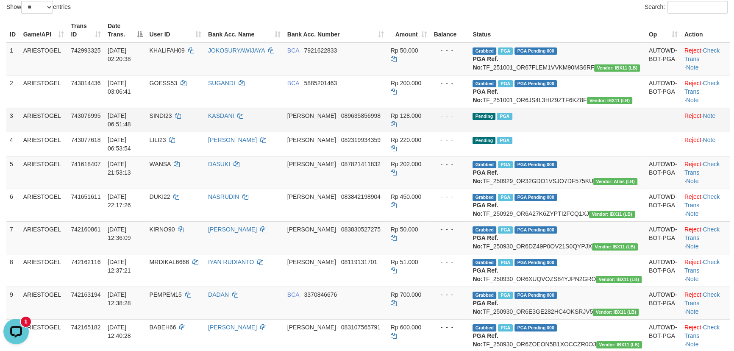
scroll to position [103, 0]
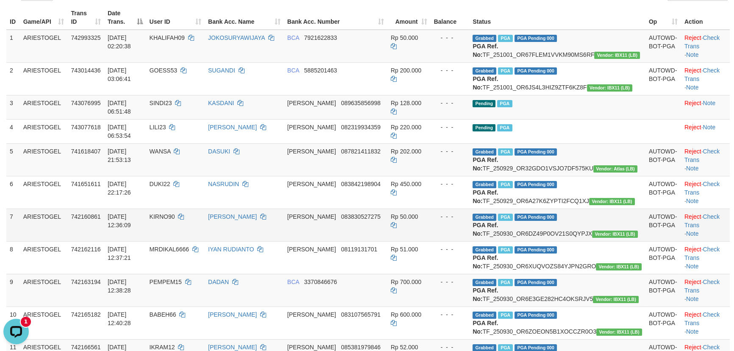
click at [368, 241] on td "[PERSON_NAME] 083830527275" at bounding box center [335, 224] width 103 height 33
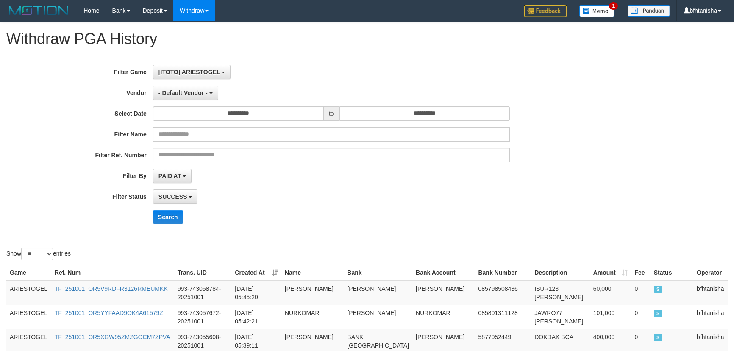
select select "**"
click at [176, 207] on div "**********" at bounding box center [305, 147] width 611 height 165
click at [175, 216] on button "Search" at bounding box center [168, 217] width 30 height 14
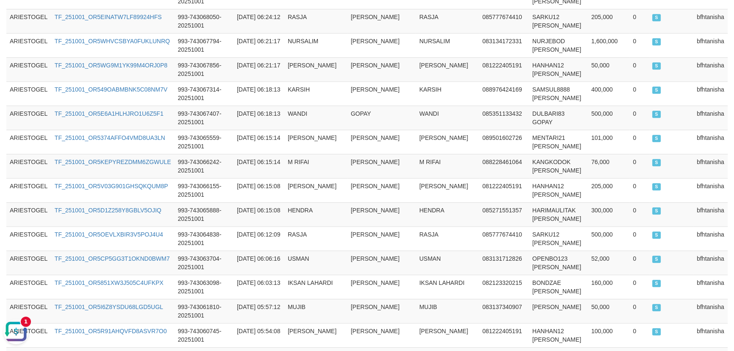
scroll to position [648, 0]
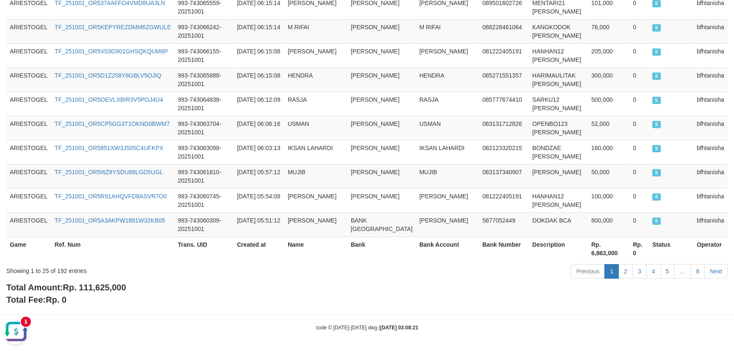
click at [79, 283] on span "Rp. 111,625,000" at bounding box center [94, 287] width 63 height 9
click at [93, 286] on span "Rp. 111,625,000" at bounding box center [94, 287] width 63 height 9
copy span "111,625,000"
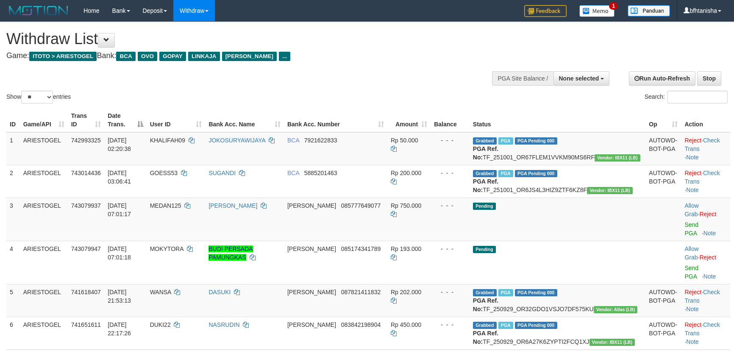
select select
select select "**"
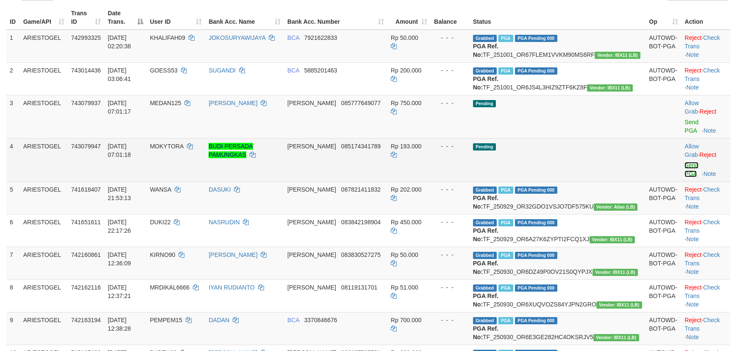
click at [684, 162] on link "Send PGA" at bounding box center [691, 169] width 14 height 15
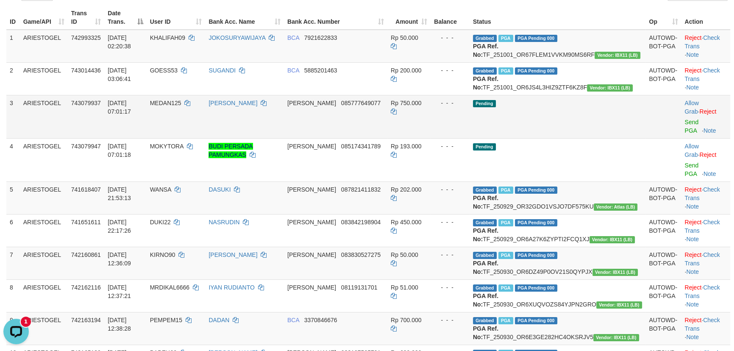
click at [681, 136] on td "Allow Grab · Reject Send PGA · Note" at bounding box center [705, 116] width 49 height 43
click at [684, 128] on link "Send PGA" at bounding box center [691, 126] width 14 height 15
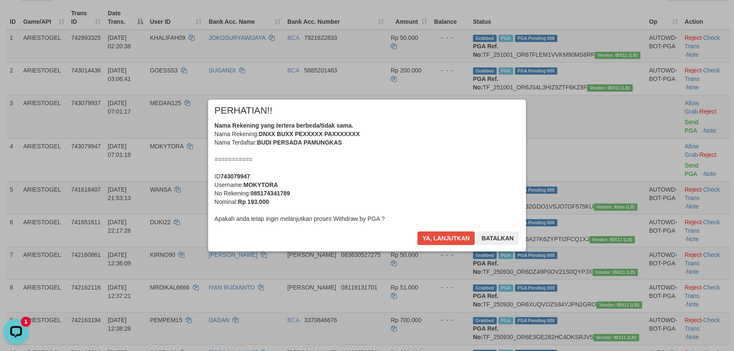
scroll to position [410, 0]
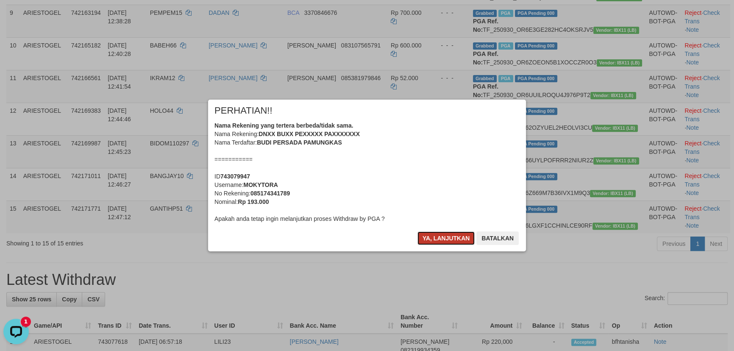
click at [434, 241] on button "Ya, lanjutkan" at bounding box center [446, 238] width 58 height 14
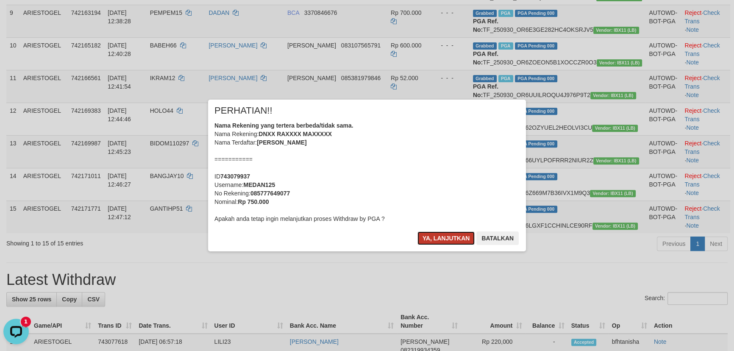
click at [436, 241] on button "Ya, lanjutkan" at bounding box center [446, 238] width 58 height 14
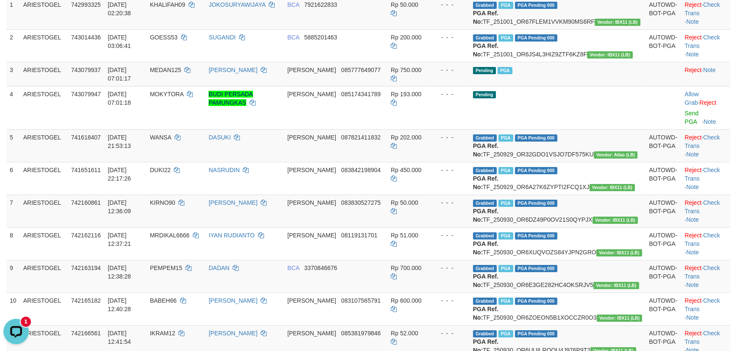
scroll to position [112, 0]
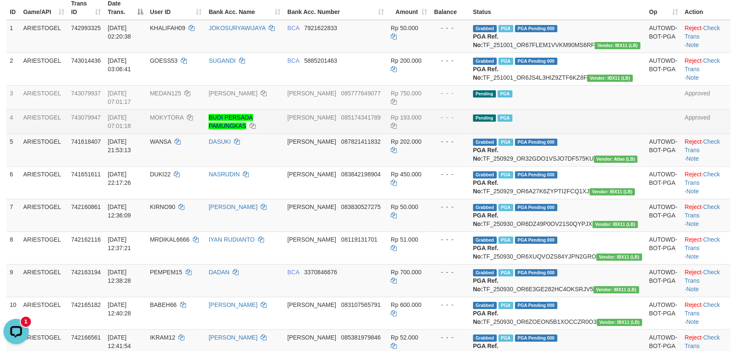
click at [284, 122] on td "BUDI PERSADA PAMUNGKAS" at bounding box center [244, 121] width 79 height 24
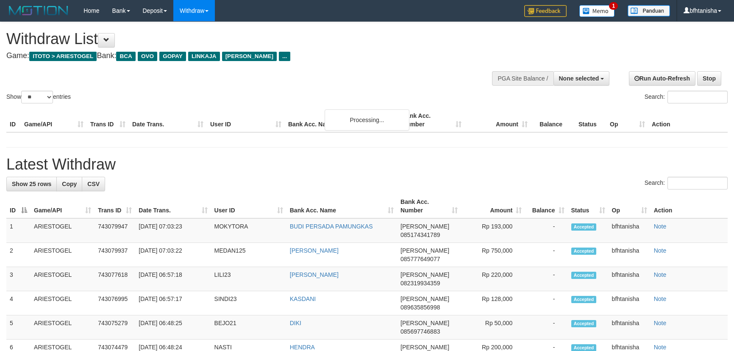
select select
select select "**"
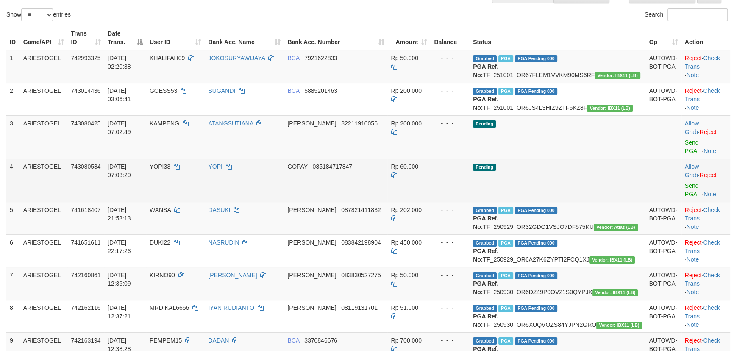
scroll to position [100, 0]
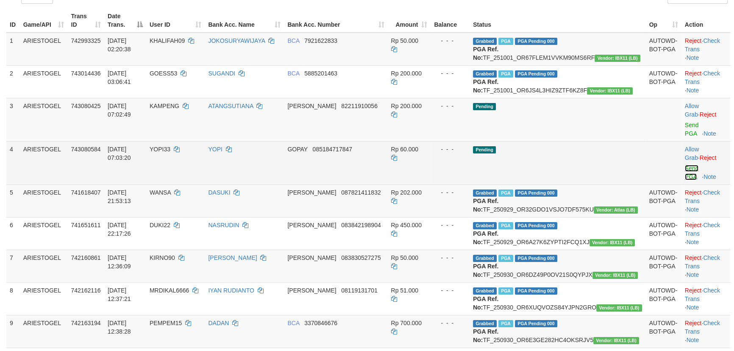
click at [685, 165] on link "Send PGA" at bounding box center [692, 172] width 14 height 15
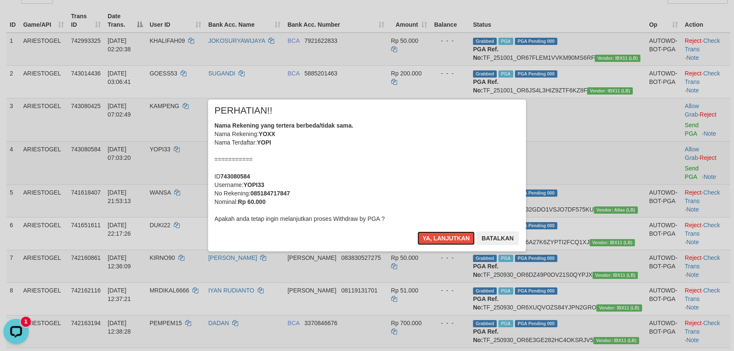
scroll to position [0, 0]
click at [417, 231] on button "Ya, lanjutkan" at bounding box center [446, 238] width 58 height 14
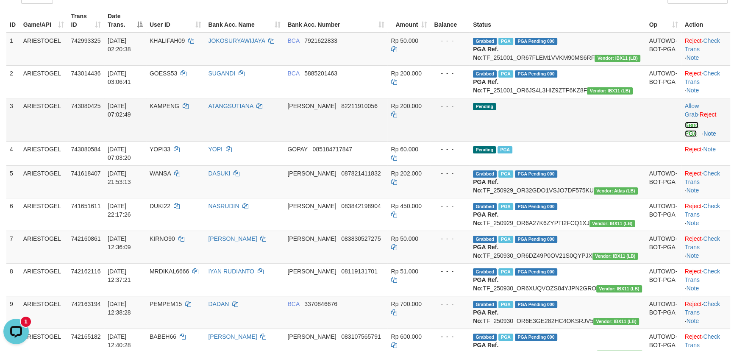
click at [688, 134] on link "Send PGA" at bounding box center [692, 129] width 14 height 15
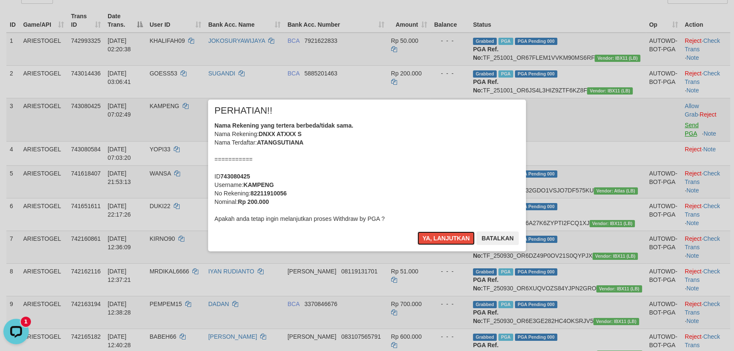
click at [417, 231] on button "Ya, lanjutkan" at bounding box center [446, 238] width 58 height 14
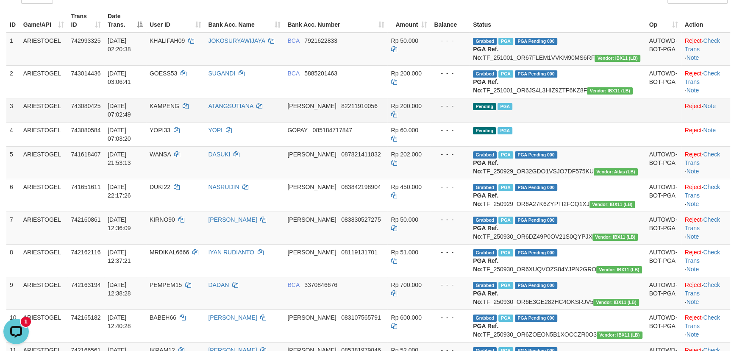
scroll to position [89, 0]
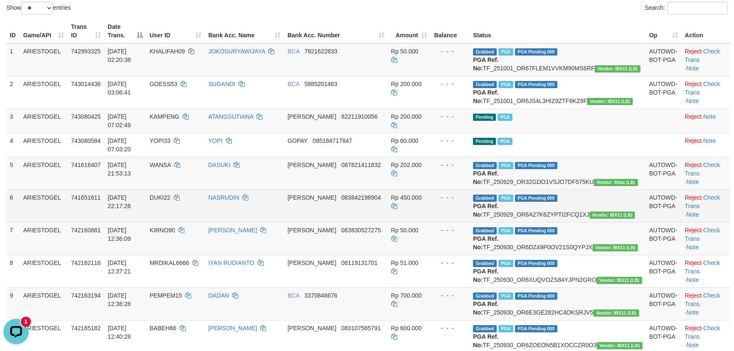
click at [387, 208] on td "[PERSON_NAME] 083842198904" at bounding box center [335, 205] width 103 height 33
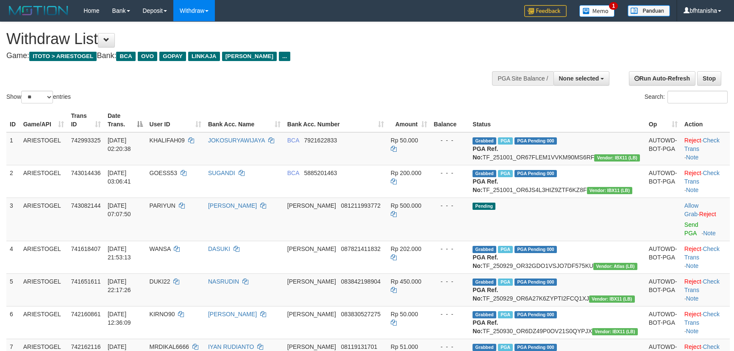
select select
select select "**"
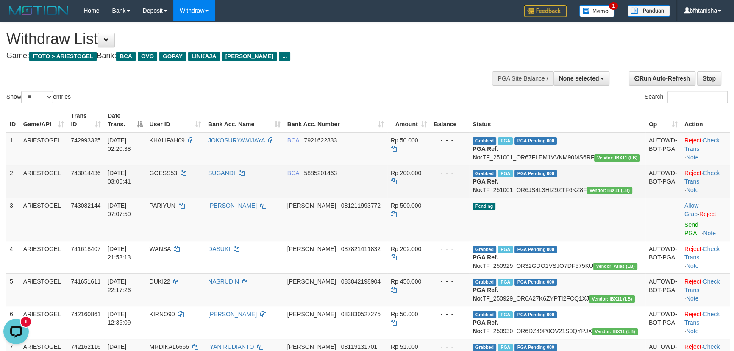
click at [682, 197] on td "Reject · Check Trans · Note" at bounding box center [705, 181] width 49 height 33
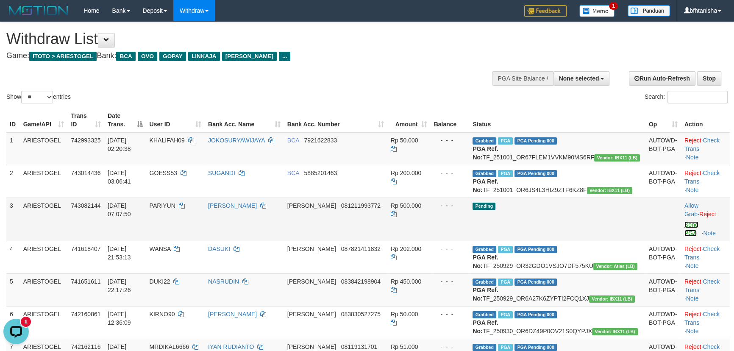
click at [684, 234] on link "Send PGA" at bounding box center [691, 228] width 14 height 15
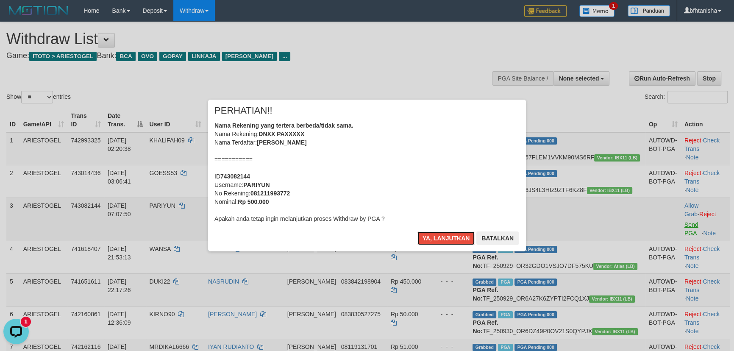
click at [417, 231] on button "Ya, lanjutkan" at bounding box center [446, 238] width 58 height 14
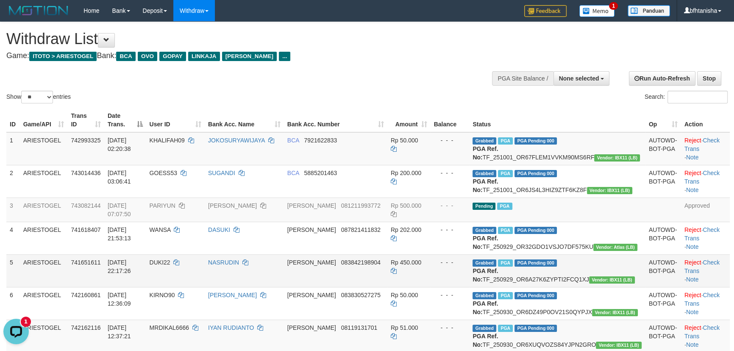
click at [356, 271] on td "DANA 083842198904" at bounding box center [335, 270] width 103 height 33
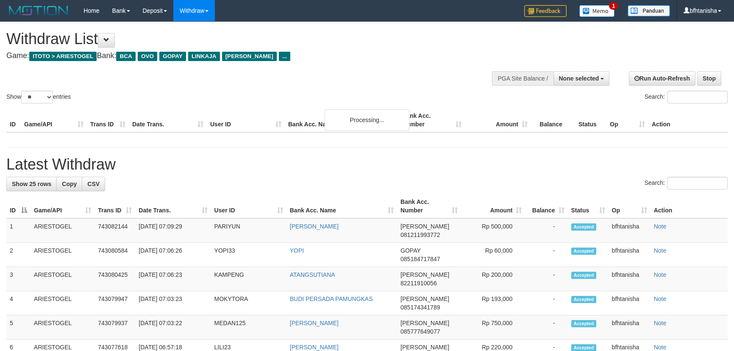
select select
select select "**"
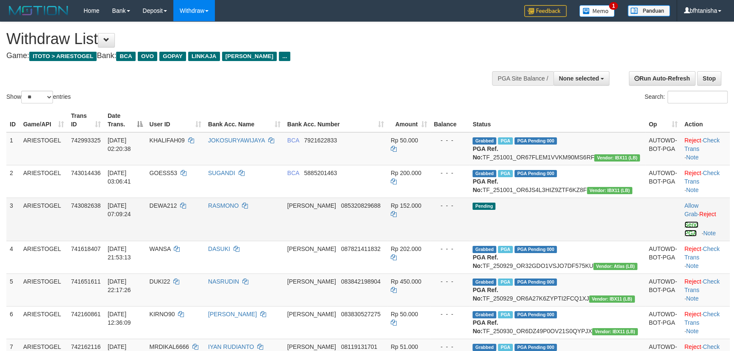
click at [684, 234] on link "Send PGA" at bounding box center [691, 228] width 14 height 15
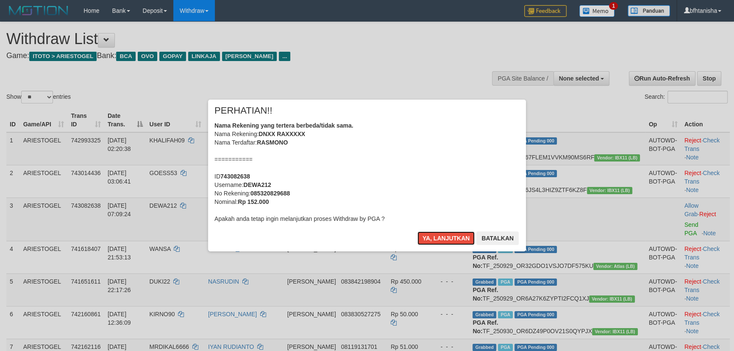
click at [417, 231] on button "Ya, lanjutkan" at bounding box center [446, 238] width 58 height 14
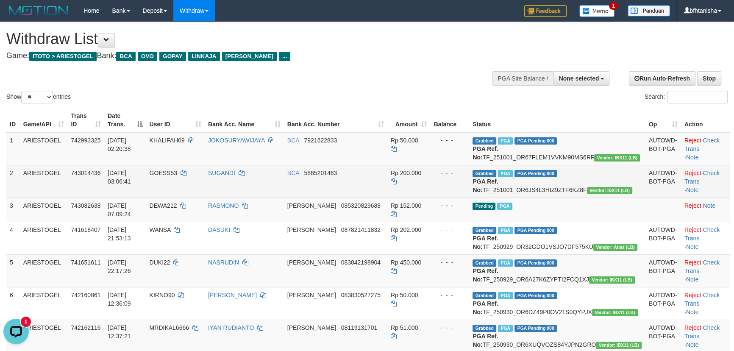
drag, startPoint x: 365, startPoint y: 181, endPoint x: 358, endPoint y: 178, distance: 8.0
click at [337, 176] on span "5885201463" at bounding box center [320, 173] width 33 height 7
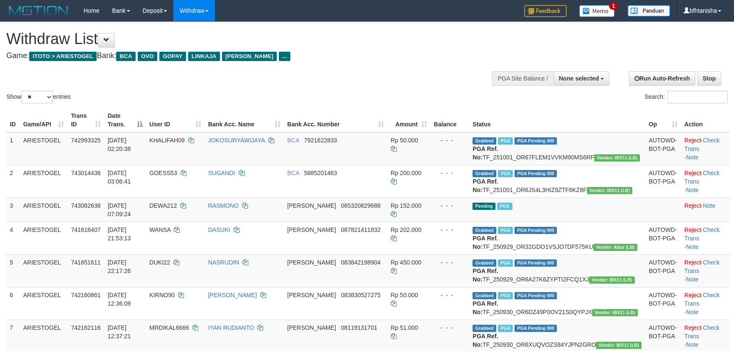
select select
select select "**"
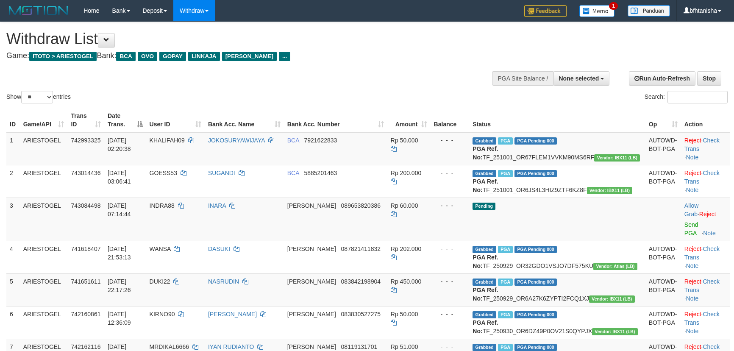
select select
select select "**"
click at [684, 236] on link "Send PGA" at bounding box center [691, 228] width 14 height 15
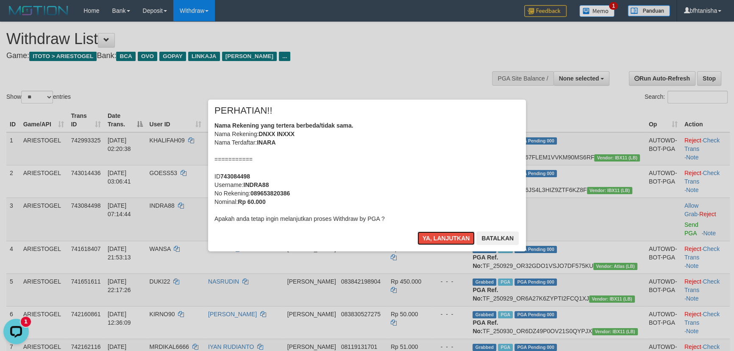
click at [417, 231] on button "Ya, lanjutkan" at bounding box center [446, 238] width 58 height 14
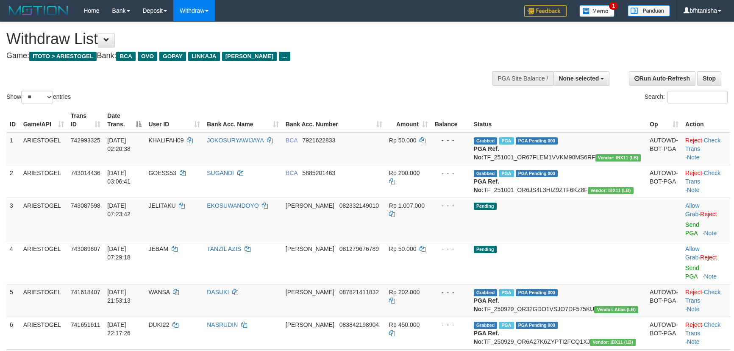
select select
select select "**"
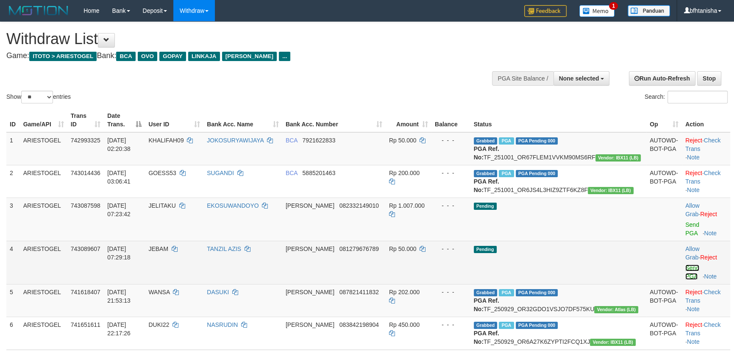
click at [685, 264] on link "Send PGA" at bounding box center [692, 271] width 14 height 15
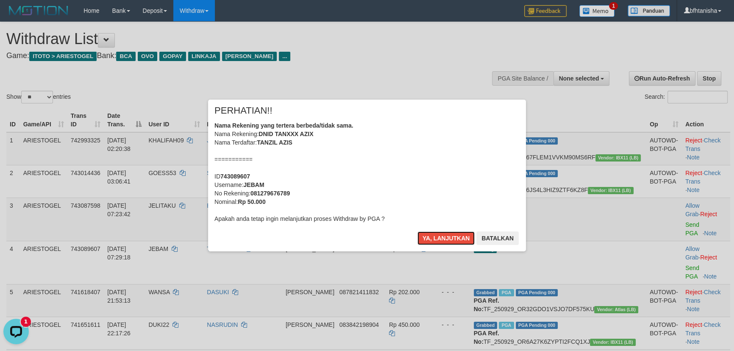
click at [417, 231] on button "Ya, lanjutkan" at bounding box center [446, 238] width 58 height 14
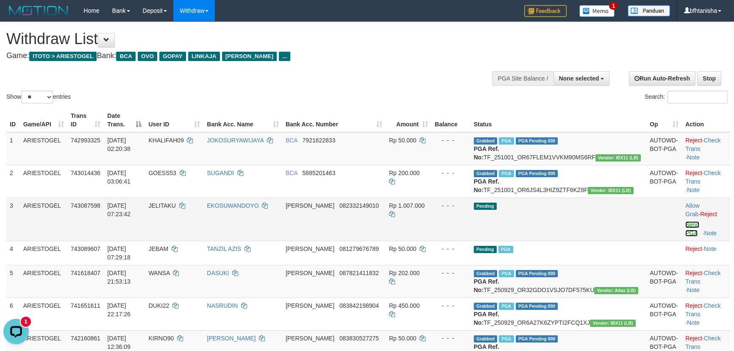
click at [685, 233] on link "Send PGA" at bounding box center [692, 228] width 14 height 15
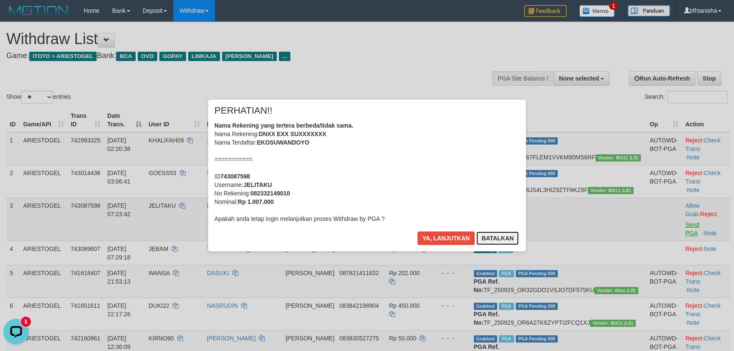
click at [476, 231] on button "Batalkan" at bounding box center [497, 238] width 42 height 14
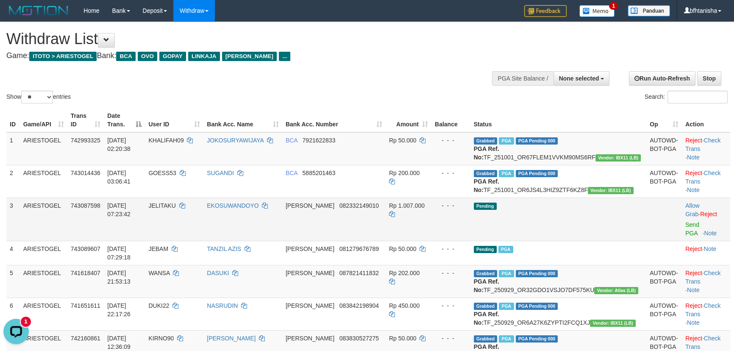
click at [682, 237] on td "Allow Grab · Reject Send PGA · Note" at bounding box center [706, 218] width 48 height 43
click at [685, 233] on link "Send PGA" at bounding box center [692, 228] width 14 height 15
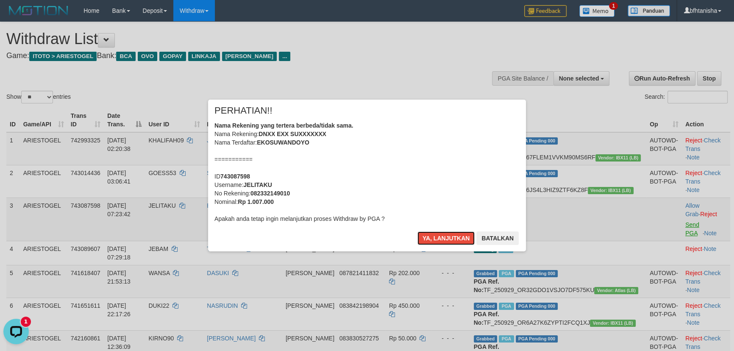
click at [417, 231] on button "Ya, lanjutkan" at bounding box center [446, 238] width 58 height 14
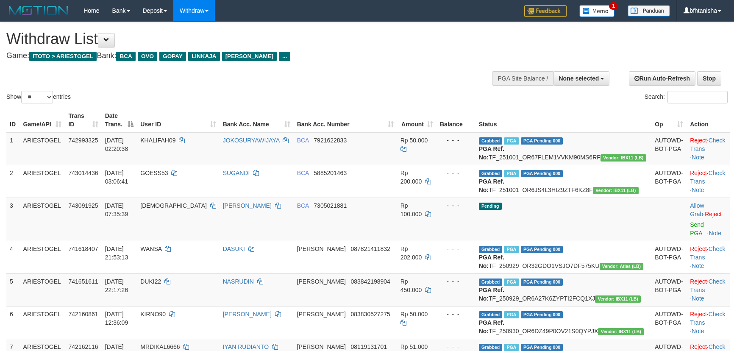
select select
select select "**"
click at [690, 229] on link "Send PGA" at bounding box center [697, 228] width 14 height 15
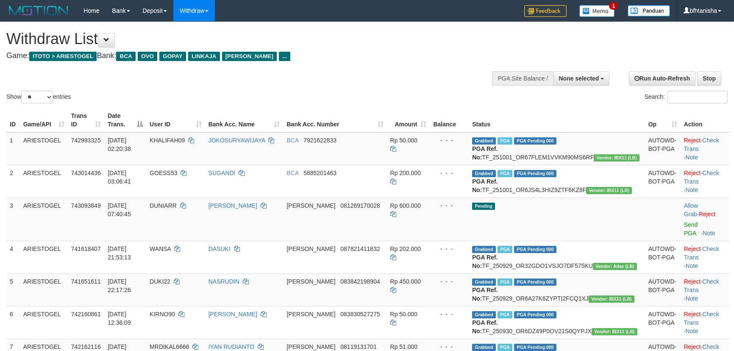
select select
select select "**"
click at [684, 230] on link "Send PGA" at bounding box center [691, 228] width 14 height 15
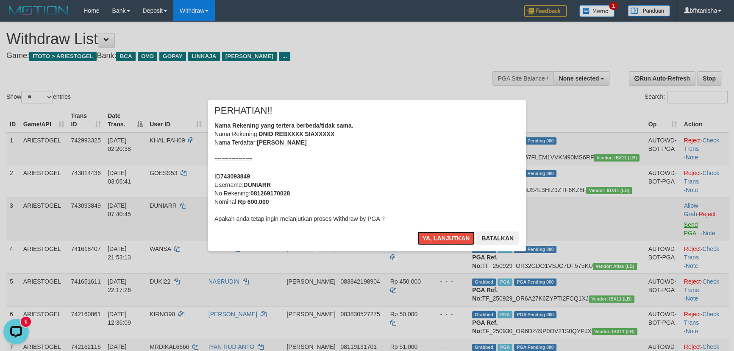
click at [417, 231] on button "Ya, lanjutkan" at bounding box center [446, 238] width 58 height 14
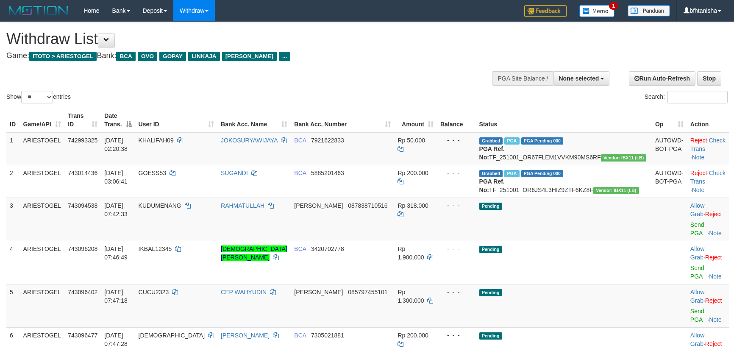
select select
select select "**"
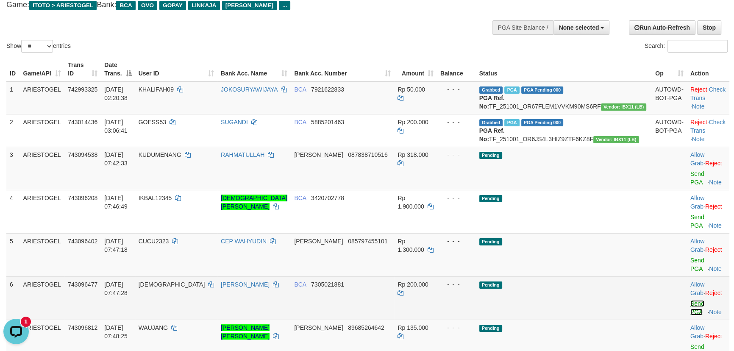
click at [690, 300] on link "Send PGA" at bounding box center [697, 307] width 14 height 15
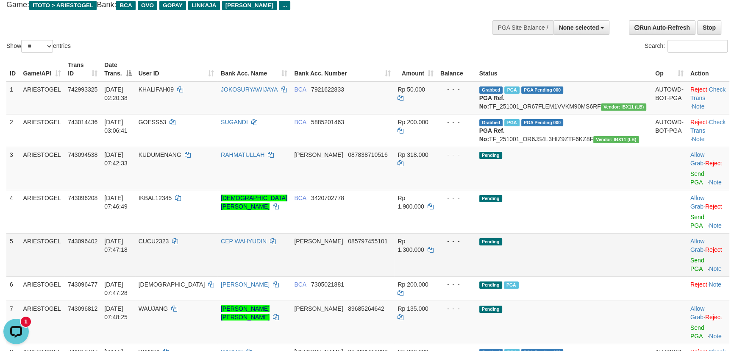
click at [687, 237] on td "Allow Grab · Reject Send PGA · Note" at bounding box center [708, 254] width 42 height 43
click at [690, 257] on link "Send PGA" at bounding box center [697, 264] width 14 height 15
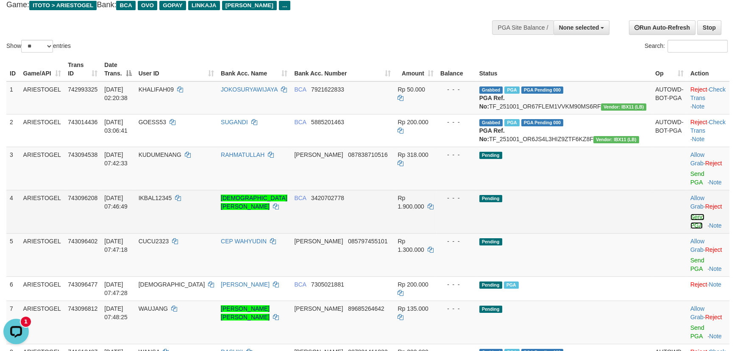
click at [690, 214] on link "Send PGA" at bounding box center [697, 221] width 14 height 15
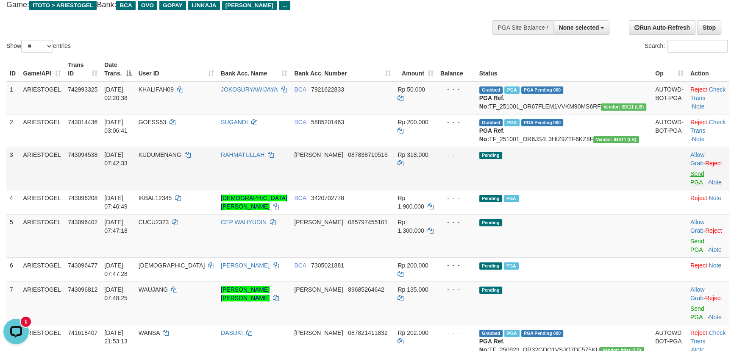
scroll to position [49, 0]
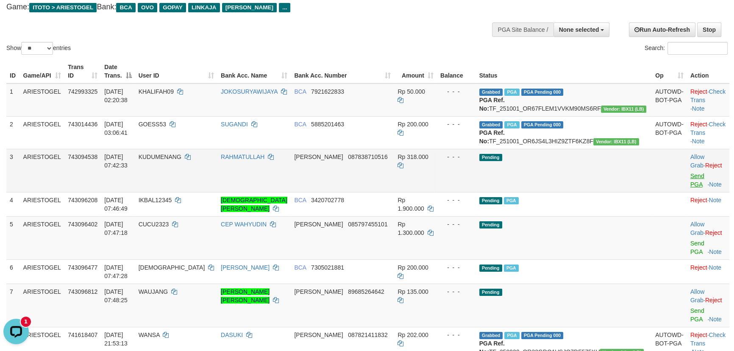
click at [690, 172] on div at bounding box center [708, 171] width 36 height 2
click at [690, 186] on link "Send PGA" at bounding box center [697, 179] width 14 height 15
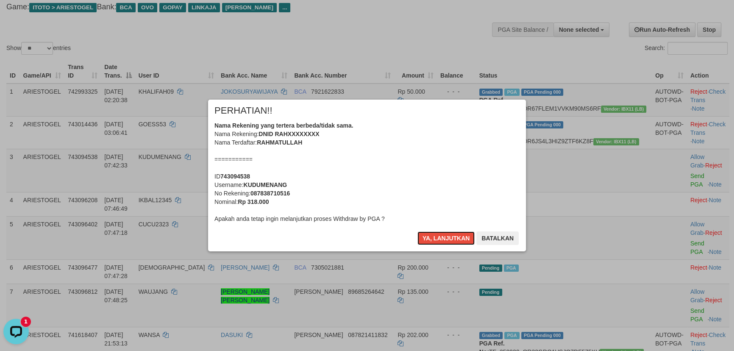
click at [417, 231] on button "Ya, lanjutkan" at bounding box center [446, 238] width 58 height 14
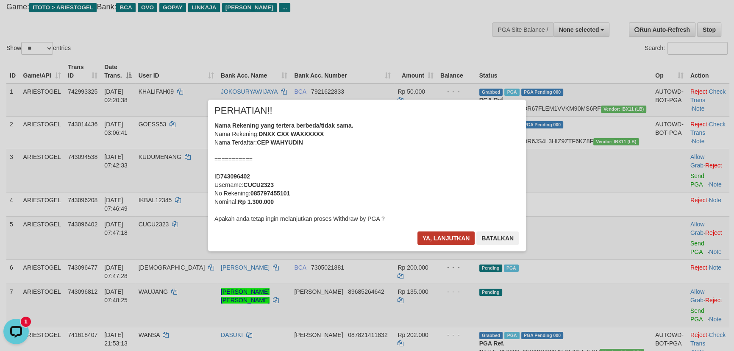
scroll to position [38, 0]
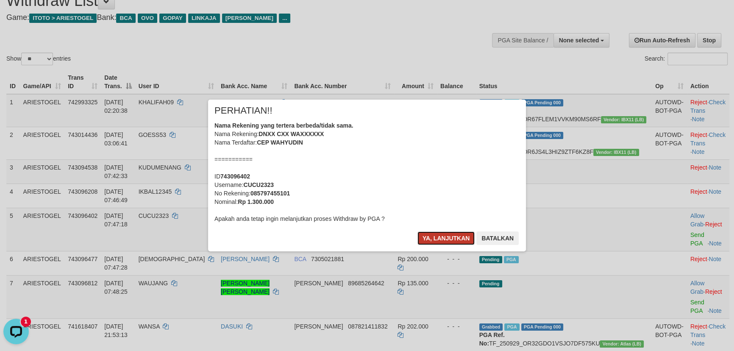
click at [438, 239] on button "Ya, lanjutkan" at bounding box center [446, 238] width 58 height 14
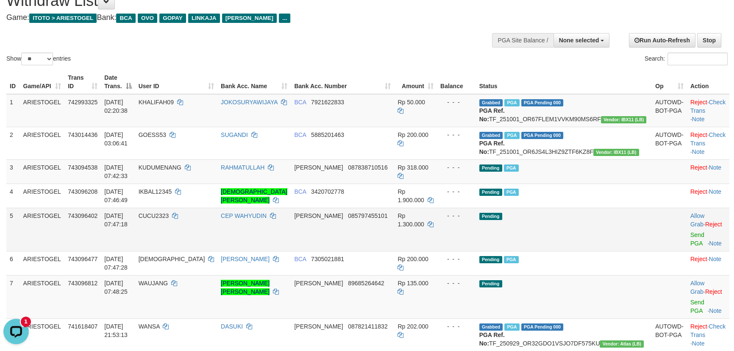
scroll to position [28, 0]
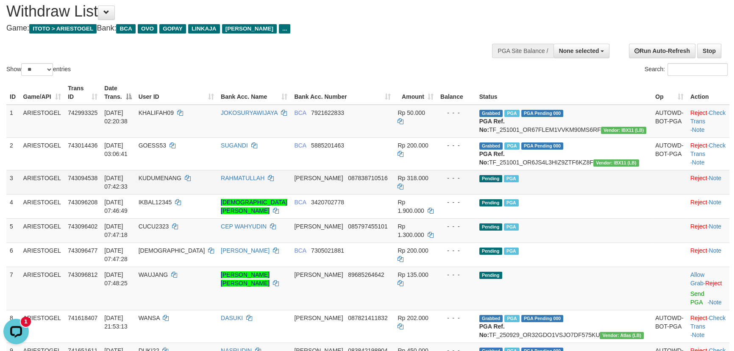
drag, startPoint x: 314, startPoint y: 193, endPoint x: 303, endPoint y: 183, distance: 14.4
click at [291, 193] on td "RAHMATULLAH" at bounding box center [253, 182] width 73 height 24
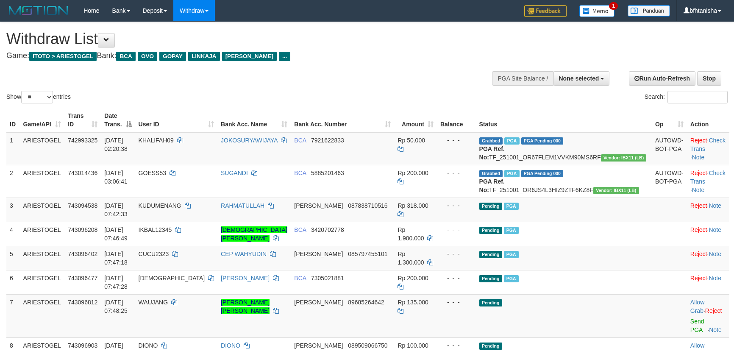
select select
select select "**"
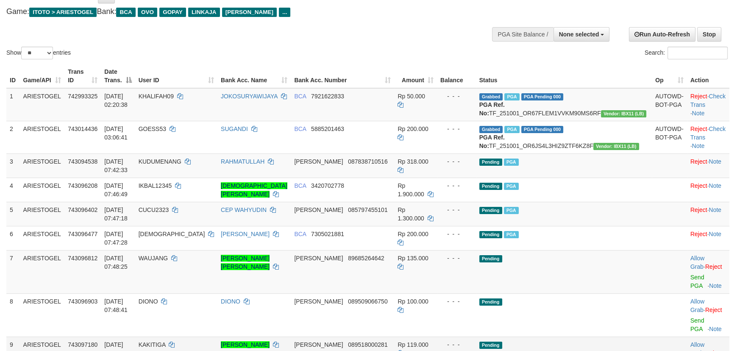
scroll to position [53, 0]
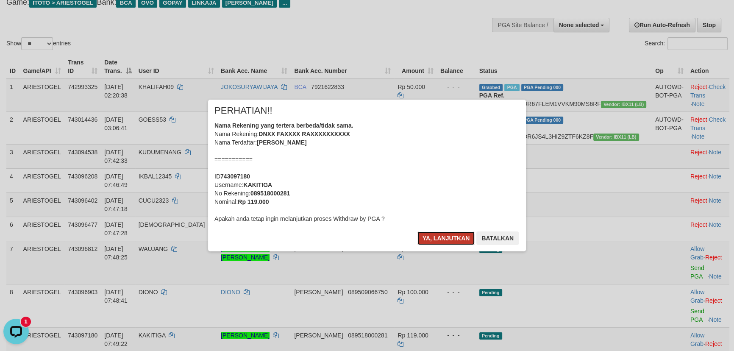
click at [449, 236] on button "Ya, lanjutkan" at bounding box center [446, 238] width 58 height 14
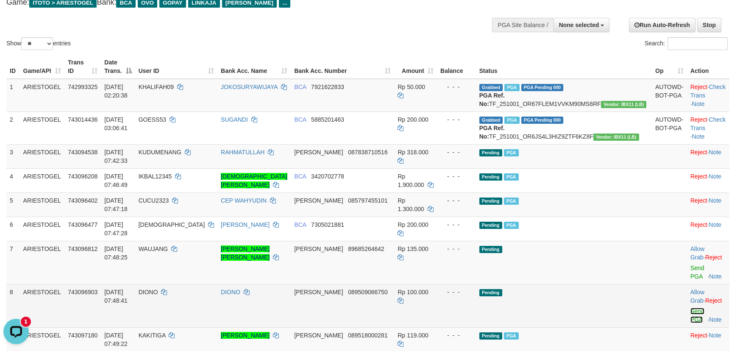
click at [690, 308] on link "Send PGA" at bounding box center [697, 315] width 14 height 15
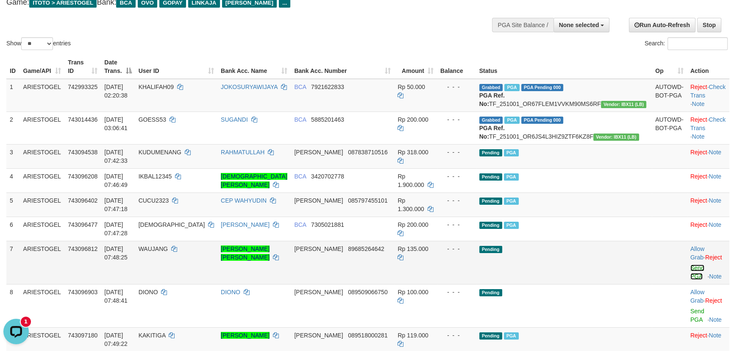
click at [690, 264] on link "Send PGA" at bounding box center [697, 271] width 14 height 15
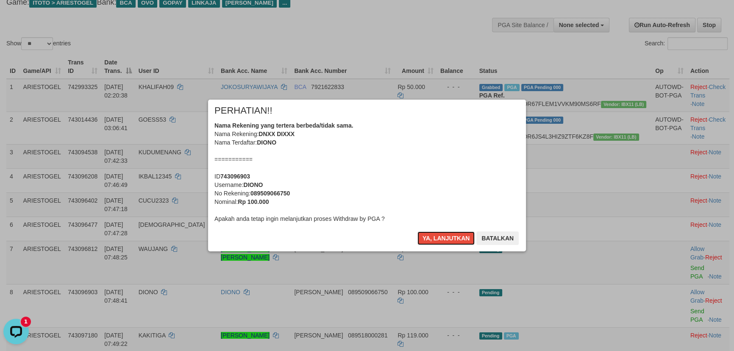
click at [449, 242] on button "Ya, lanjutkan" at bounding box center [446, 238] width 58 height 14
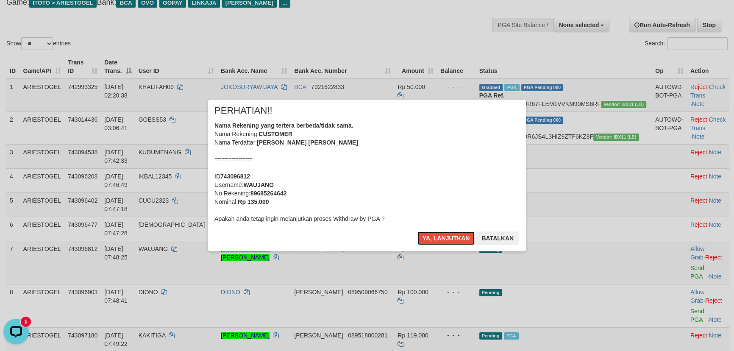
click at [445, 235] on button "Ya, lanjutkan" at bounding box center [446, 238] width 58 height 14
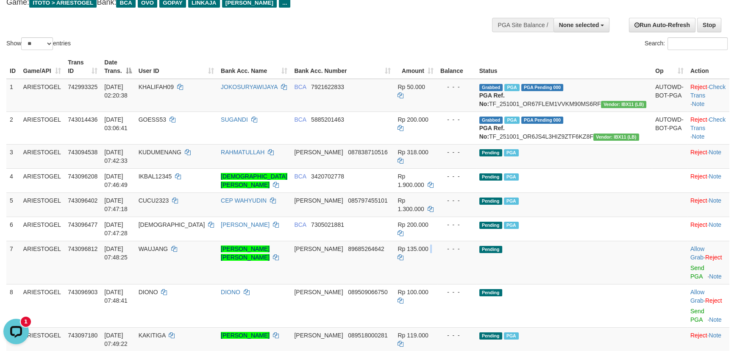
click at [437, 241] on td "Rp 135.000" at bounding box center [415, 262] width 43 height 43
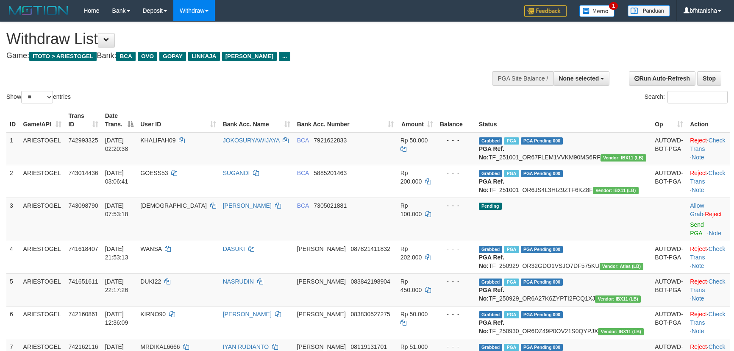
select select
select select "**"
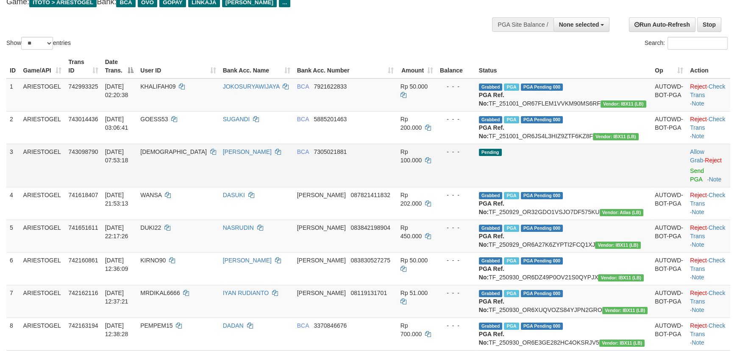
click at [686, 182] on td "Allow Grab · Reject Send PGA · Note" at bounding box center [708, 165] width 44 height 43
click at [690, 178] on link "Send PGA" at bounding box center [697, 174] width 14 height 15
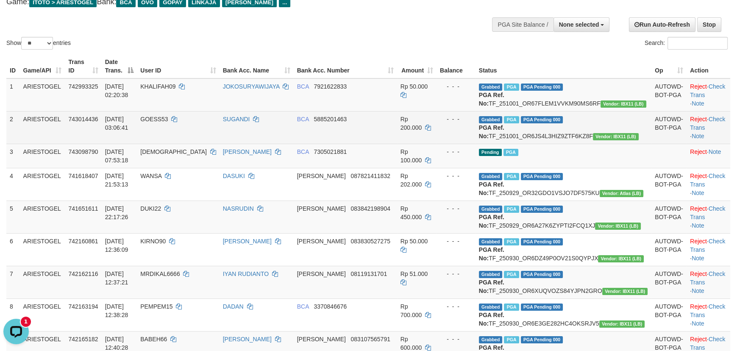
click at [294, 144] on td "SUGANDI" at bounding box center [257, 127] width 74 height 33
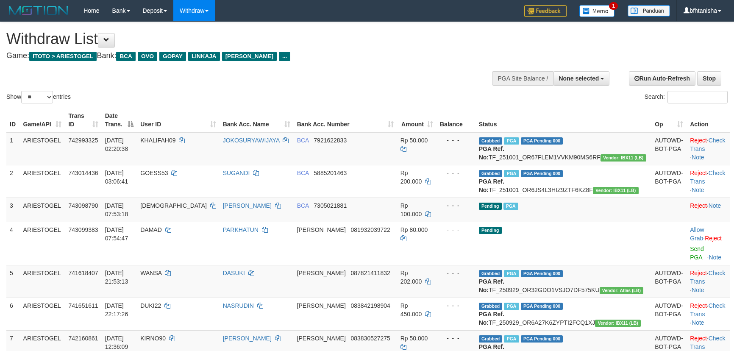
select select
select select "**"
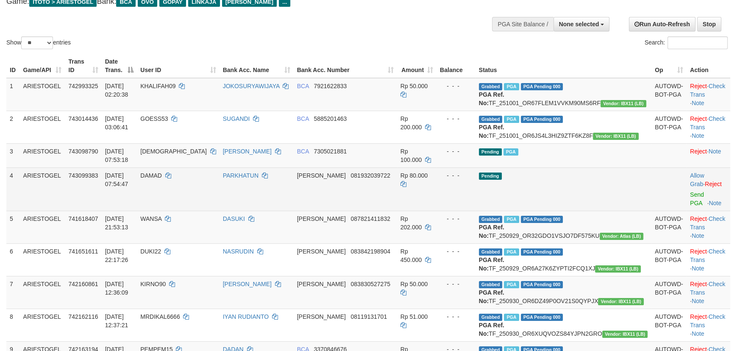
scroll to position [54, 0]
click at [690, 192] on link "Send PGA" at bounding box center [697, 199] width 14 height 15
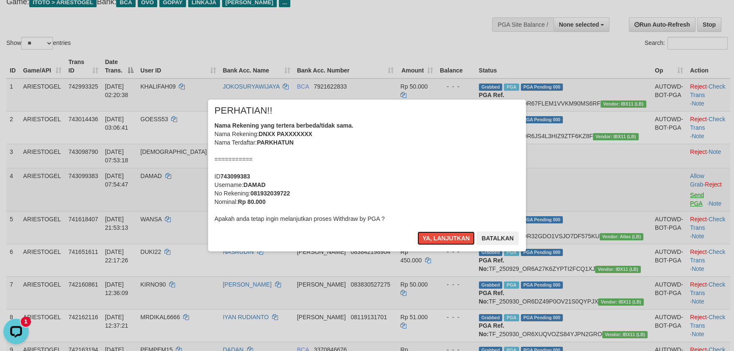
scroll to position [0, 0]
click at [417, 231] on button "Ya, lanjutkan" at bounding box center [446, 238] width 58 height 14
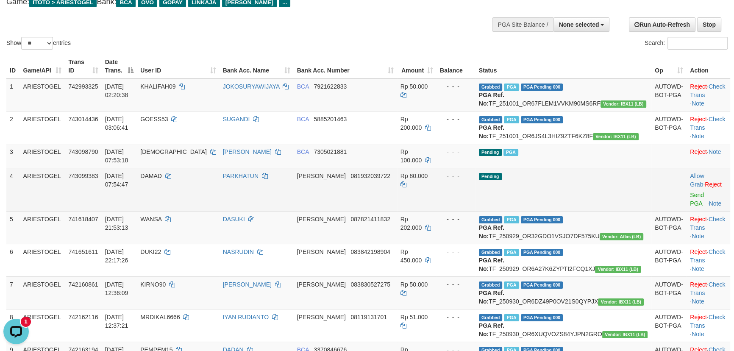
click at [603, 180] on td "Pending" at bounding box center [563, 189] width 176 height 43
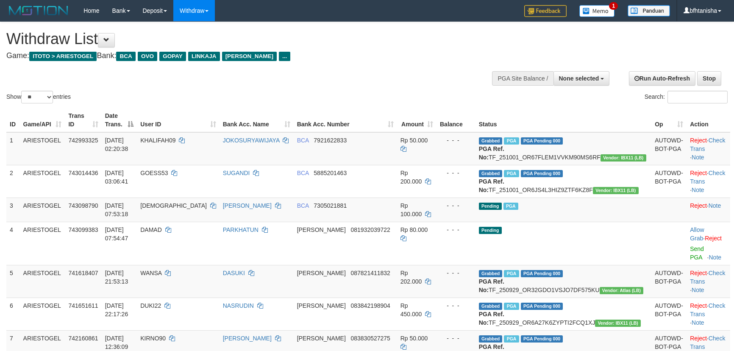
select select
select select "**"
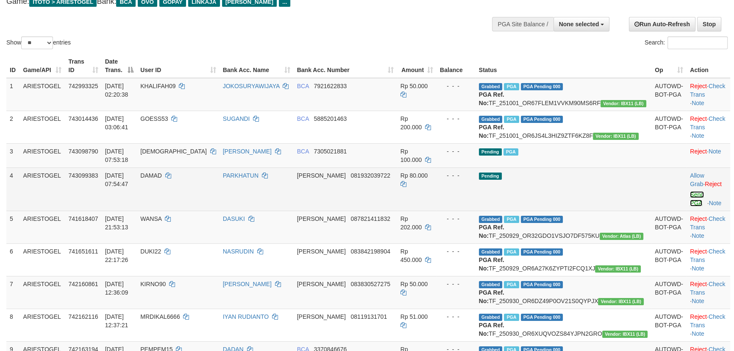
click at [691, 192] on link "Send PGA" at bounding box center [697, 198] width 14 height 15
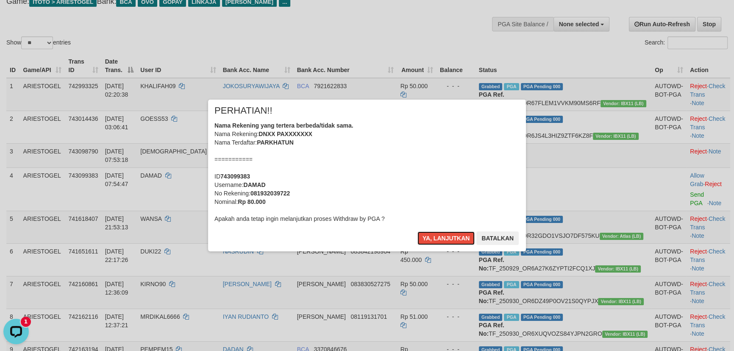
click at [417, 231] on button "Ya, lanjutkan" at bounding box center [446, 238] width 58 height 14
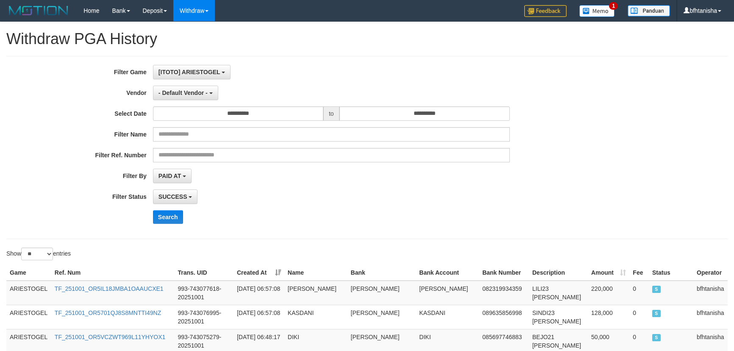
select select "**"
click at [174, 203] on div "**********" at bounding box center [305, 147] width 611 height 165
click at [166, 214] on button "Search" at bounding box center [168, 217] width 30 height 14
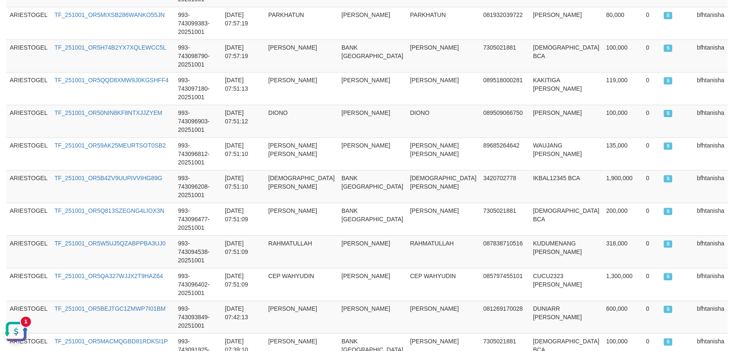
scroll to position [648, 0]
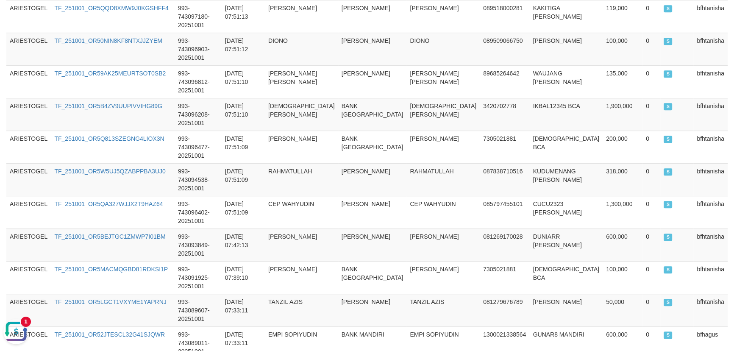
copy span "131,666,000"
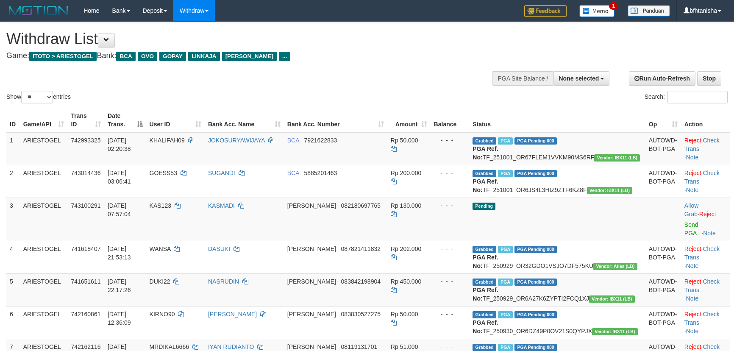
select select
select select "**"
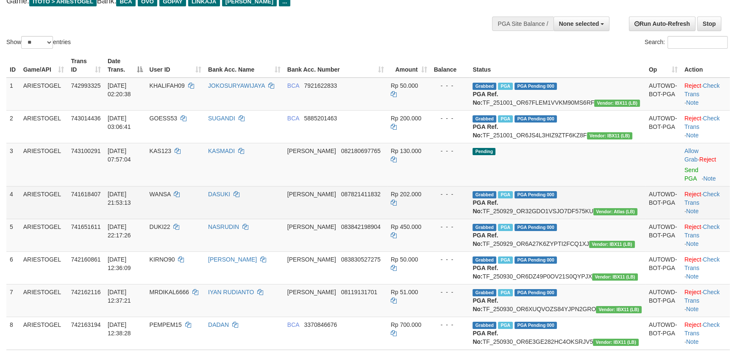
scroll to position [54, 0]
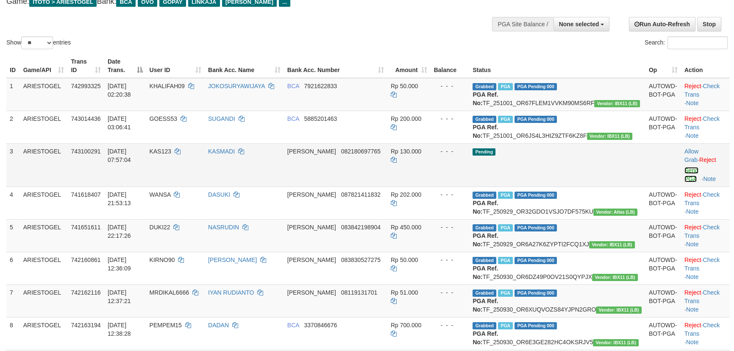
click at [684, 180] on link "Send PGA" at bounding box center [691, 174] width 14 height 15
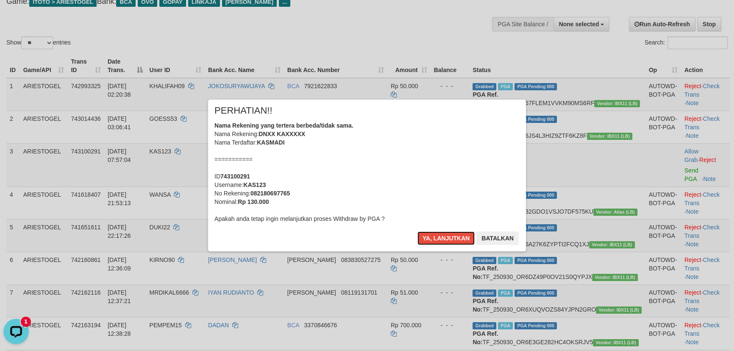
click at [417, 231] on button "Ya, lanjutkan" at bounding box center [446, 238] width 58 height 14
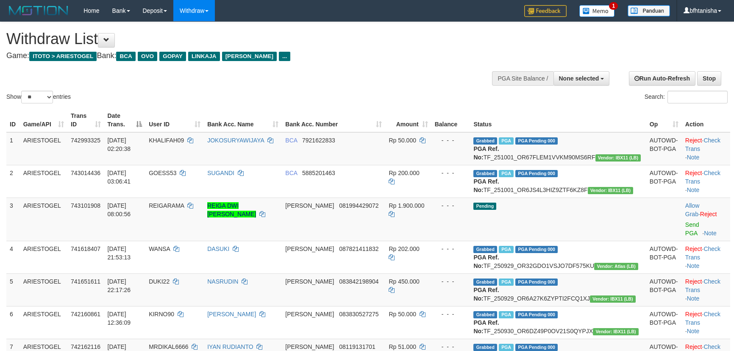
select select
select select "**"
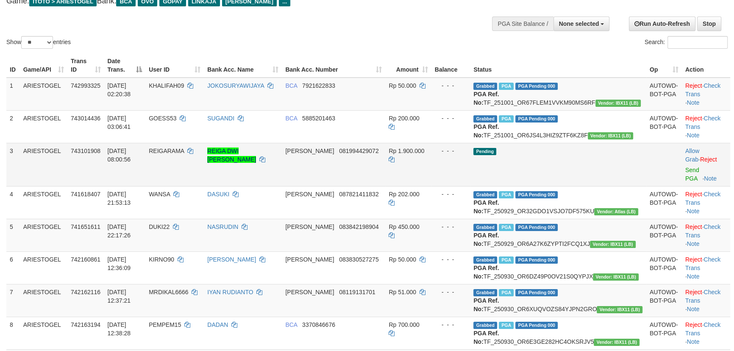
click at [682, 183] on td "Allow Grab · Reject Send PGA · Note" at bounding box center [706, 164] width 48 height 43
click at [685, 181] on link "Send PGA" at bounding box center [692, 174] width 14 height 15
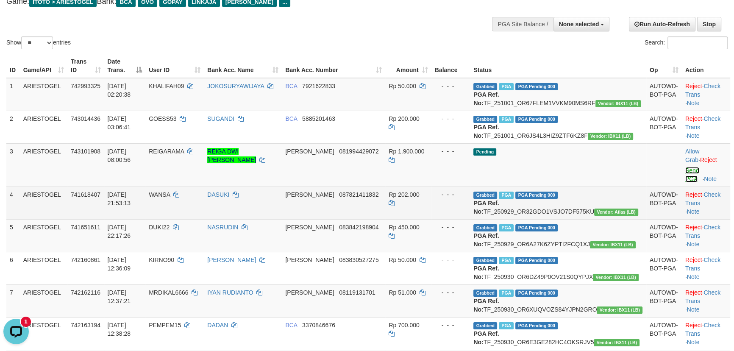
scroll to position [0, 0]
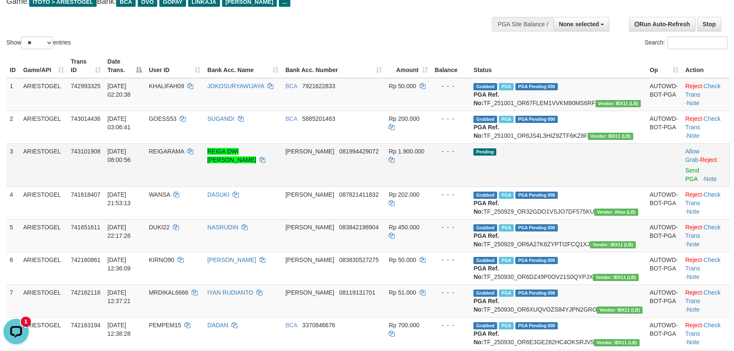
click at [682, 182] on td "Allow Grab · Reject Send PGA · Note" at bounding box center [706, 164] width 48 height 43
click at [685, 178] on link "Send PGA" at bounding box center [692, 174] width 14 height 15
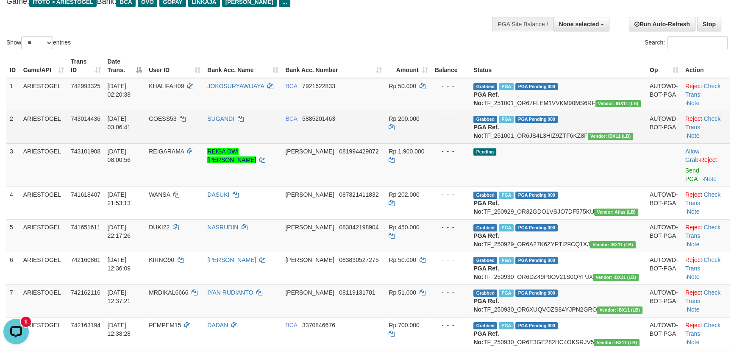
click at [554, 143] on td "Grabbed PGA PGA Pending 000 PGA Ref. No: TF_251001_OR6JS4L3HIZ9ZTF6KZ8F Vendor:…" at bounding box center [558, 127] width 176 height 33
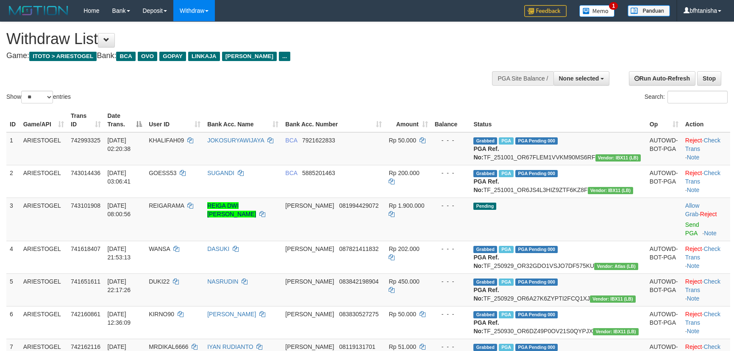
select select
select select "**"
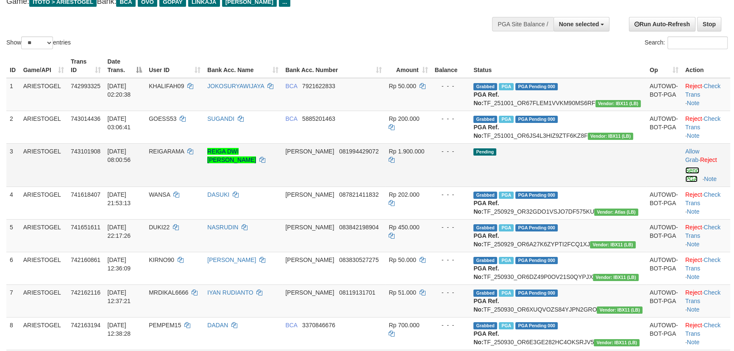
click at [687, 180] on link "Send PGA" at bounding box center [692, 174] width 14 height 15
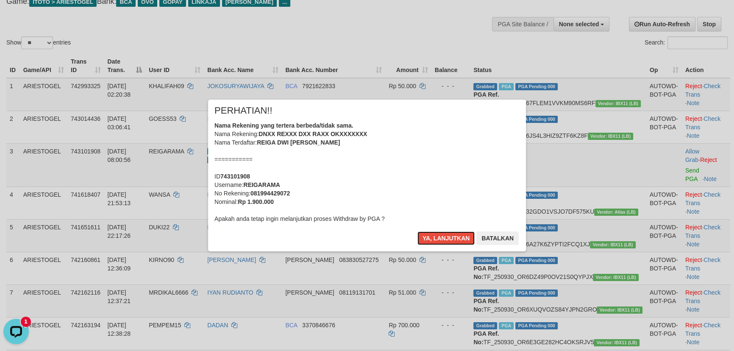
click at [417, 231] on button "Ya, lanjutkan" at bounding box center [446, 238] width 58 height 14
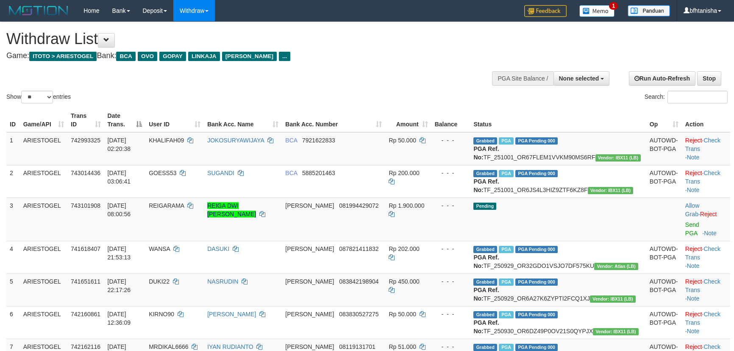
select select
select select "**"
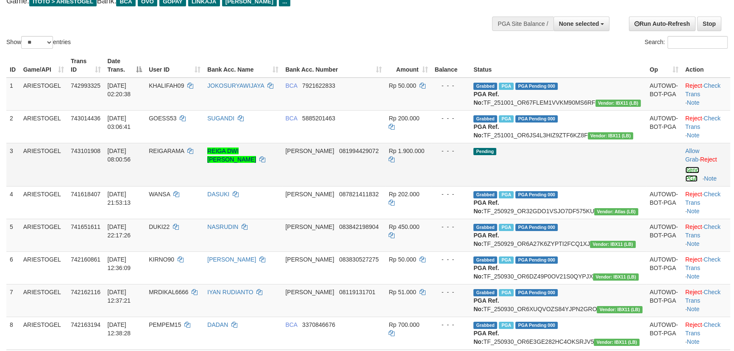
click at [690, 178] on link "Send PGA" at bounding box center [692, 174] width 14 height 15
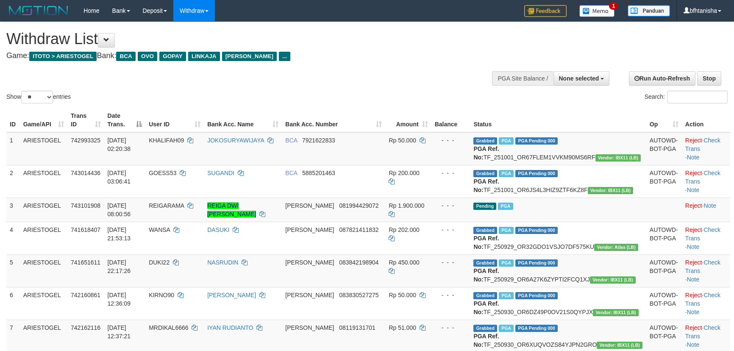
select select
select select "**"
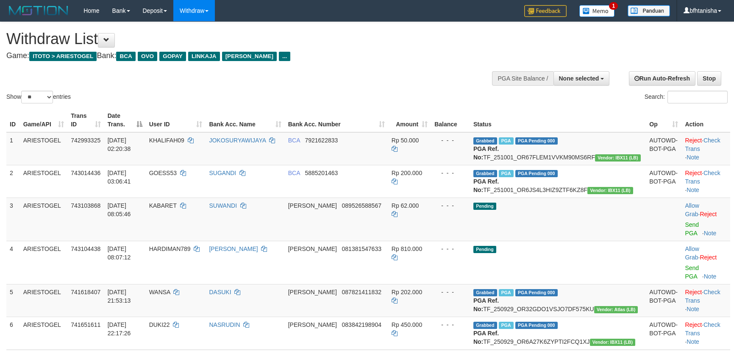
select select
select select "**"
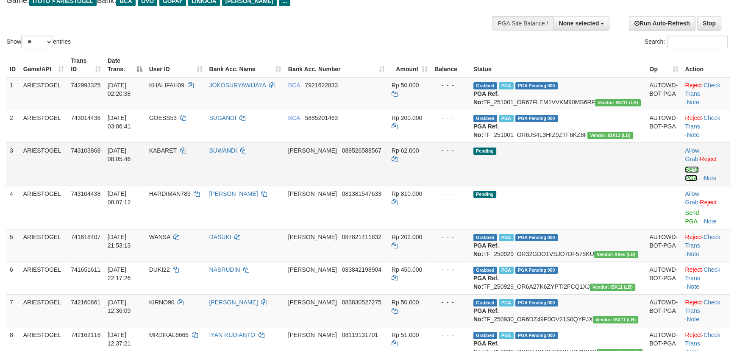
click at [688, 179] on link "Send PGA" at bounding box center [692, 173] width 14 height 15
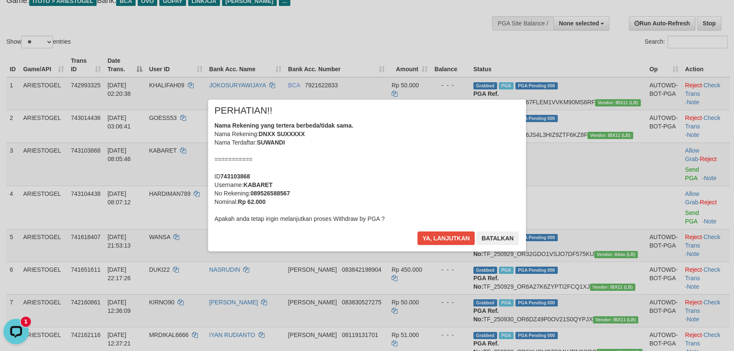
scroll to position [0, 0]
click at [446, 238] on button "Ya, lanjutkan" at bounding box center [446, 238] width 58 height 14
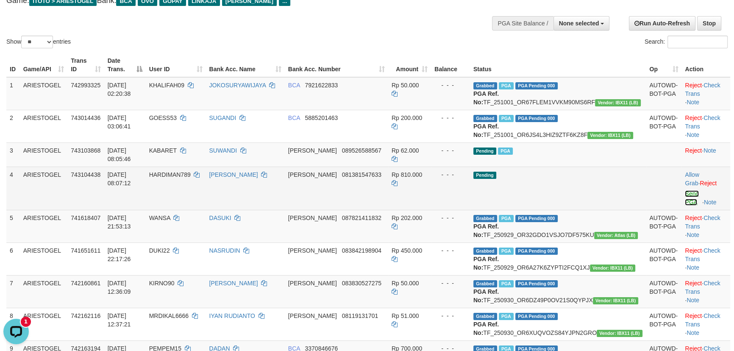
click at [685, 195] on link "Send PGA" at bounding box center [692, 197] width 14 height 15
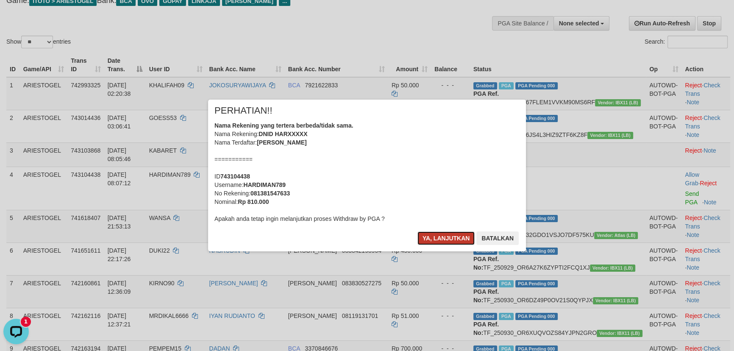
click at [460, 234] on button "Ya, lanjutkan" at bounding box center [446, 238] width 58 height 14
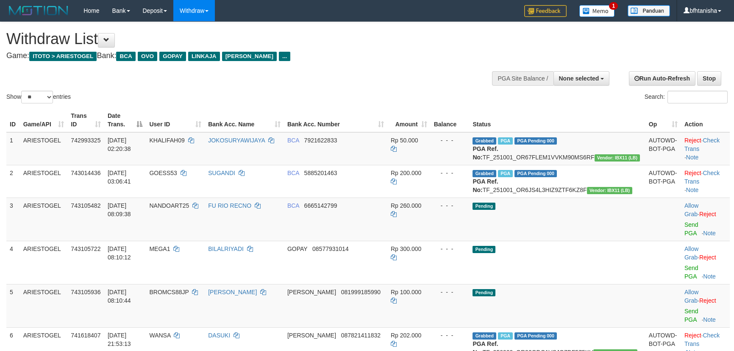
select select
select select "**"
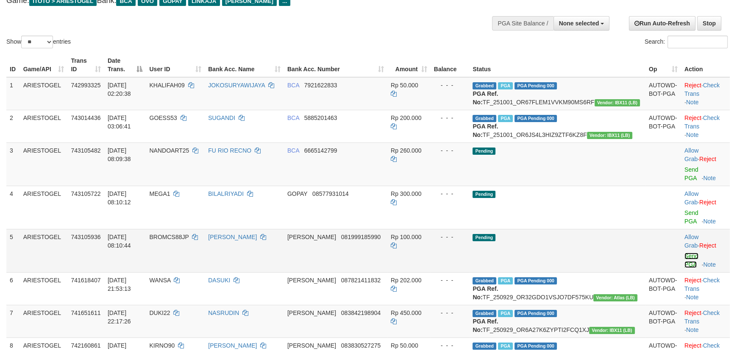
click at [685, 253] on link "Send PGA" at bounding box center [691, 260] width 14 height 15
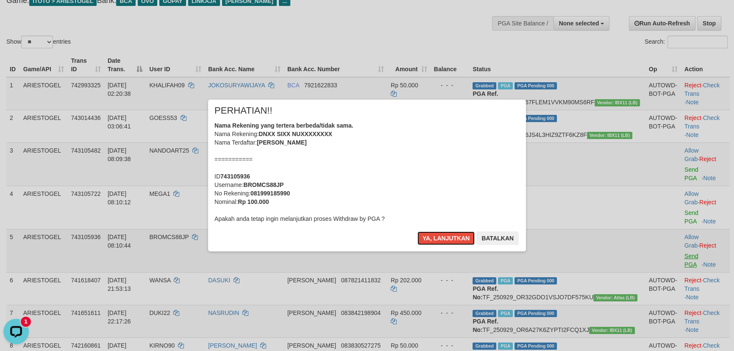
scroll to position [0, 0]
click at [417, 231] on button "Ya, lanjutkan" at bounding box center [446, 238] width 58 height 14
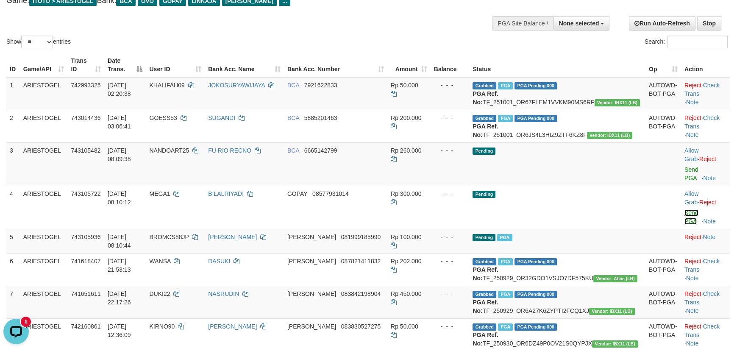
click at [684, 209] on link "Send PGA" at bounding box center [691, 216] width 14 height 15
click at [686, 180] on link "Send PGA" at bounding box center [691, 173] width 14 height 15
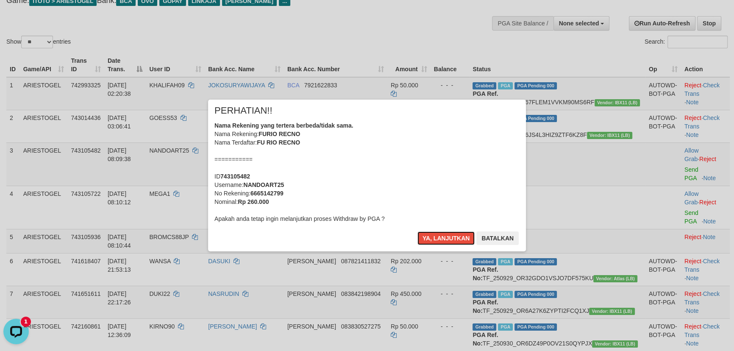
click at [417, 231] on button "Ya, lanjutkan" at bounding box center [446, 238] width 58 height 14
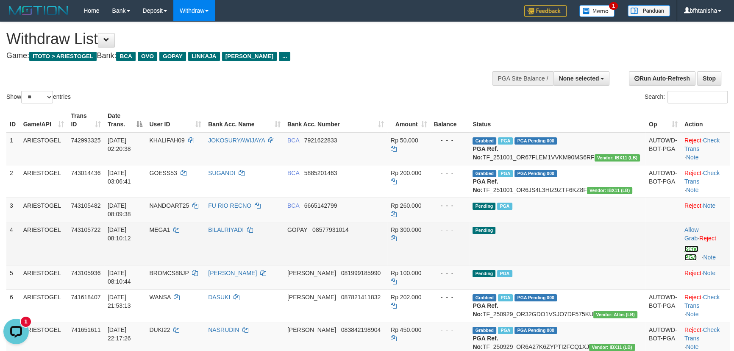
click at [684, 248] on link "Send PGA" at bounding box center [691, 252] width 14 height 15
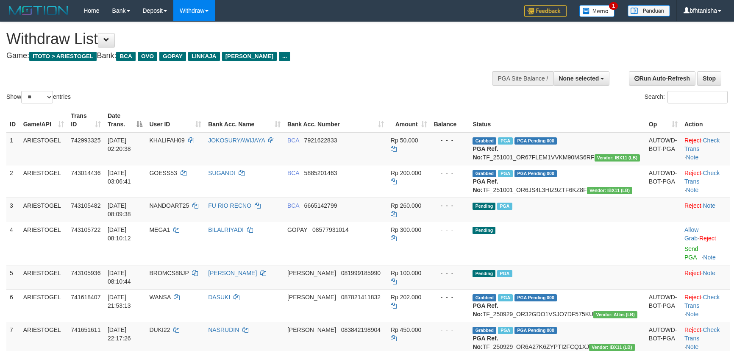
select select
select select "**"
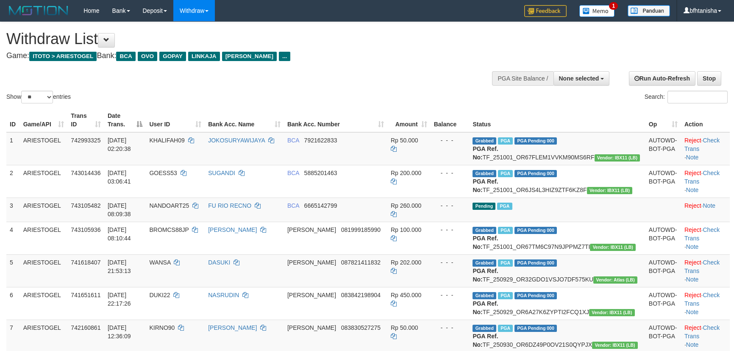
select select
select select "**"
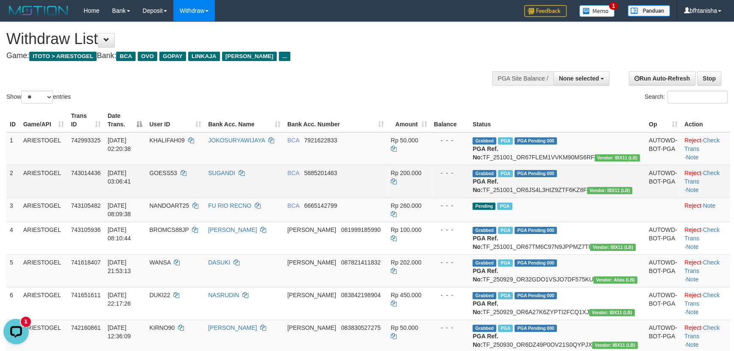
click at [387, 197] on td "BCA 5885201463" at bounding box center [335, 181] width 103 height 33
click at [470, 197] on td "- - -" at bounding box center [450, 181] width 39 height 33
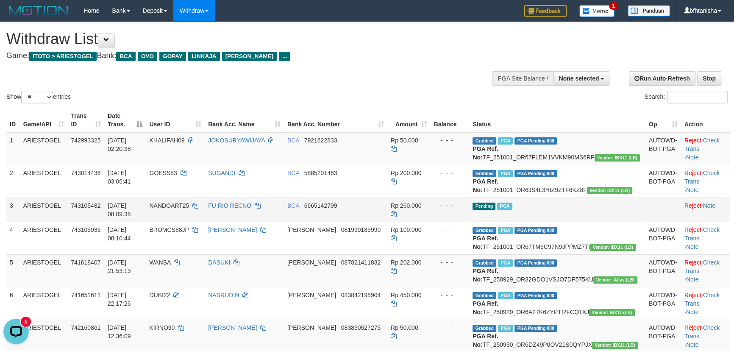
click at [466, 210] on div "- - -" at bounding box center [450, 205] width 32 height 8
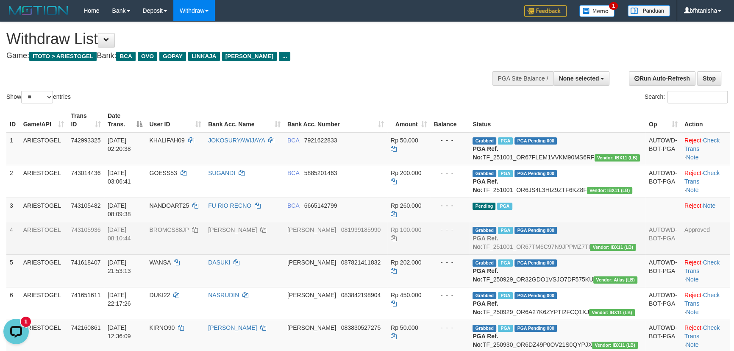
click at [470, 250] on td "- - -" at bounding box center [450, 238] width 39 height 33
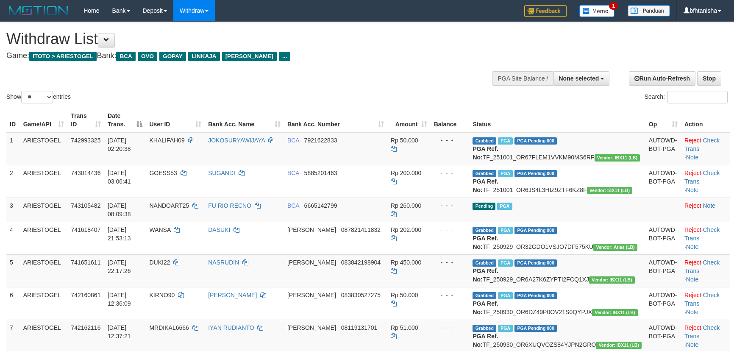
select select
select select "**"
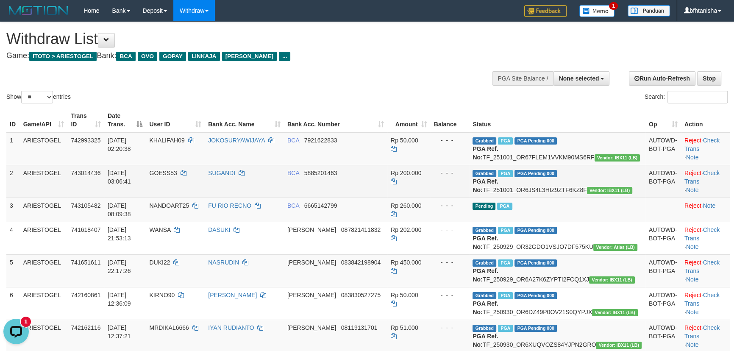
click at [205, 197] on td "GOESS53" at bounding box center [175, 181] width 59 height 33
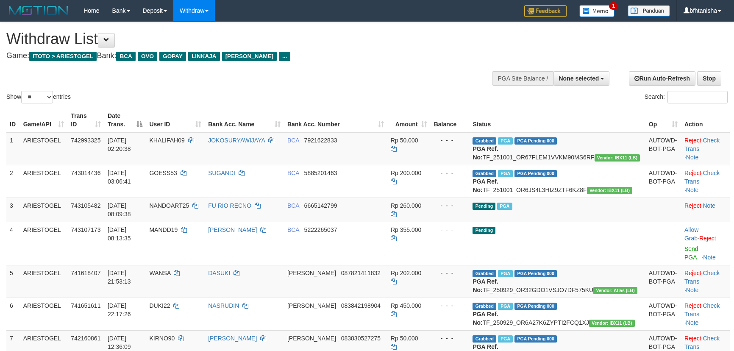
select select
select select "**"
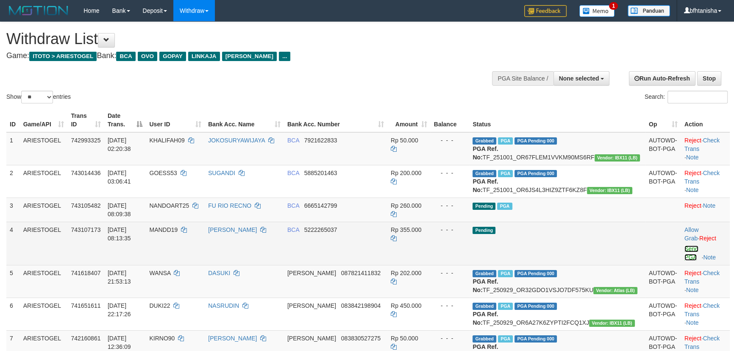
click at [684, 247] on link "Send PGA" at bounding box center [691, 252] width 14 height 15
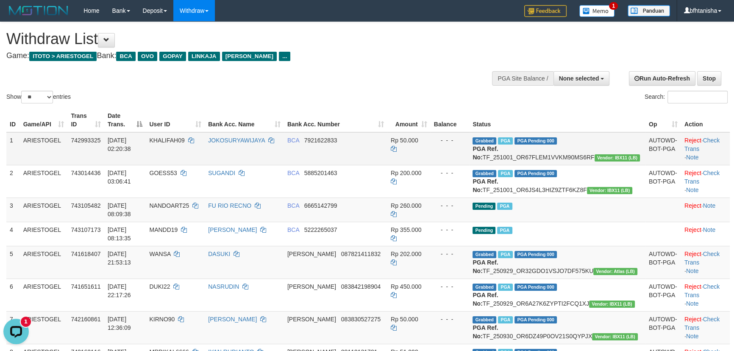
click at [345, 165] on td "BCA 7921622833" at bounding box center [335, 148] width 103 height 33
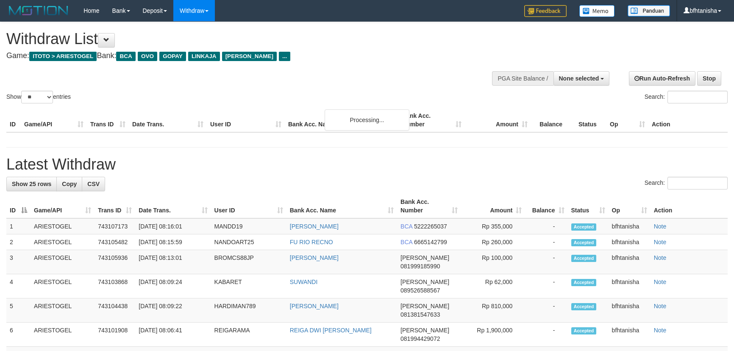
select select
select select "**"
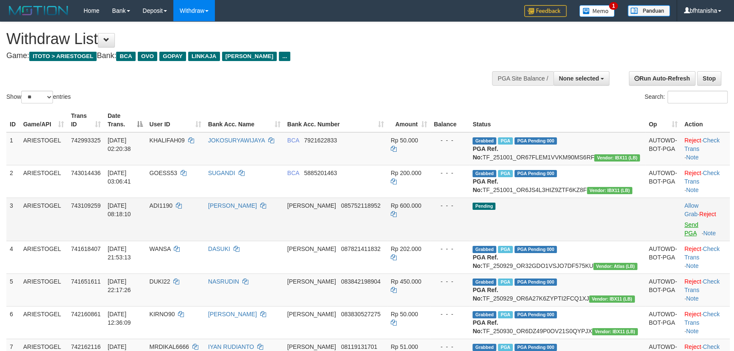
click at [684, 232] on link "Send PGA" at bounding box center [691, 228] width 14 height 15
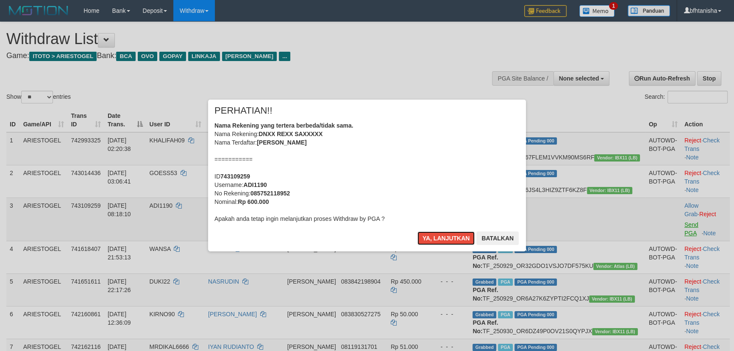
click at [417, 231] on button "Ya, lanjutkan" at bounding box center [446, 238] width 58 height 14
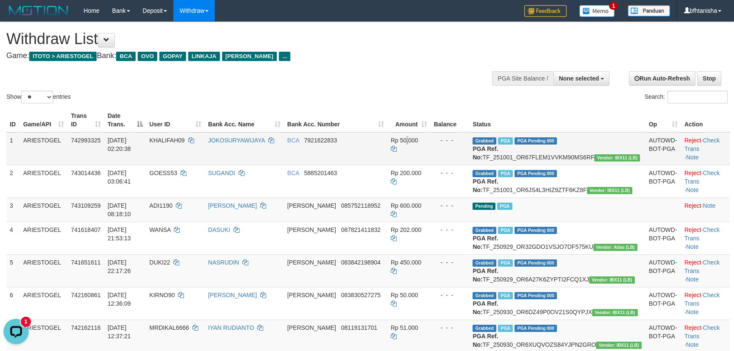
click at [430, 158] on td "Rp 50.000" at bounding box center [408, 148] width 43 height 33
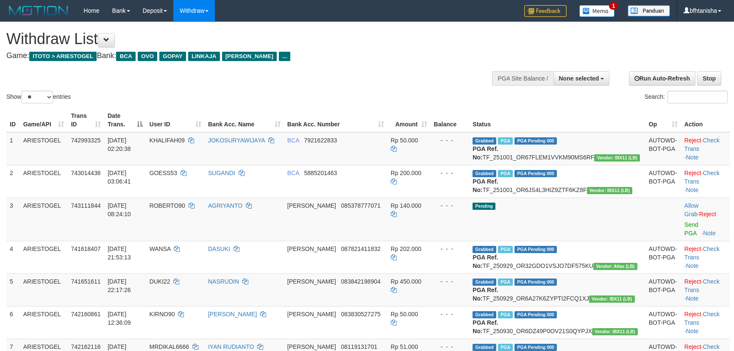
select select
select select "**"
click at [684, 232] on link "Send PGA" at bounding box center [691, 228] width 14 height 15
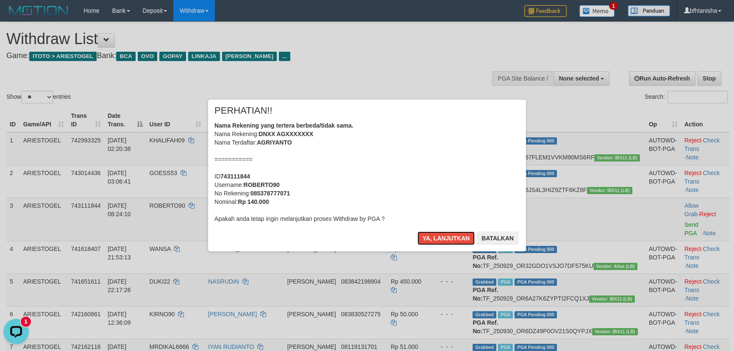
click at [417, 231] on button "Ya, lanjutkan" at bounding box center [446, 238] width 58 height 14
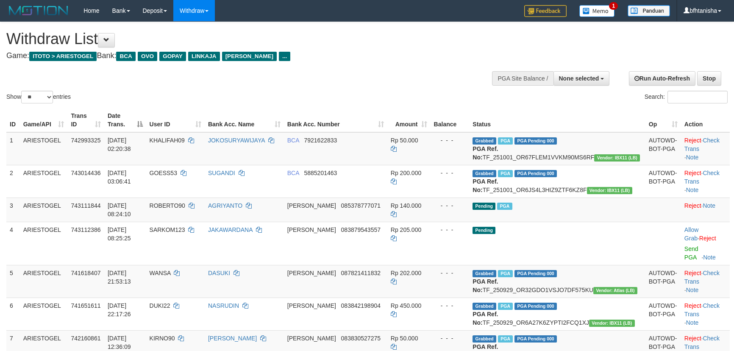
select select
select select "**"
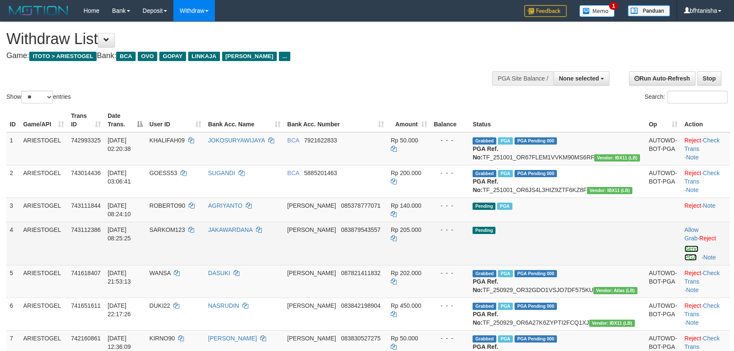
click at [684, 249] on link "Send PGA" at bounding box center [691, 252] width 14 height 15
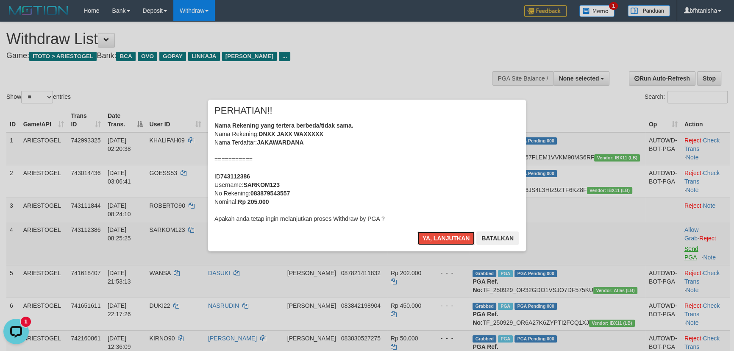
click at [417, 231] on button "Ya, lanjutkan" at bounding box center [446, 238] width 58 height 14
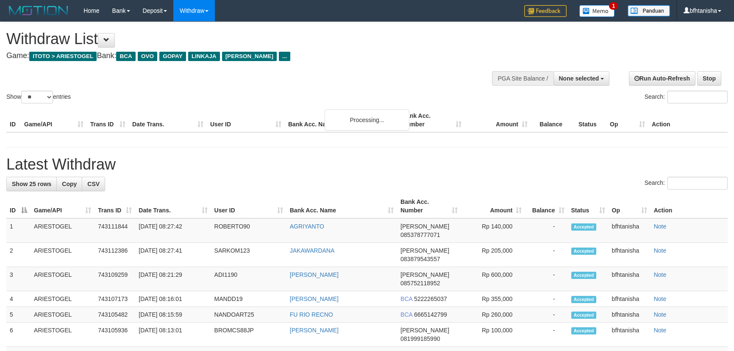
select select
select select "**"
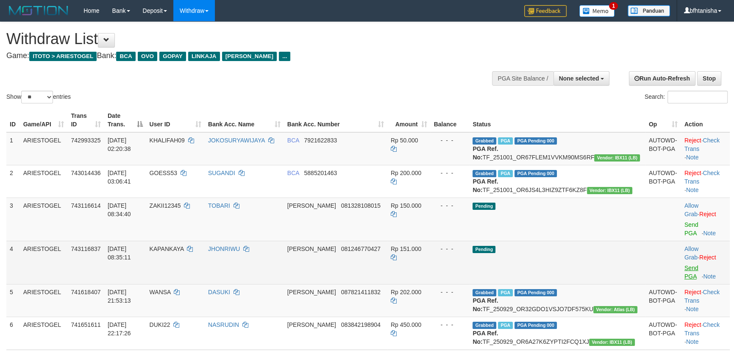
click at [684, 264] on link "Send PGA" at bounding box center [691, 271] width 14 height 15
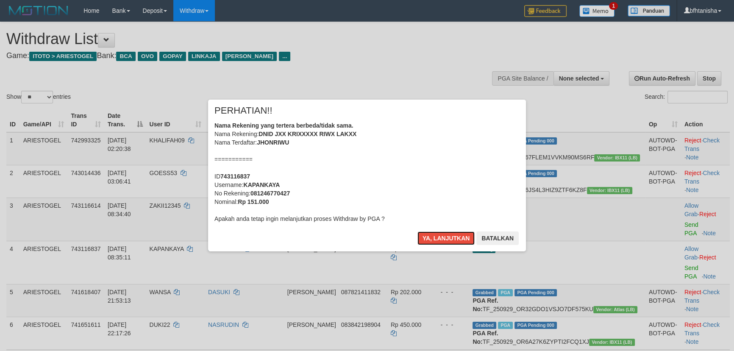
click at [417, 231] on button "Ya, lanjutkan" at bounding box center [446, 238] width 58 height 14
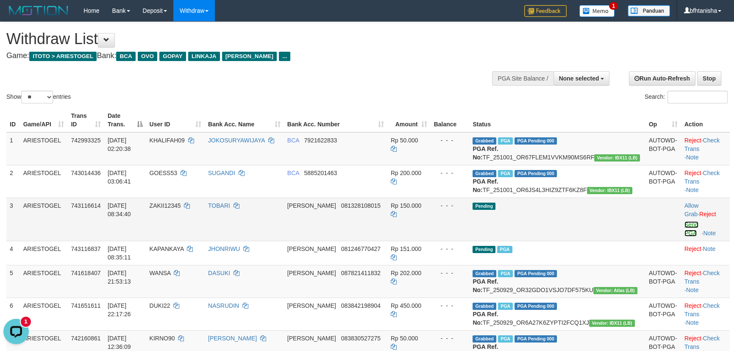
click at [684, 236] on link "Send PGA" at bounding box center [691, 228] width 14 height 15
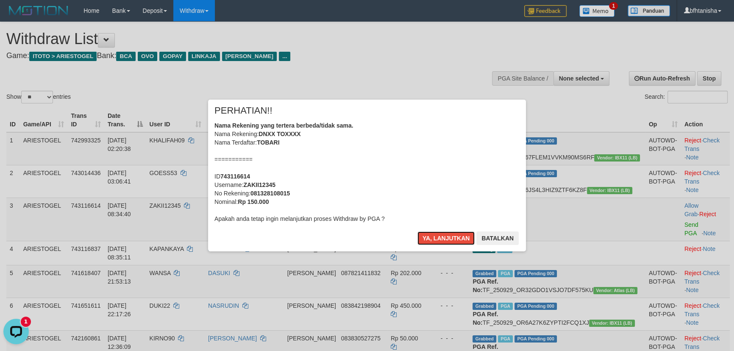
click at [417, 231] on button "Ya, lanjutkan" at bounding box center [446, 238] width 58 height 14
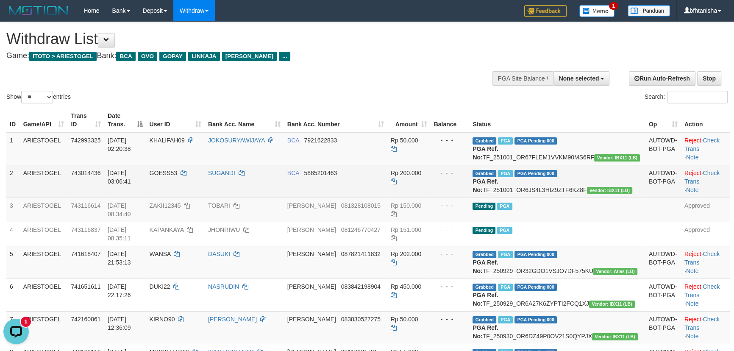
click at [470, 195] on td "- - -" at bounding box center [450, 181] width 39 height 33
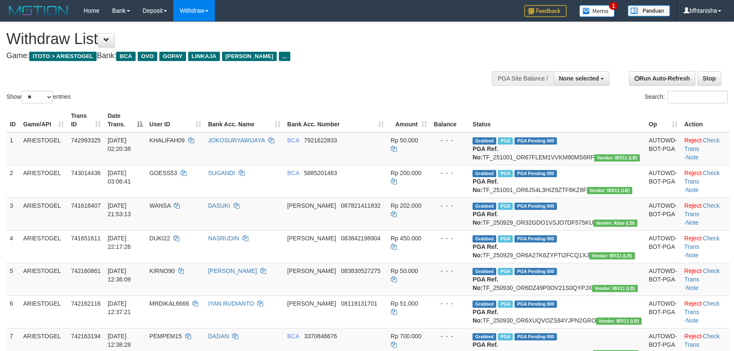
select select
select select "**"
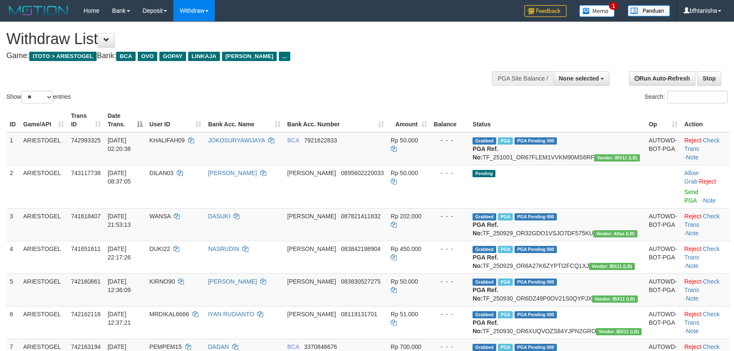
select select
select select "**"
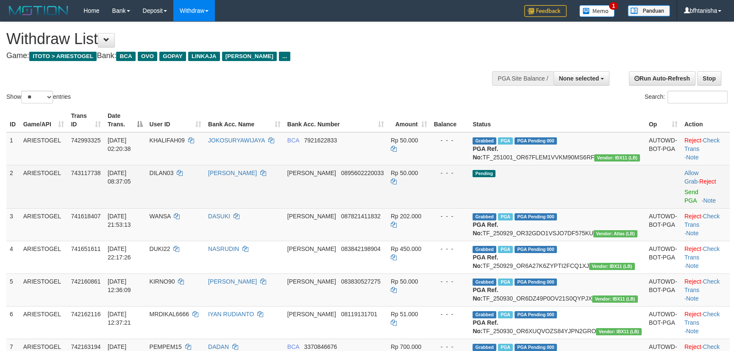
click at [681, 195] on td "Allow Grab · Reject Send PGA · Note" at bounding box center [705, 186] width 49 height 43
click at [684, 192] on link "Send PGA" at bounding box center [691, 196] width 14 height 15
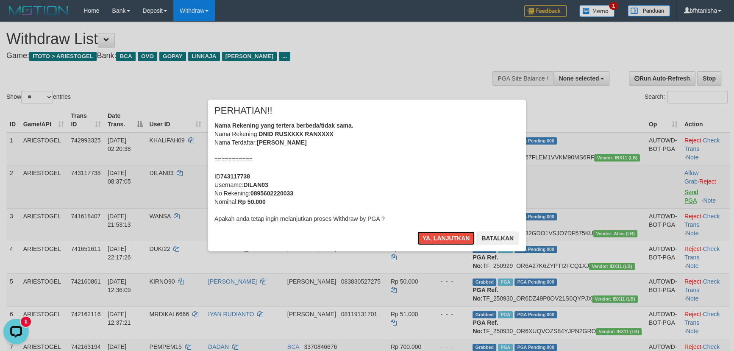
click at [417, 231] on button "Ya, lanjutkan" at bounding box center [446, 238] width 58 height 14
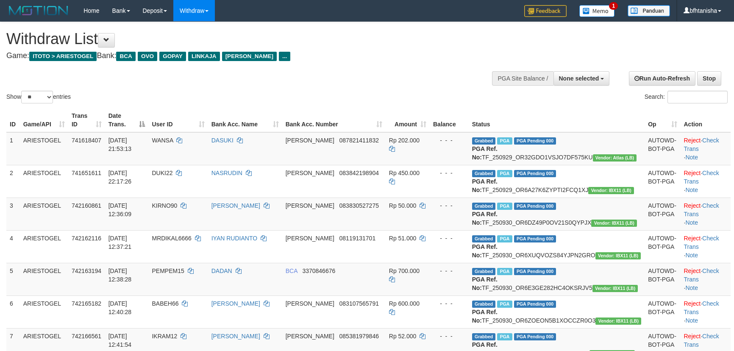
select select
select select "**"
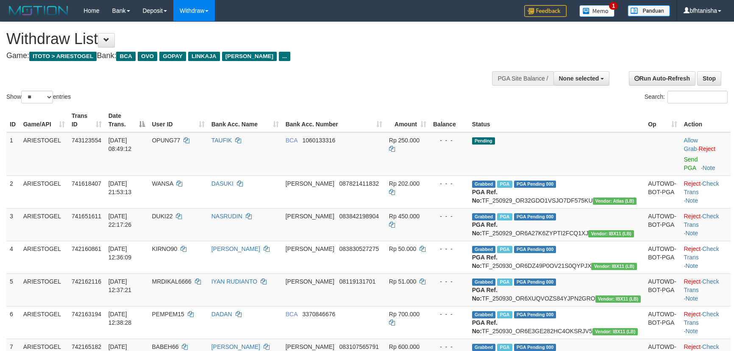
select select
select select "**"
click at [684, 156] on link "Send PGA" at bounding box center [691, 163] width 14 height 15
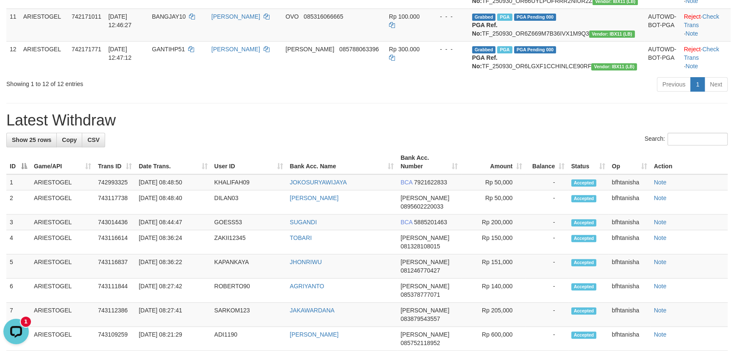
scroll to position [539, 0]
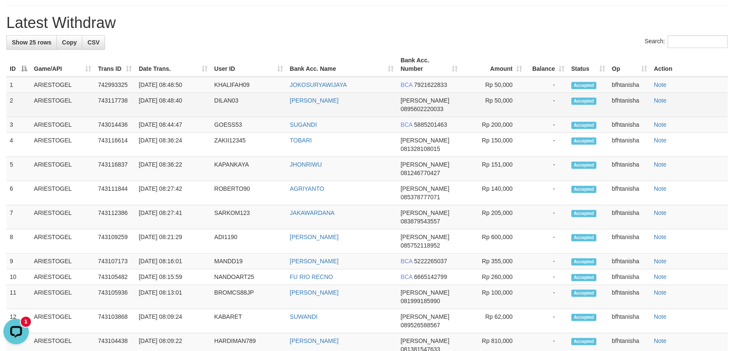
click at [504, 117] on td "Rp 50,000" at bounding box center [493, 105] width 64 height 24
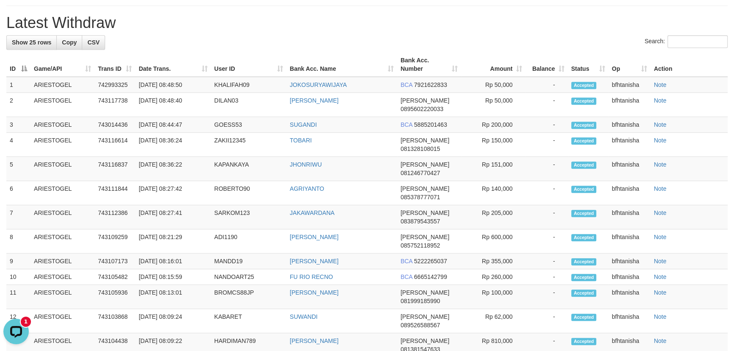
click at [464, 50] on div "Search:" at bounding box center [366, 42] width 721 height 15
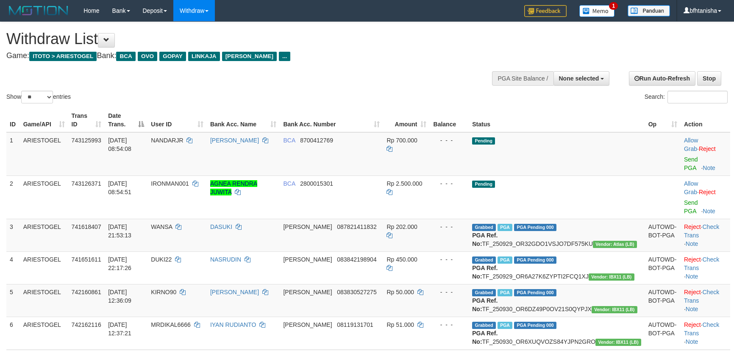
select select
select select "**"
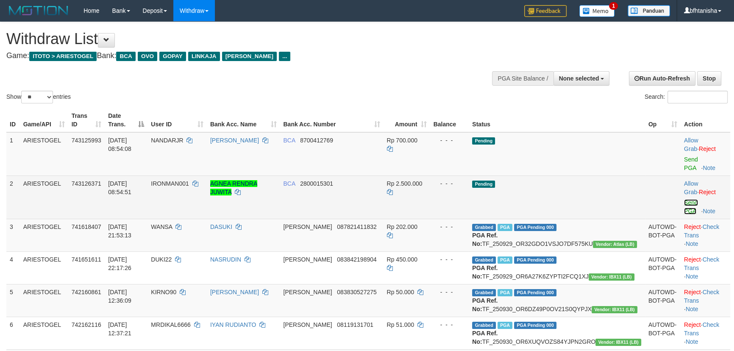
click at [684, 199] on link "Send PGA" at bounding box center [691, 206] width 14 height 15
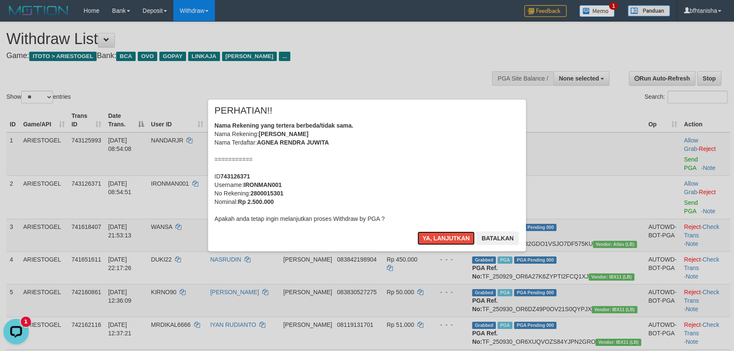
click at [417, 231] on button "Ya, lanjutkan" at bounding box center [446, 238] width 58 height 14
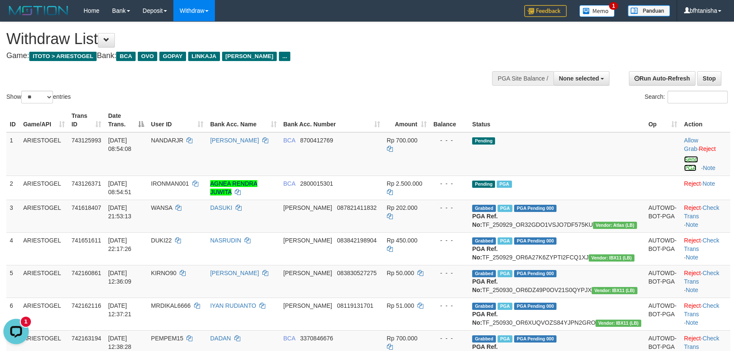
click at [684, 156] on link "Send PGA" at bounding box center [691, 163] width 14 height 15
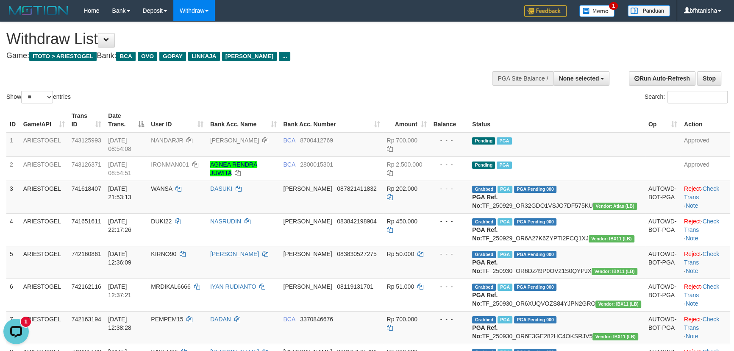
click at [468, 11] on div "Home Bank Account List Load By Website Group [ITOTO] ARIESTOGEL Mutasi Bank Sea…" at bounding box center [366, 11] width 721 height 22
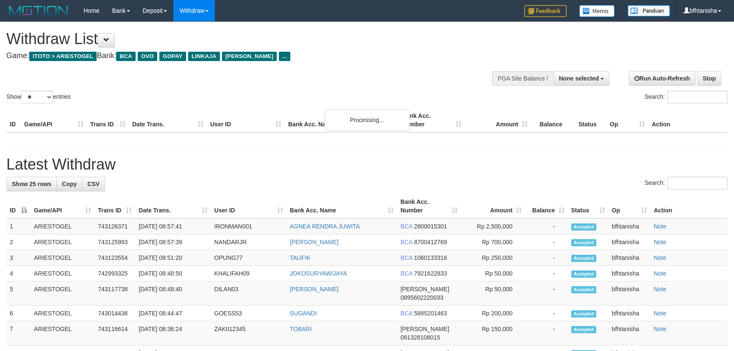
select select
select select "**"
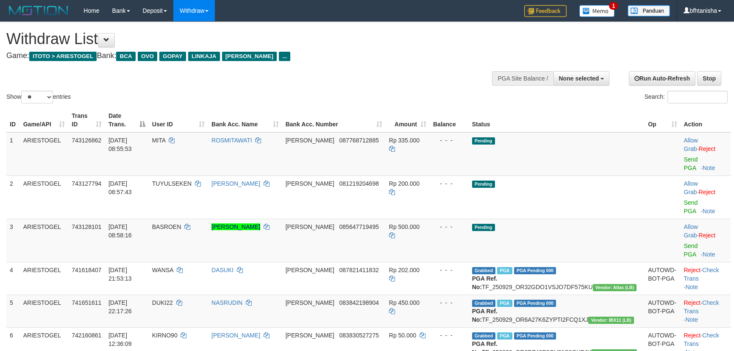
select select
select select "**"
click at [684, 239] on div at bounding box center [706, 240] width 44 height 2
click at [684, 242] on link "Send PGA" at bounding box center [691, 249] width 14 height 15
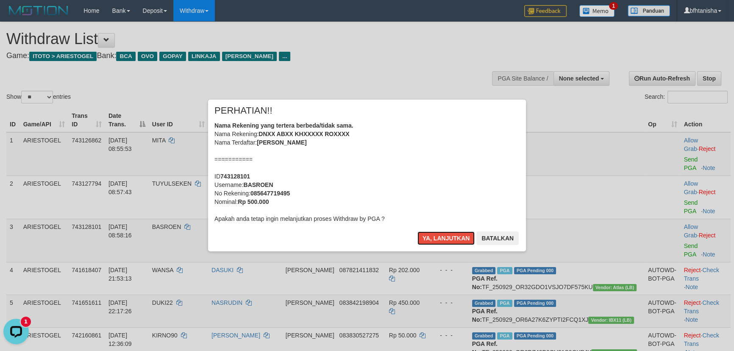
click at [417, 231] on button "Ya, lanjutkan" at bounding box center [446, 238] width 58 height 14
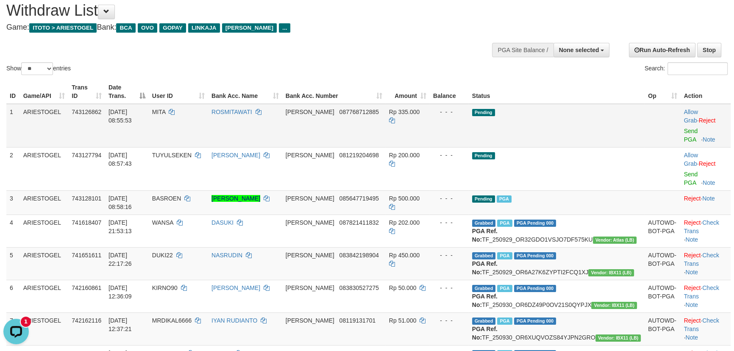
scroll to position [25, 0]
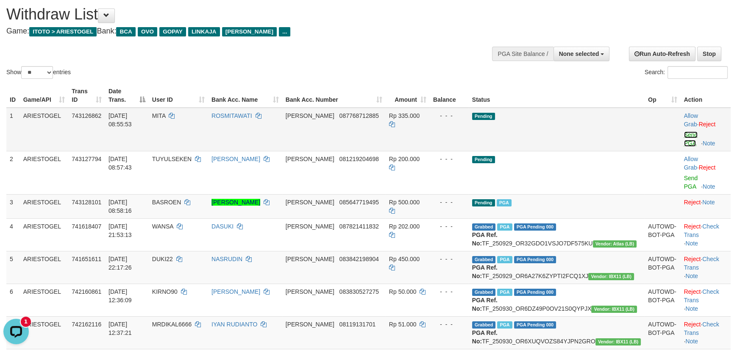
click at [684, 131] on link "Send PGA" at bounding box center [691, 138] width 14 height 15
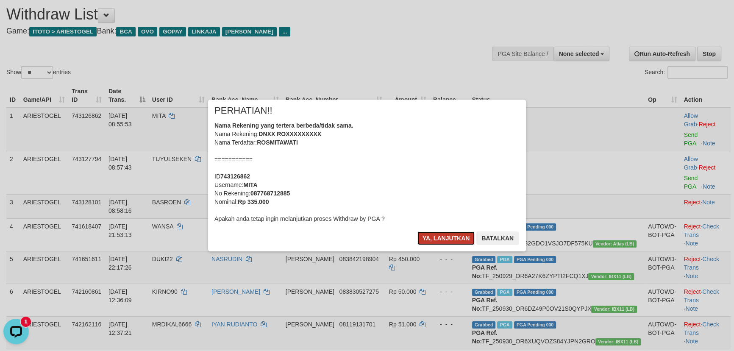
click at [417, 231] on button "Ya, lanjutkan" at bounding box center [446, 238] width 58 height 14
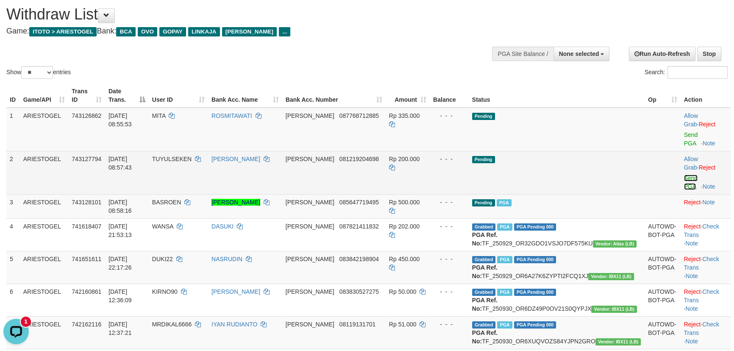
click at [685, 175] on link "Send PGA" at bounding box center [691, 182] width 14 height 15
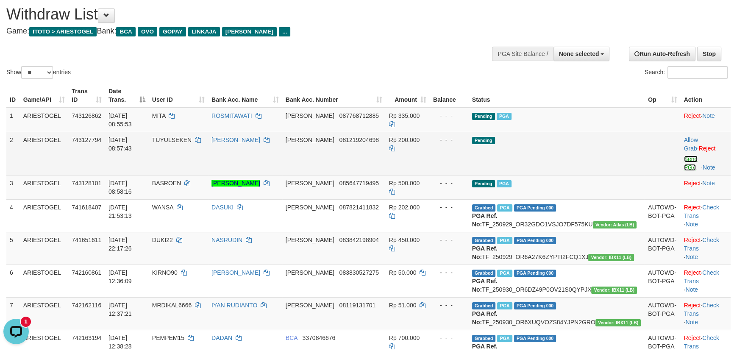
scroll to position [14, 0]
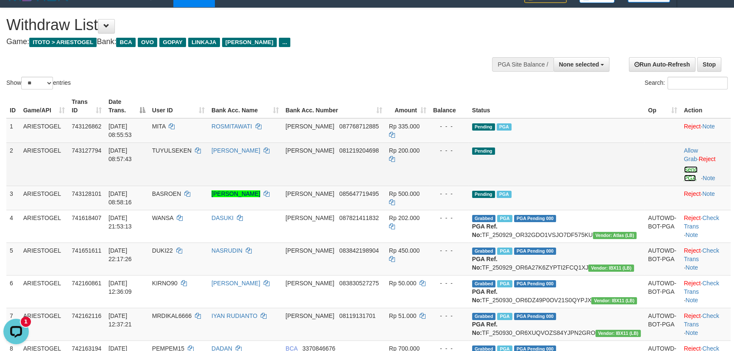
click at [684, 166] on link "Send PGA" at bounding box center [691, 173] width 14 height 15
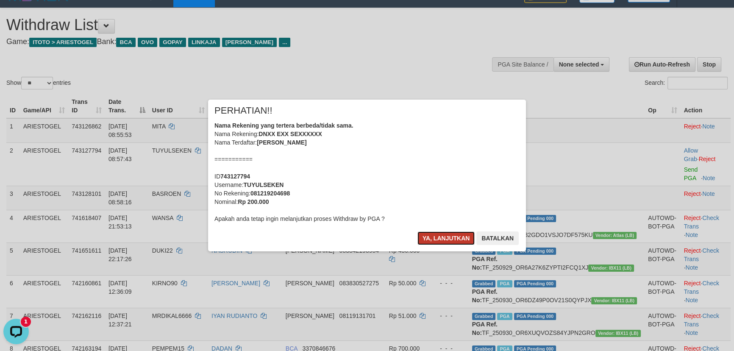
click at [456, 233] on button "Ya, lanjutkan" at bounding box center [446, 238] width 58 height 14
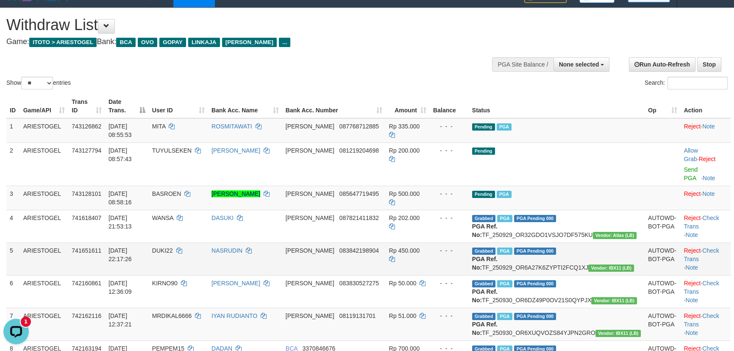
scroll to position [3, 0]
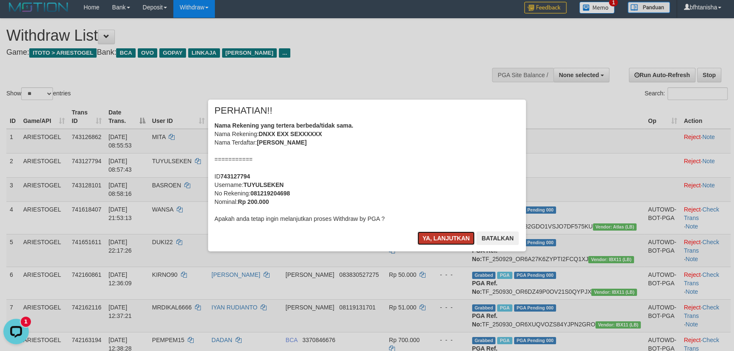
click at [444, 234] on button "Ya, lanjutkan" at bounding box center [446, 238] width 58 height 14
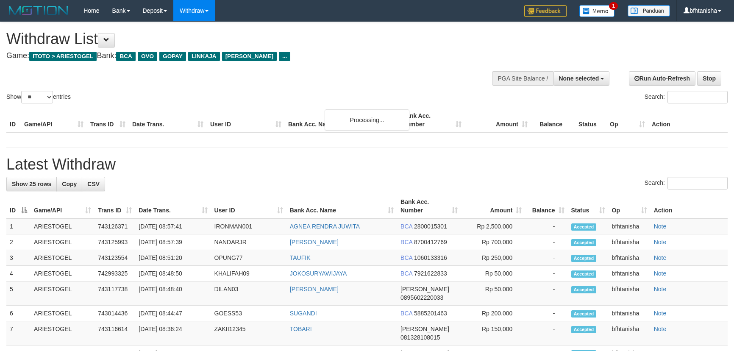
select select
select select "**"
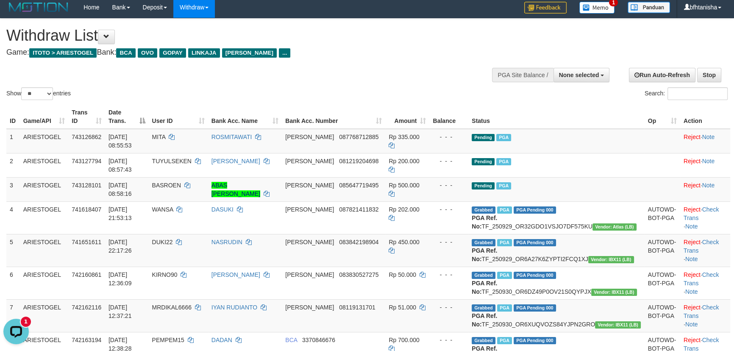
click at [344, 100] on div "Show ** ** ** *** entries" at bounding box center [183, 94] width 354 height 15
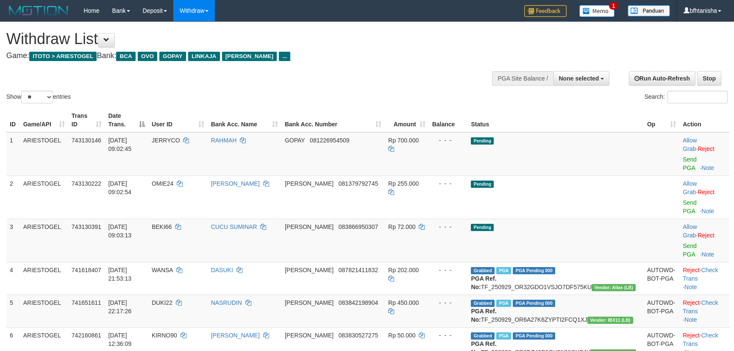
select select
select select "**"
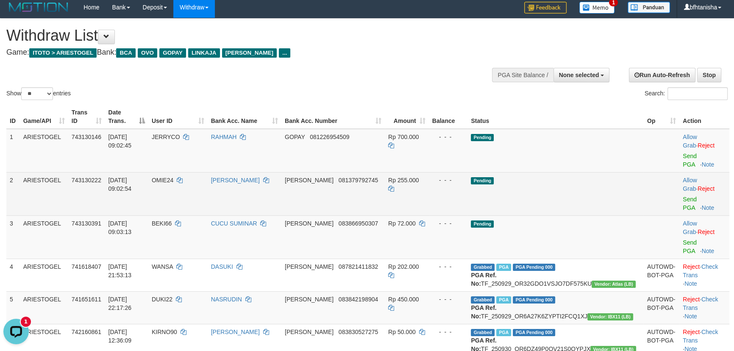
click at [679, 178] on td "Allow Grab · Reject Send PGA · Note" at bounding box center [704, 193] width 50 height 43
click at [683, 196] on link "Send PGA" at bounding box center [690, 203] width 14 height 15
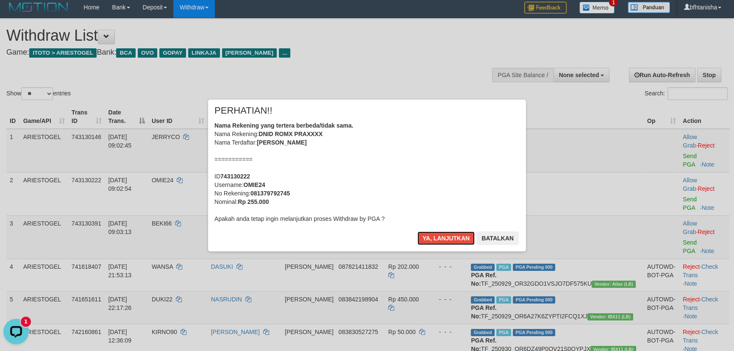
click at [417, 231] on button "Ya, lanjutkan" at bounding box center [446, 238] width 58 height 14
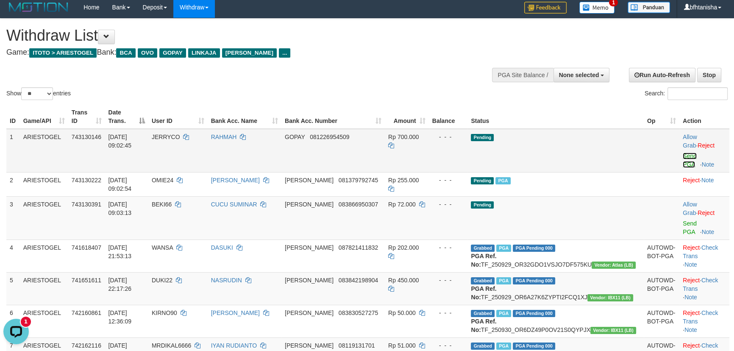
click at [689, 153] on link "Send PGA" at bounding box center [690, 160] width 14 height 15
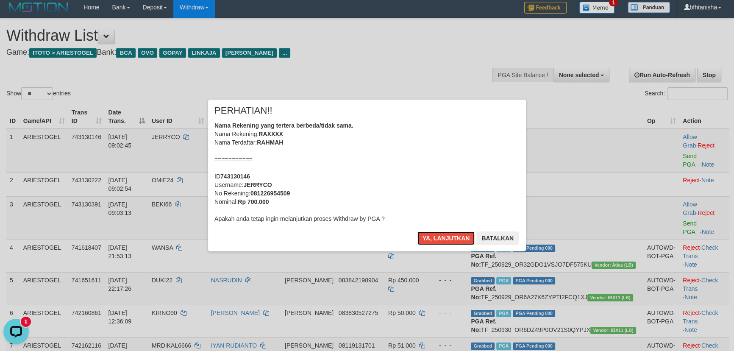
click at [417, 231] on button "Ya, lanjutkan" at bounding box center [446, 238] width 58 height 14
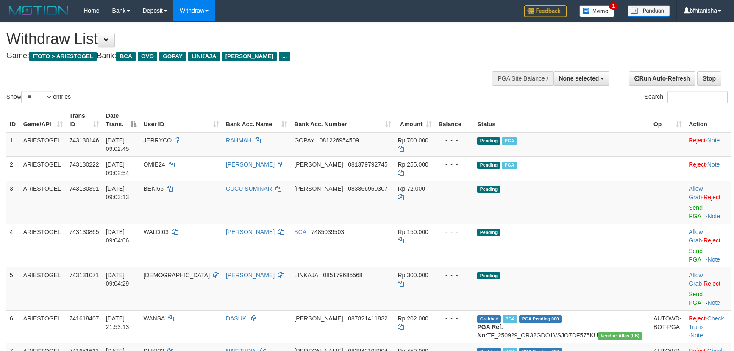
select select
select select "**"
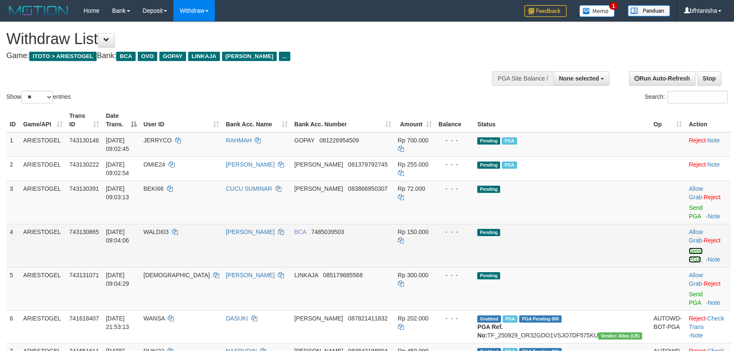
click at [689, 247] on link "Send PGA" at bounding box center [696, 254] width 14 height 15
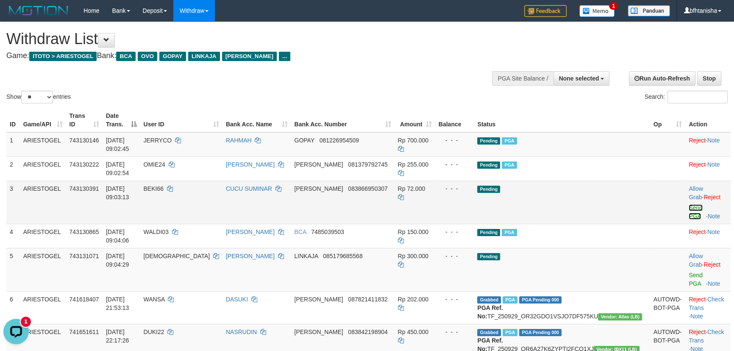
click at [689, 204] on link "Send PGA" at bounding box center [696, 211] width 14 height 15
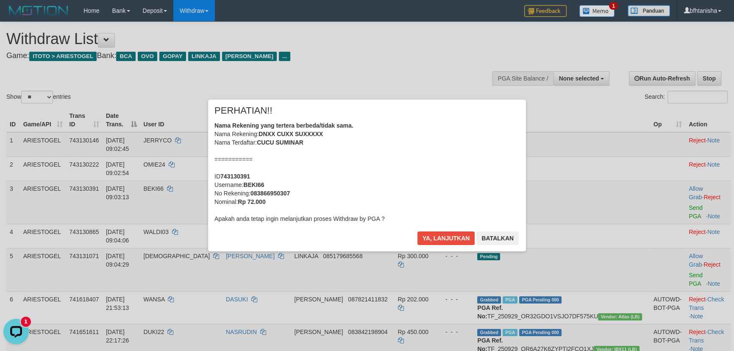
click at [425, 231] on div "× PERHATIAN!! Nama Rekening yang tertera berbeda/tidak sama. Nama Rekening: DNX…" at bounding box center [367, 176] width 318 height 152
click at [451, 240] on button "Ya, lanjutkan" at bounding box center [446, 238] width 58 height 14
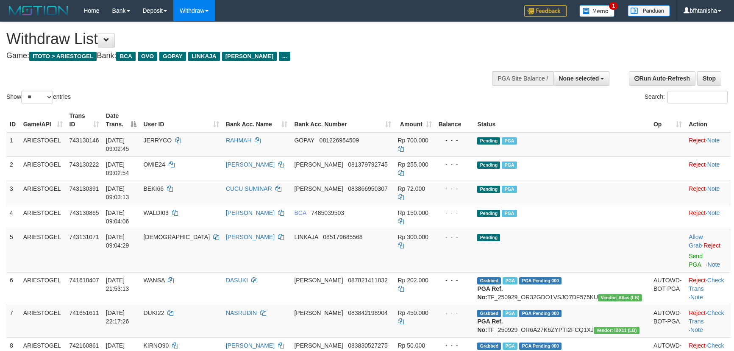
select select
select select "**"
select select
select select "**"
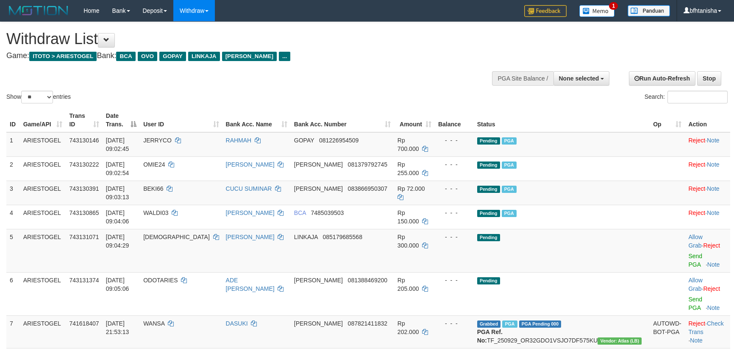
select select
select select "**"
click at [215, 116] on th "User ID" at bounding box center [181, 120] width 82 height 24
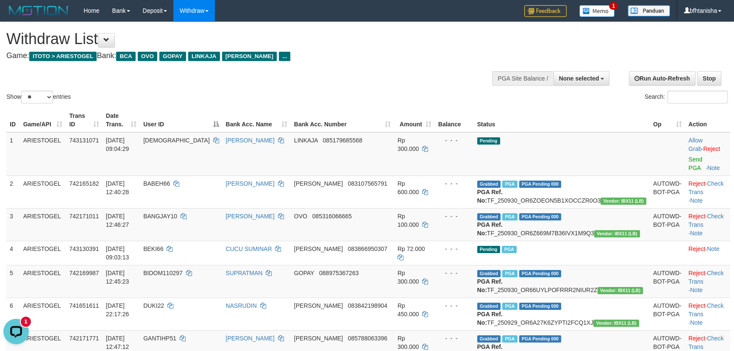
scroll to position [475, 0]
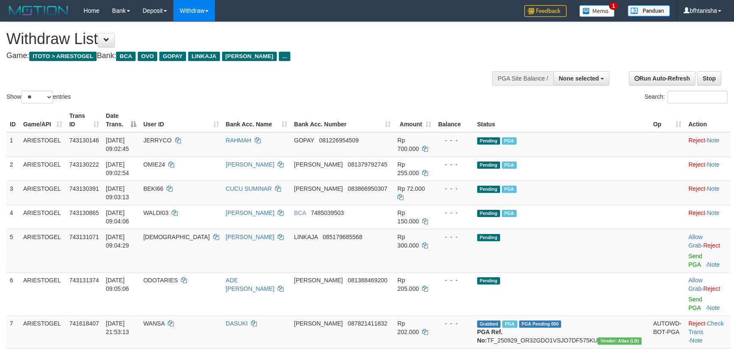
select select
select select "**"
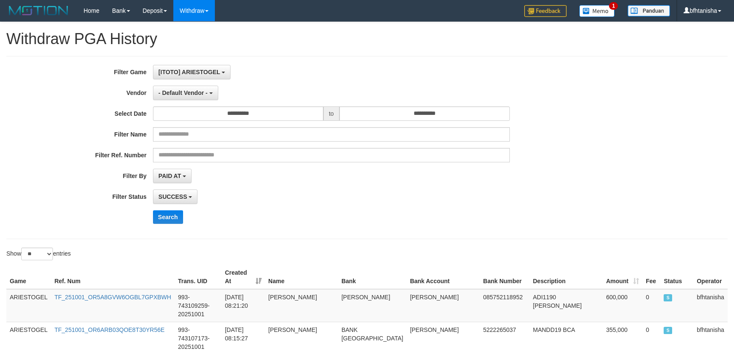
select select "**"
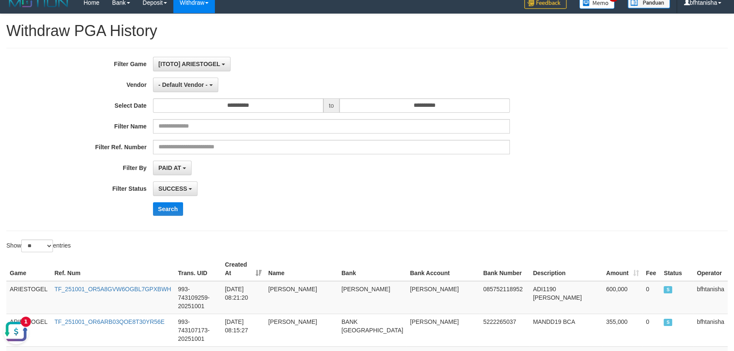
scroll to position [6, 0]
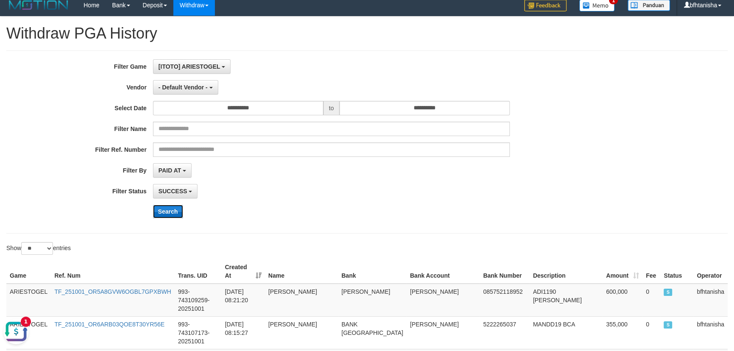
click at [158, 205] on button "Search" at bounding box center [168, 212] width 30 height 14
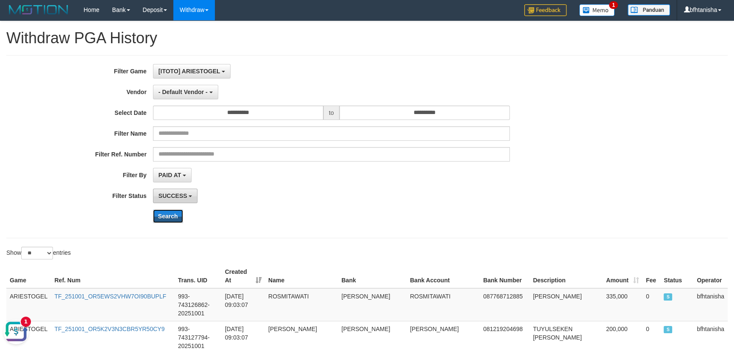
scroll to position [0, 0]
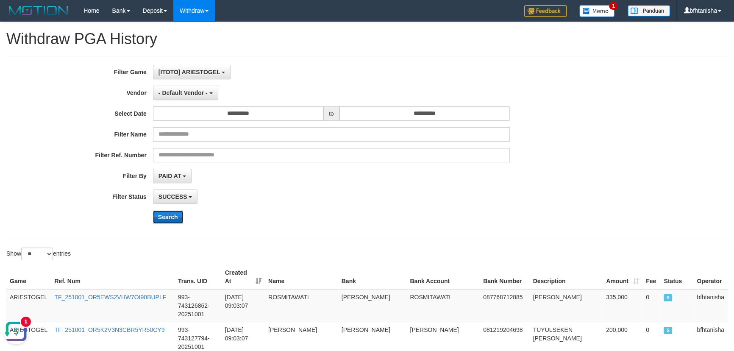
click at [180, 211] on button "Search" at bounding box center [168, 217] width 30 height 14
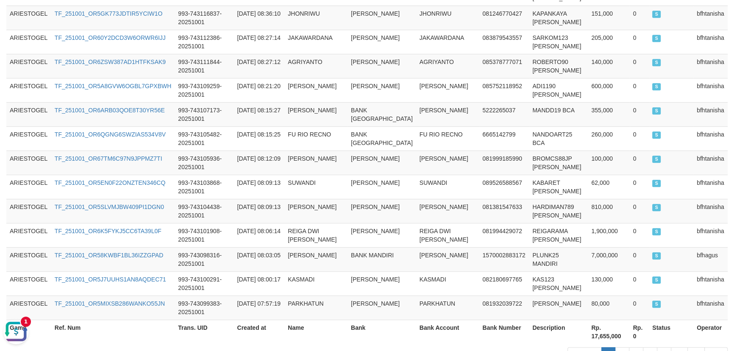
scroll to position [590, 0]
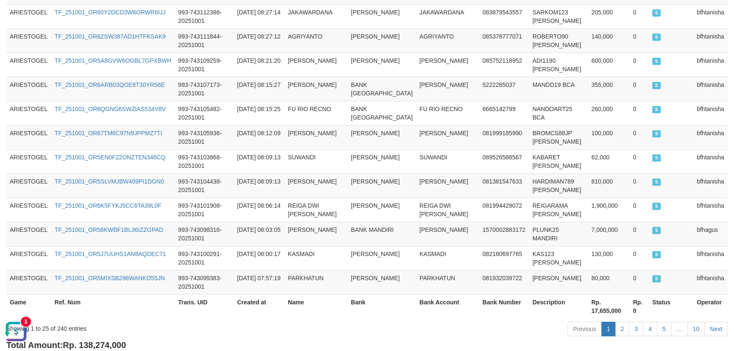
click at [89, 340] on span "Rp. 138,274,000" at bounding box center [94, 344] width 63 height 9
copy span "138,274,000"
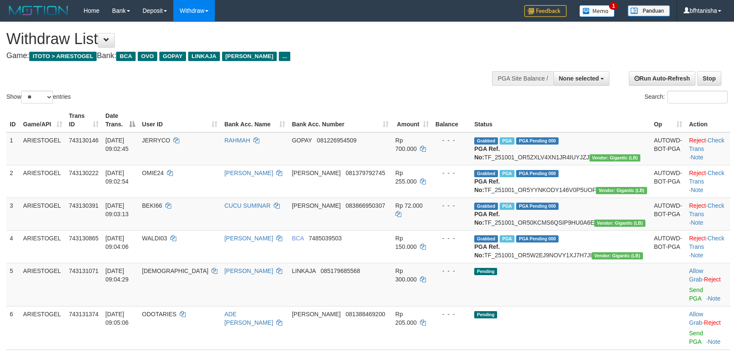
select select
select select "**"
click at [717, 139] on link "Check Trans" at bounding box center [706, 144] width 35 height 15
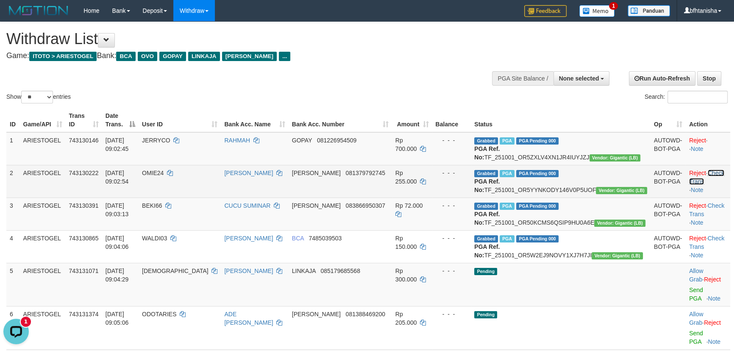
click at [716, 181] on link "Check Trans" at bounding box center [706, 177] width 35 height 15
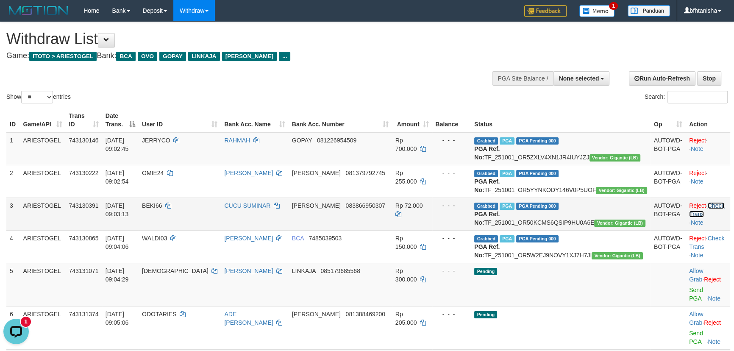
click at [708, 217] on link "Check Trans" at bounding box center [706, 209] width 35 height 15
click at [712, 230] on td "Reject · · Note" at bounding box center [708, 213] width 44 height 33
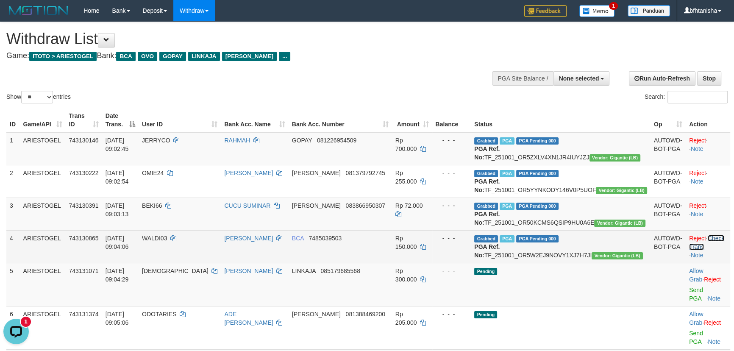
click at [712, 250] on link "Check Trans" at bounding box center [706, 242] width 35 height 15
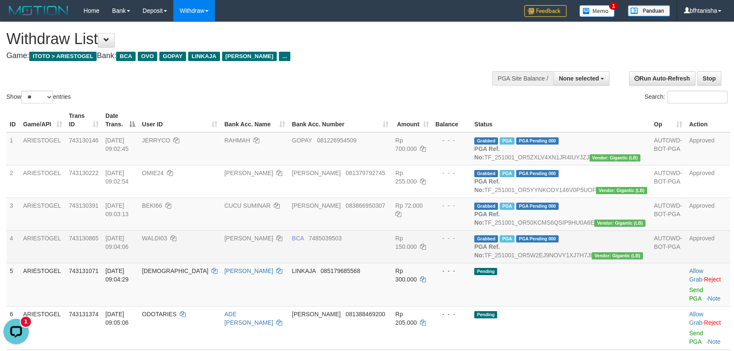
drag, startPoint x: 645, startPoint y: 190, endPoint x: 755, endPoint y: 190, distance: 110.2
